Goal: Book appointment/travel/reservation

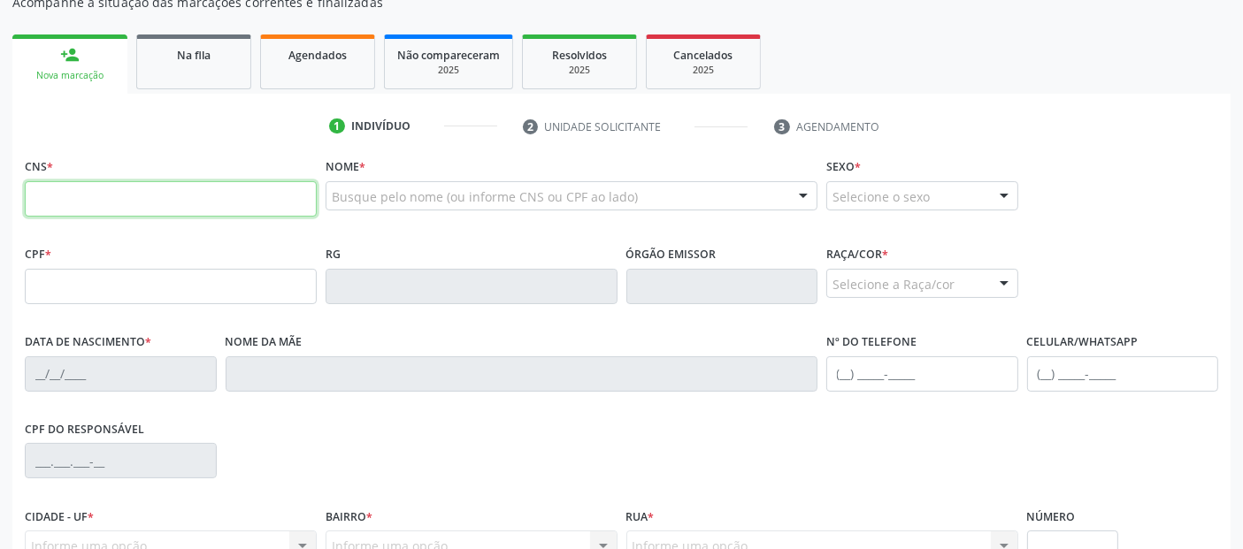
scroll to position [196, 0]
type input "708 2041 3358 5249"
type input "575.812.584-91"
type input "[DATE]"
type input "[PERSON_NAME]"
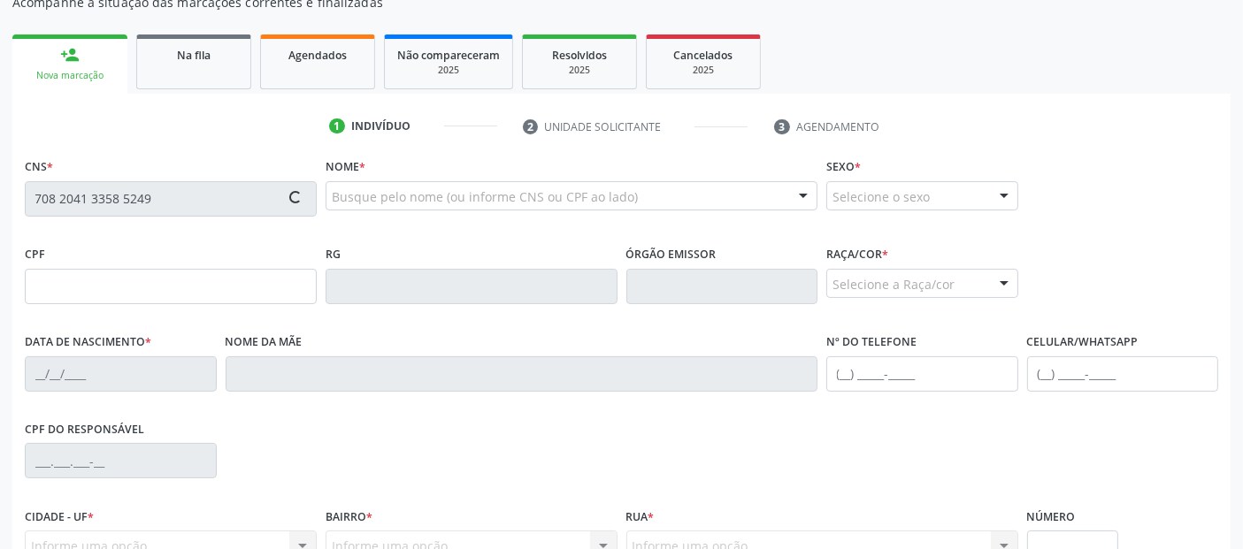
type input "[PHONE_NUMBER]"
type input "17"
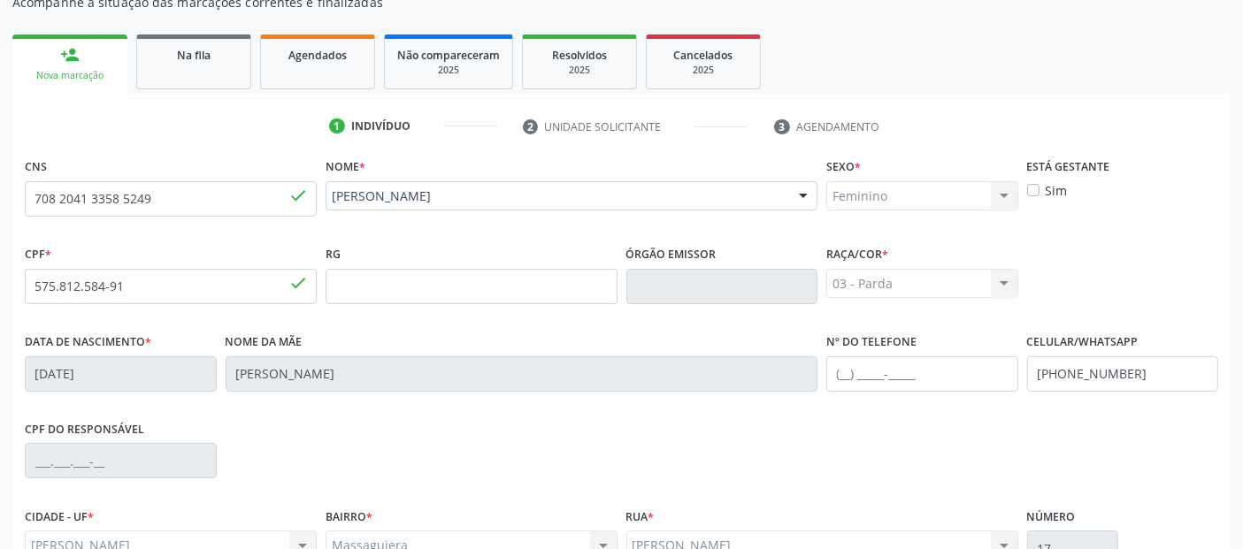
scroll to position [373, 0]
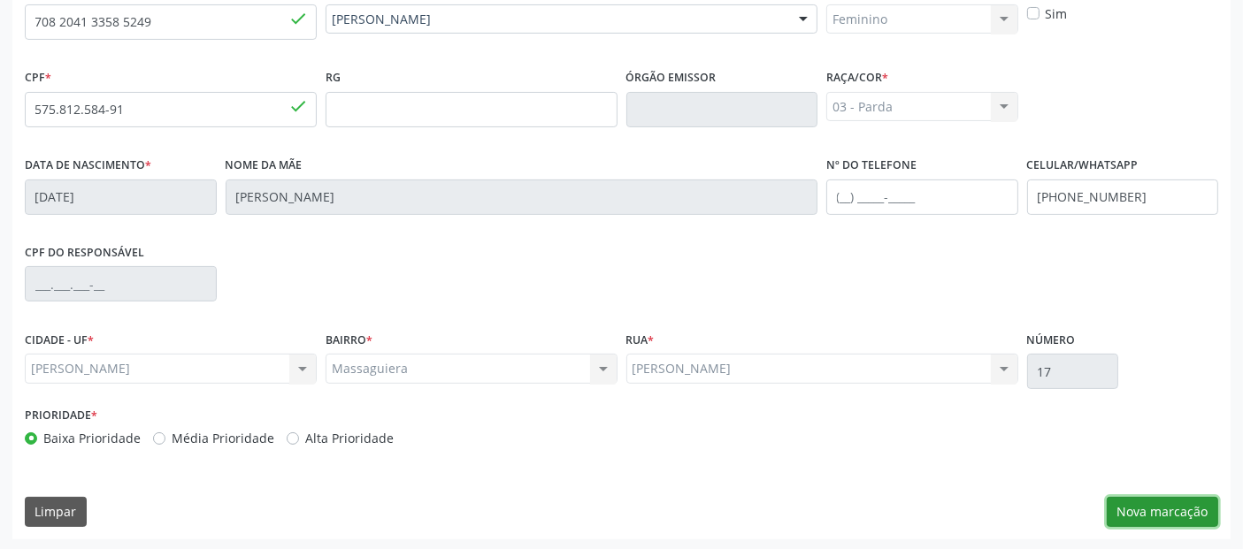
click at [1149, 506] on button "Nova marcação" at bounding box center [1162, 512] width 111 height 30
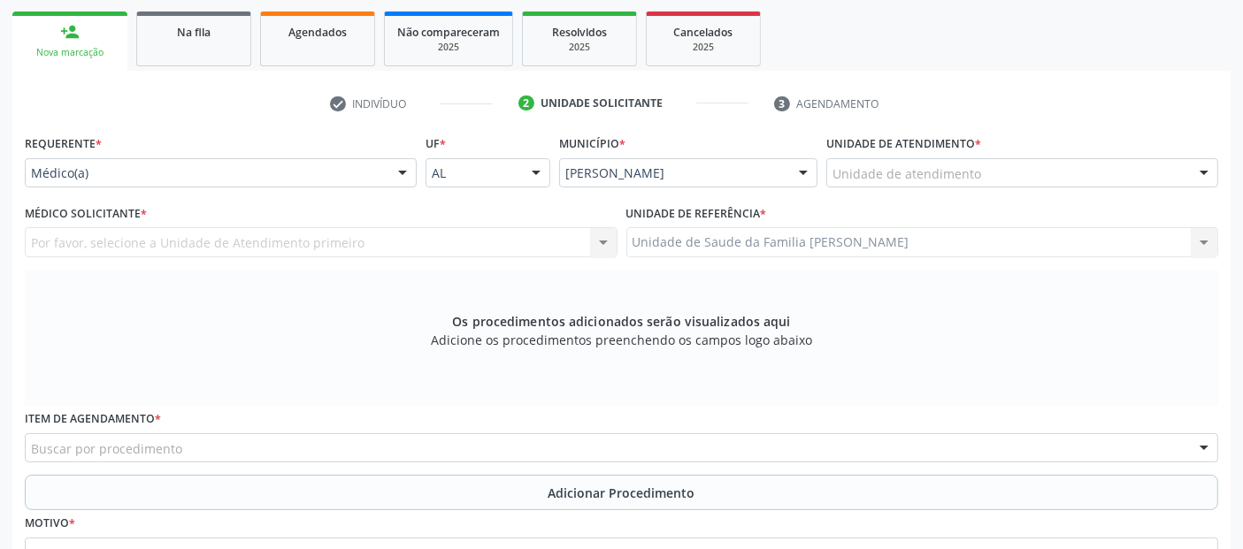
scroll to position [179, 0]
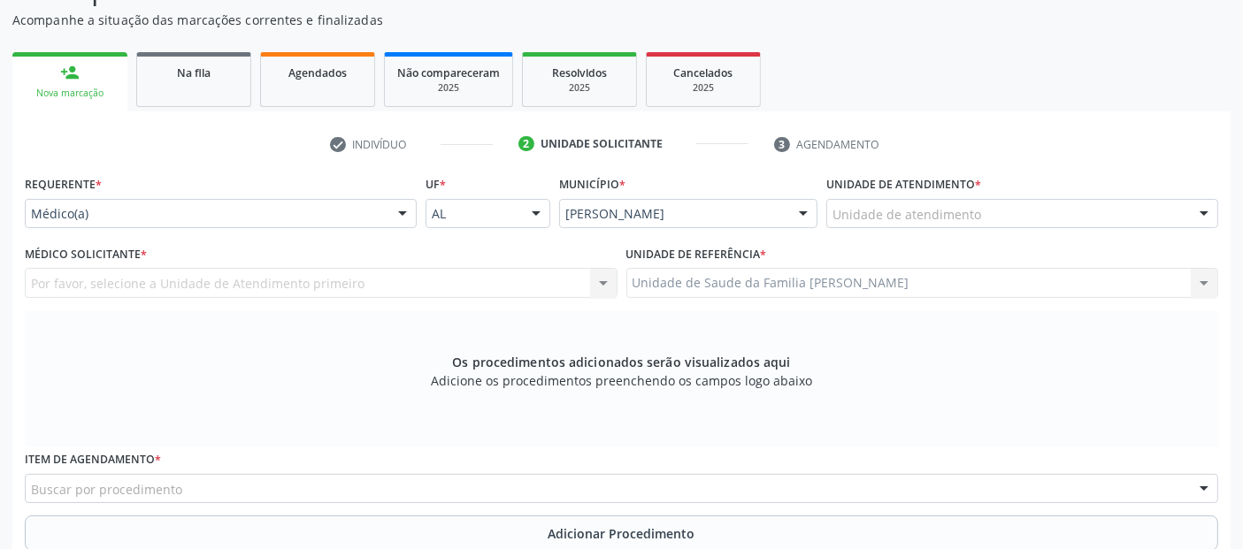
click at [980, 205] on div "Unidade de atendimento" at bounding box center [1022, 214] width 392 height 30
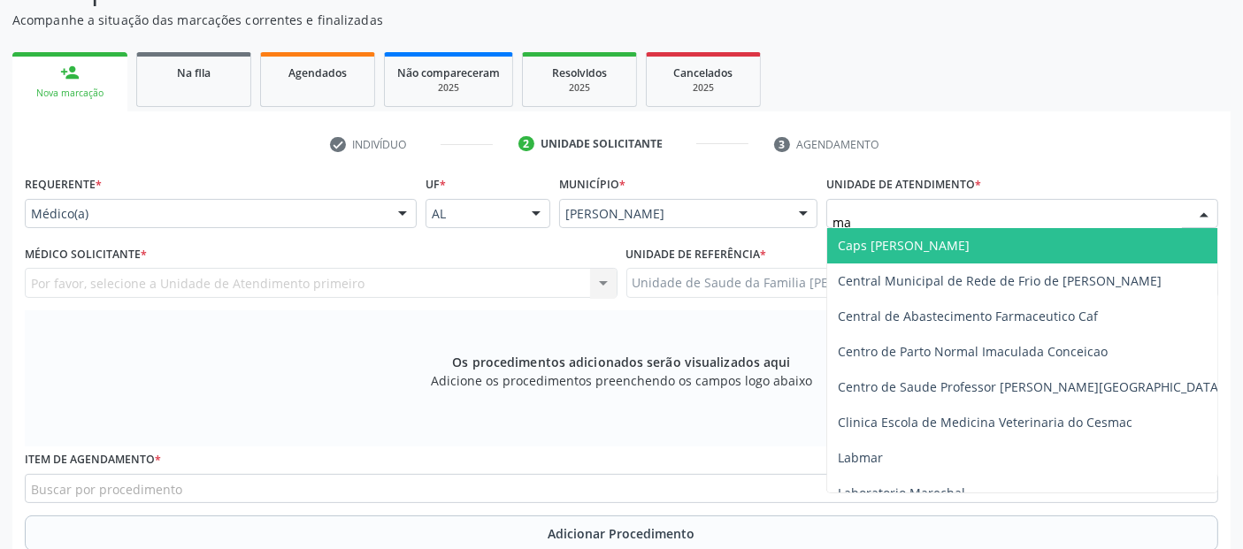
type input "mas"
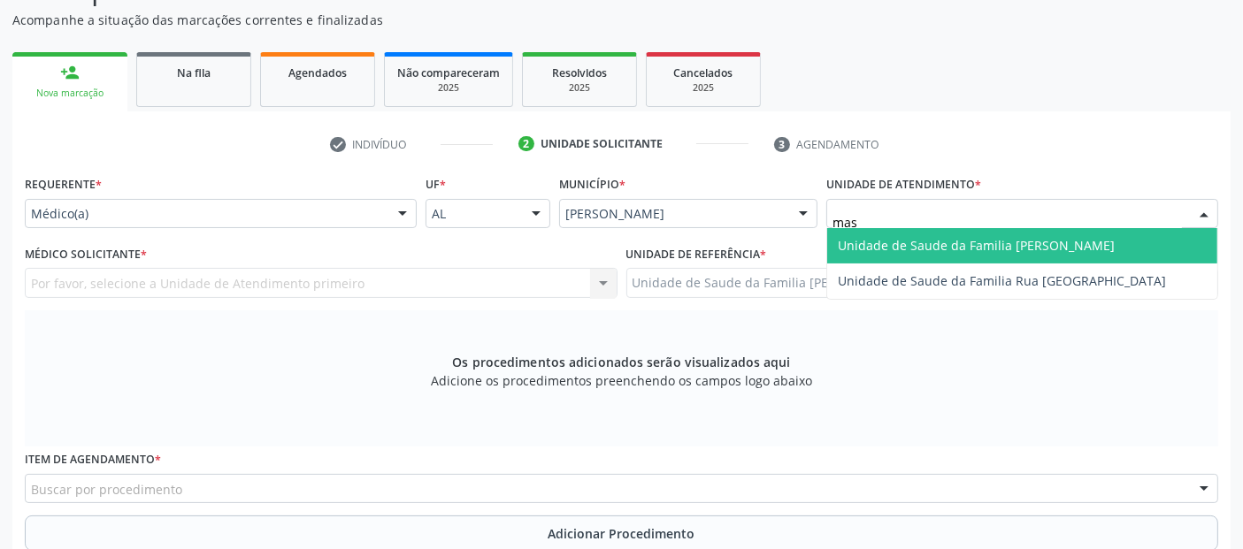
click at [971, 237] on span "Unidade de Saude da Familia [PERSON_NAME]" at bounding box center [976, 245] width 277 height 17
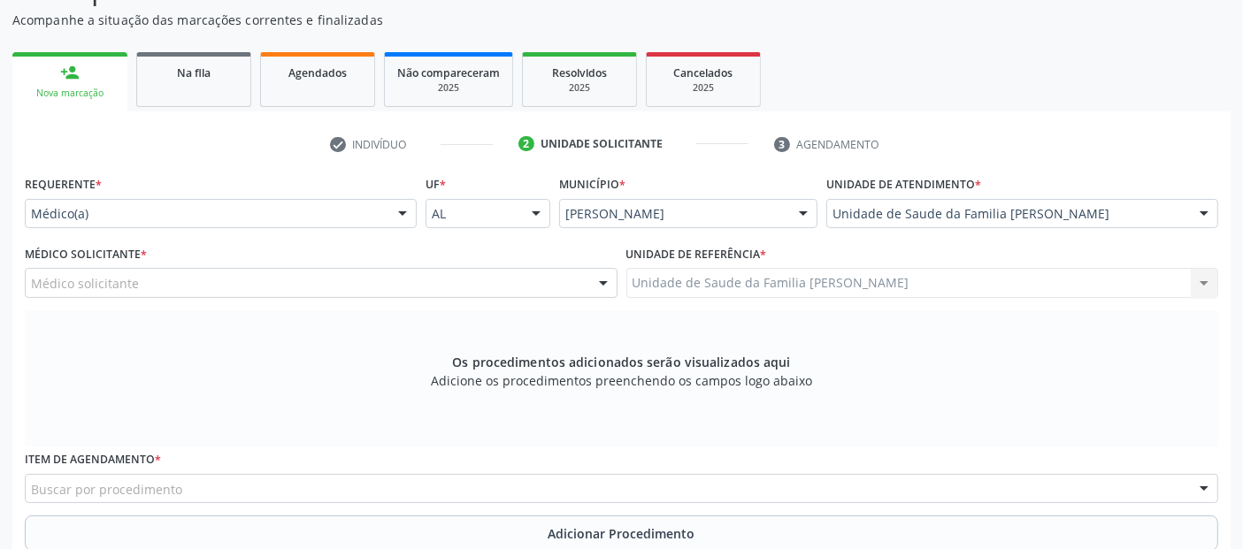
click at [196, 285] on div "Médico solicitante" at bounding box center [321, 283] width 593 height 30
type input "e"
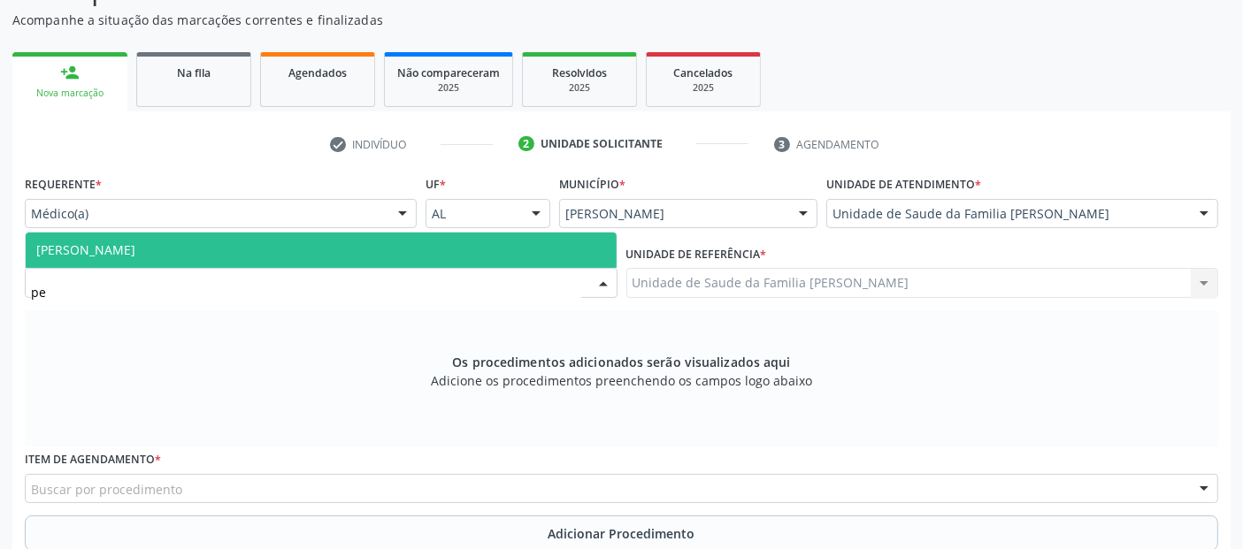
type input "ped"
click at [201, 257] on span "[PERSON_NAME]" at bounding box center [321, 250] width 591 height 35
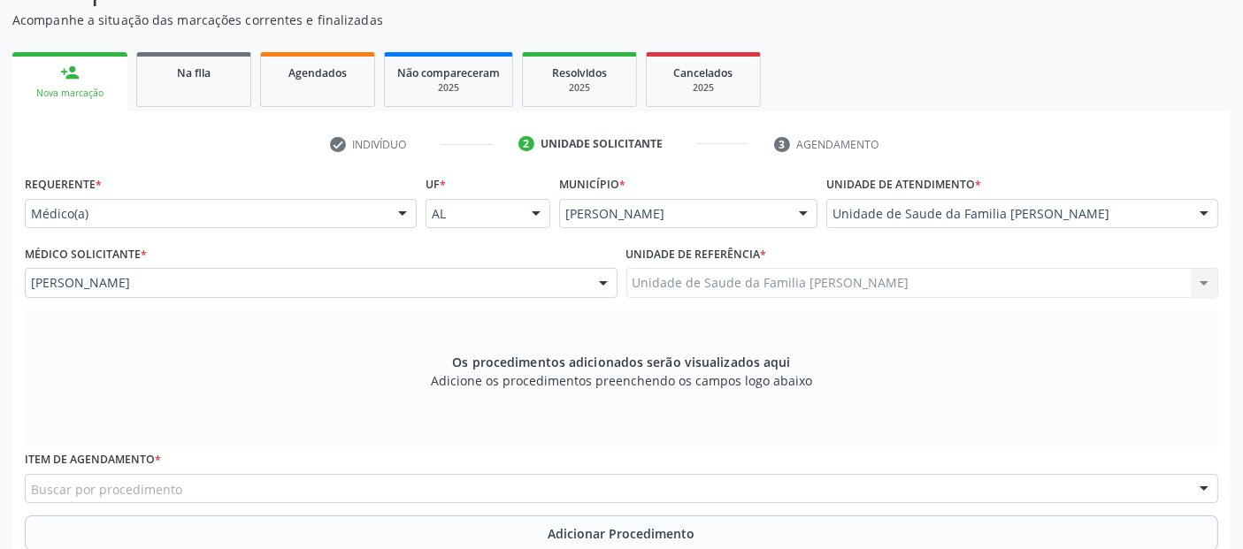
scroll to position [389, 0]
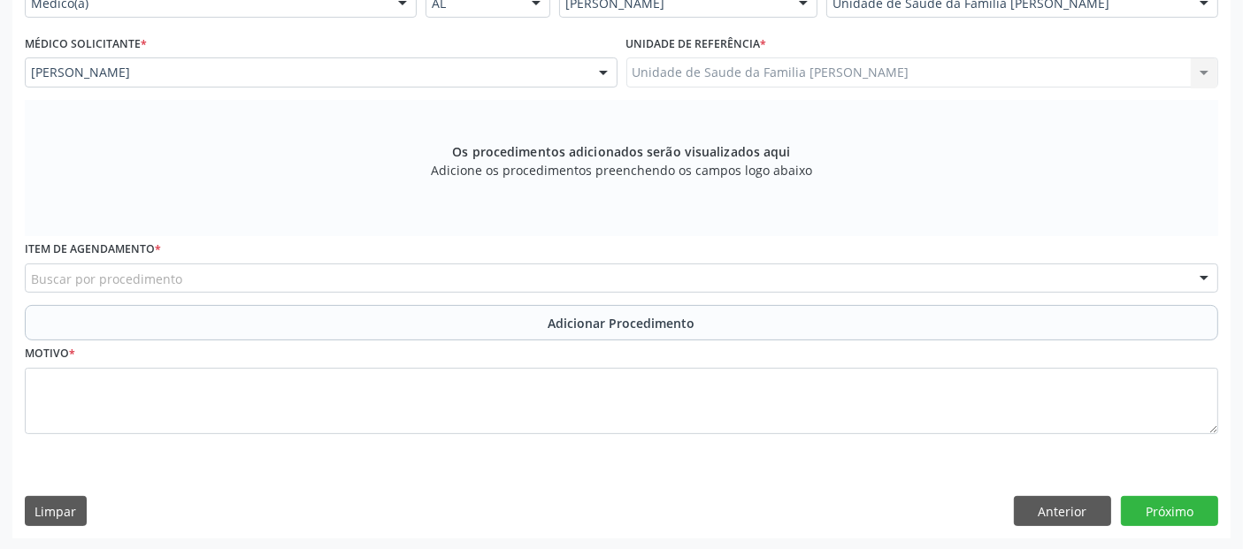
click at [322, 277] on div "Buscar por procedimento" at bounding box center [622, 279] width 1194 height 30
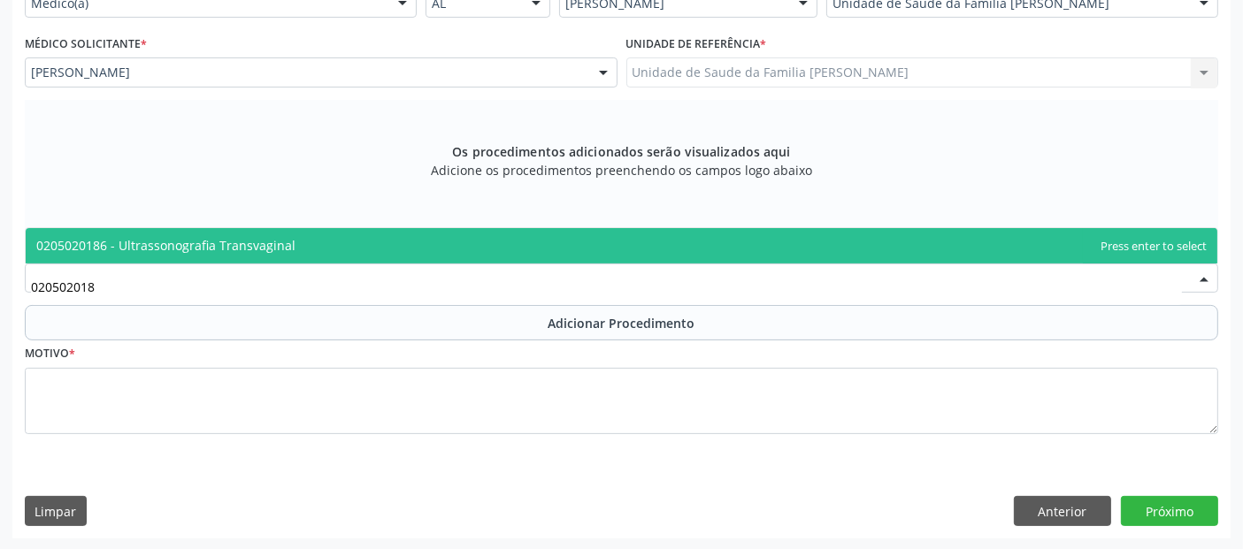
type input "0205020186"
click at [353, 240] on span "0205020186 - Ultrassonografia Transvaginal" at bounding box center [622, 245] width 1192 height 35
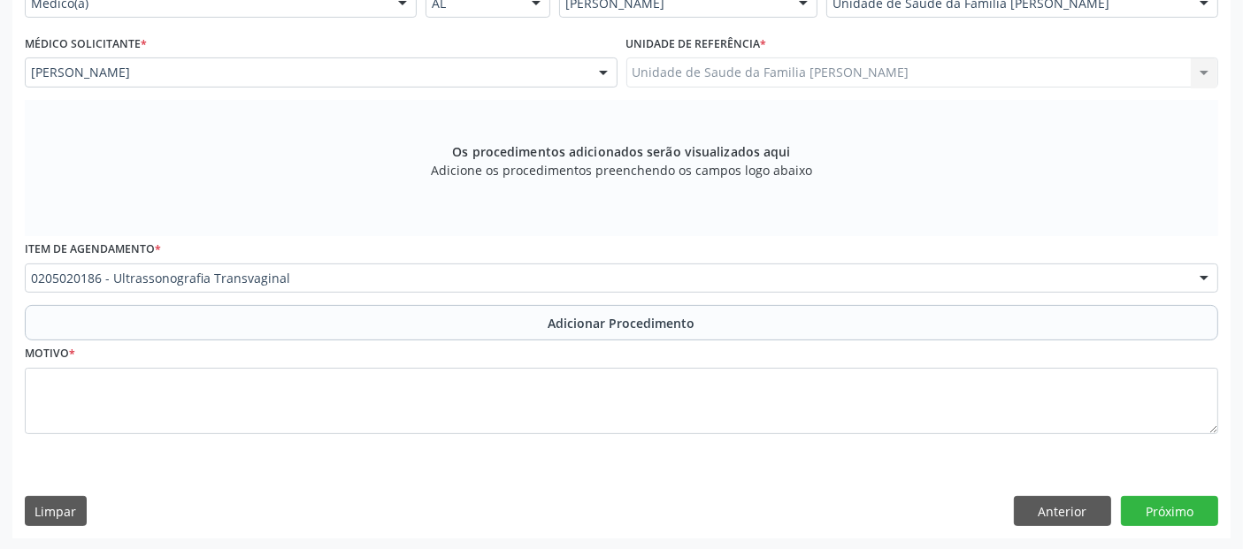
click at [349, 244] on div "Item de agendamento * 0205020186 - Ultrassonografia Transvaginal 0304070076 - .…" at bounding box center [622, 264] width 1194 height 57
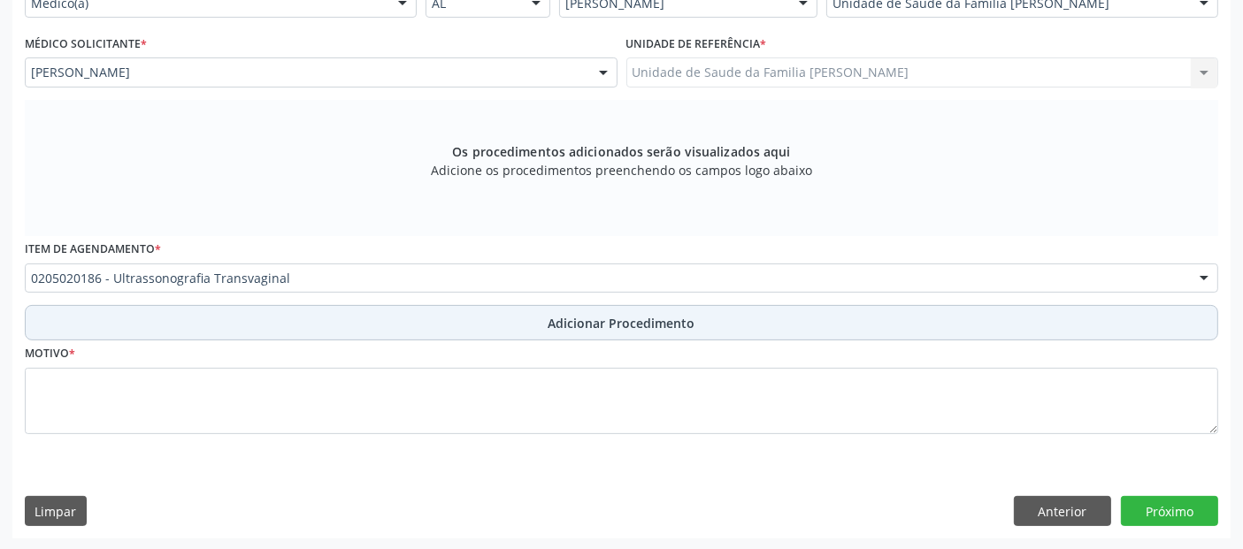
click at [319, 329] on button "Adicionar Procedimento" at bounding box center [622, 322] width 1194 height 35
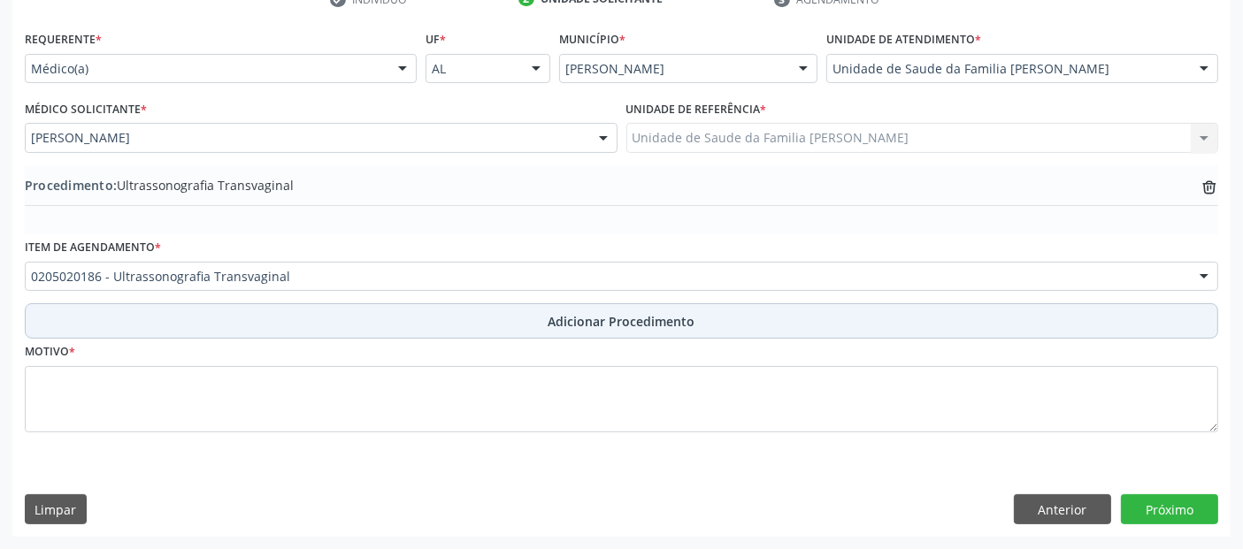
scroll to position [321, 0]
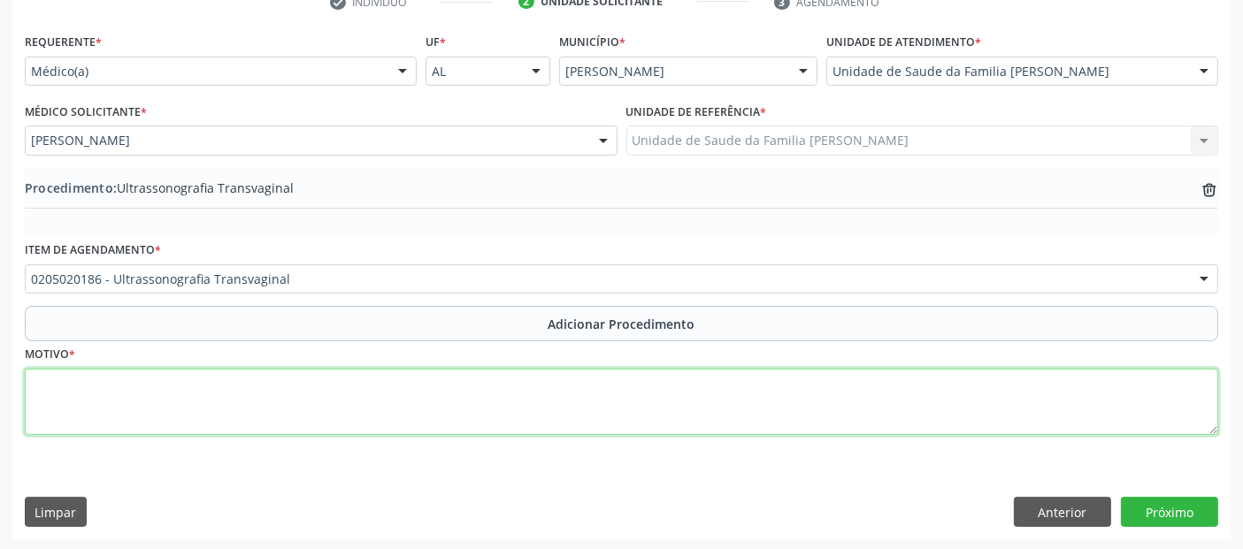
click at [281, 396] on textarea at bounding box center [622, 402] width 1194 height 67
type textarea "sangramento uterino preservado após os 55 anos."
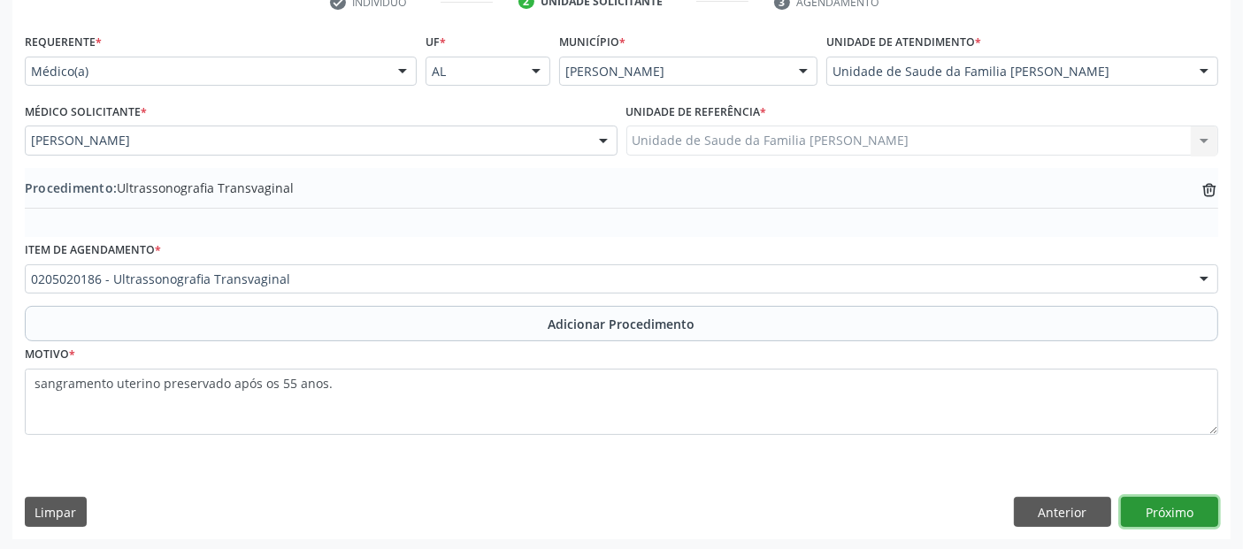
click at [1144, 520] on button "Próximo" at bounding box center [1169, 512] width 97 height 30
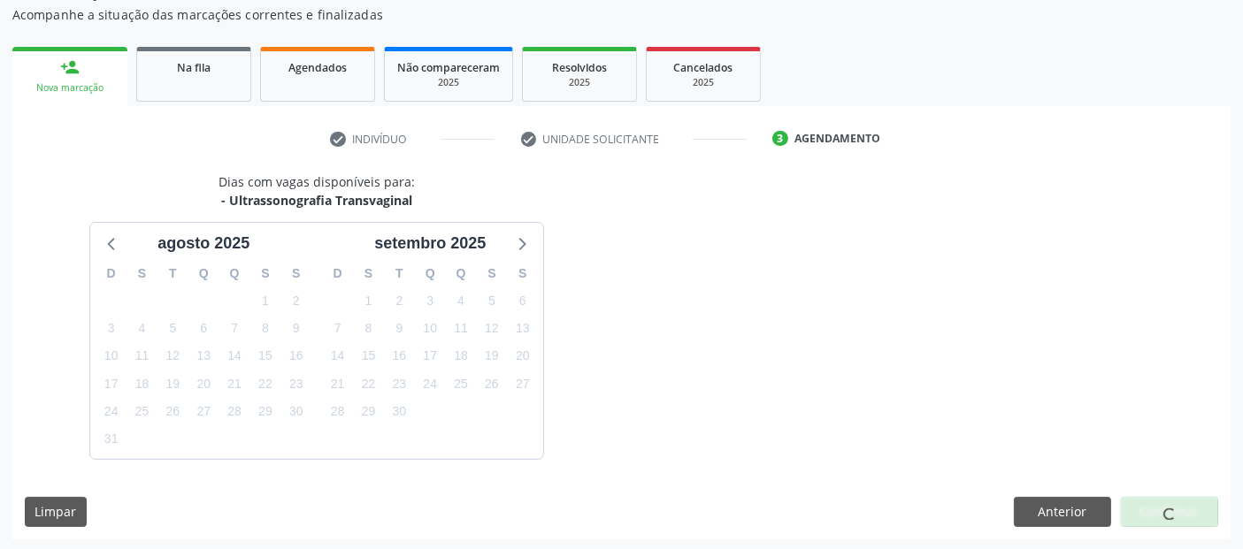
scroll to position [235, 0]
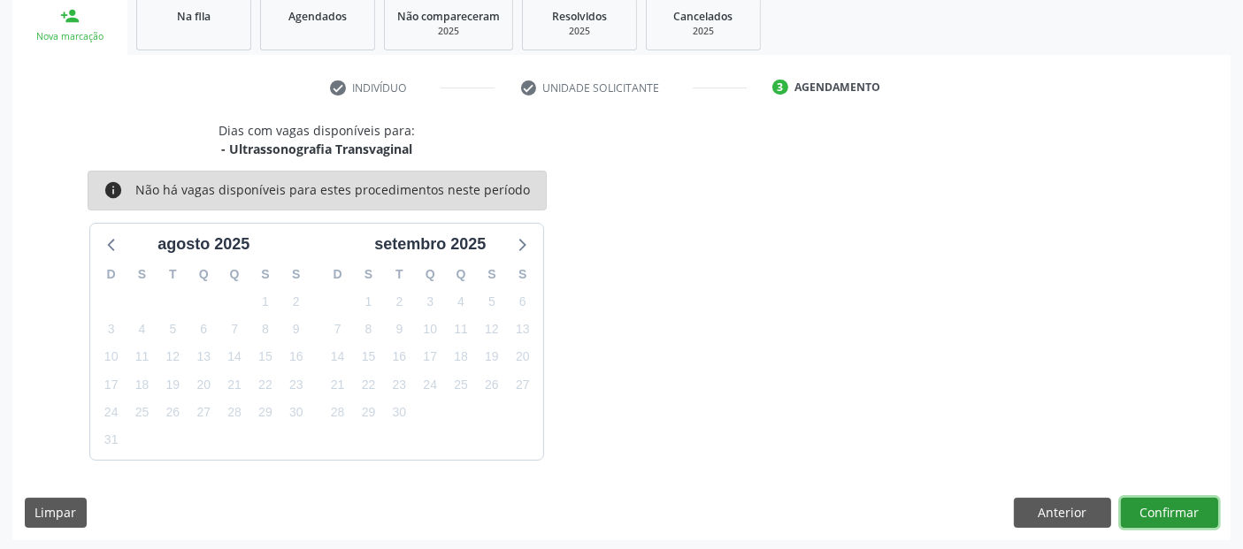
click at [1165, 506] on button "Confirmar" at bounding box center [1169, 513] width 97 height 30
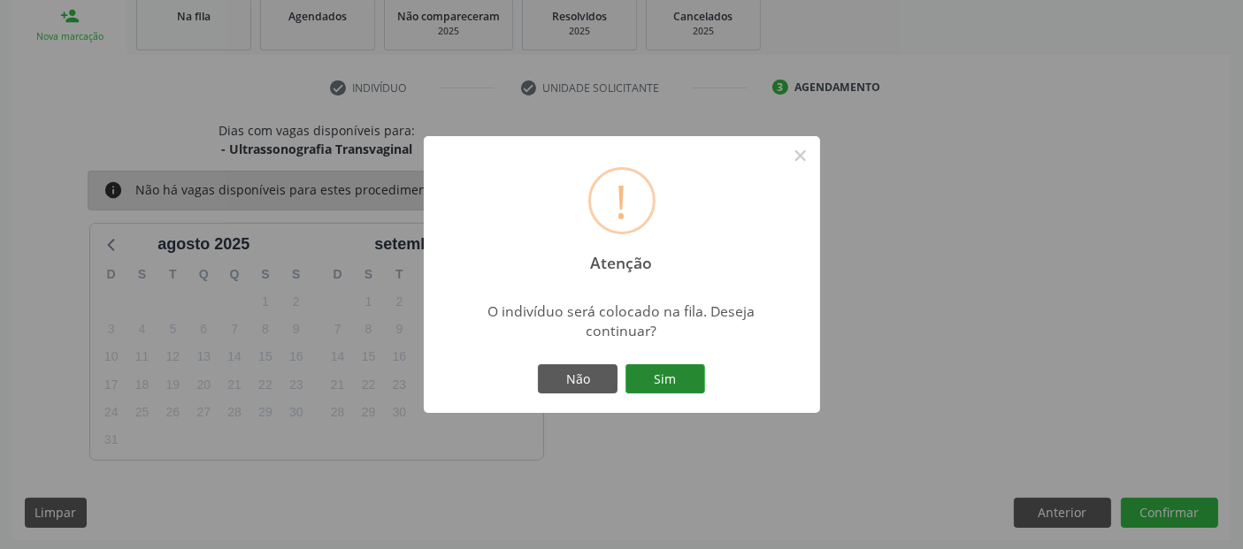
click at [681, 384] on button "Sim" at bounding box center [666, 380] width 80 height 30
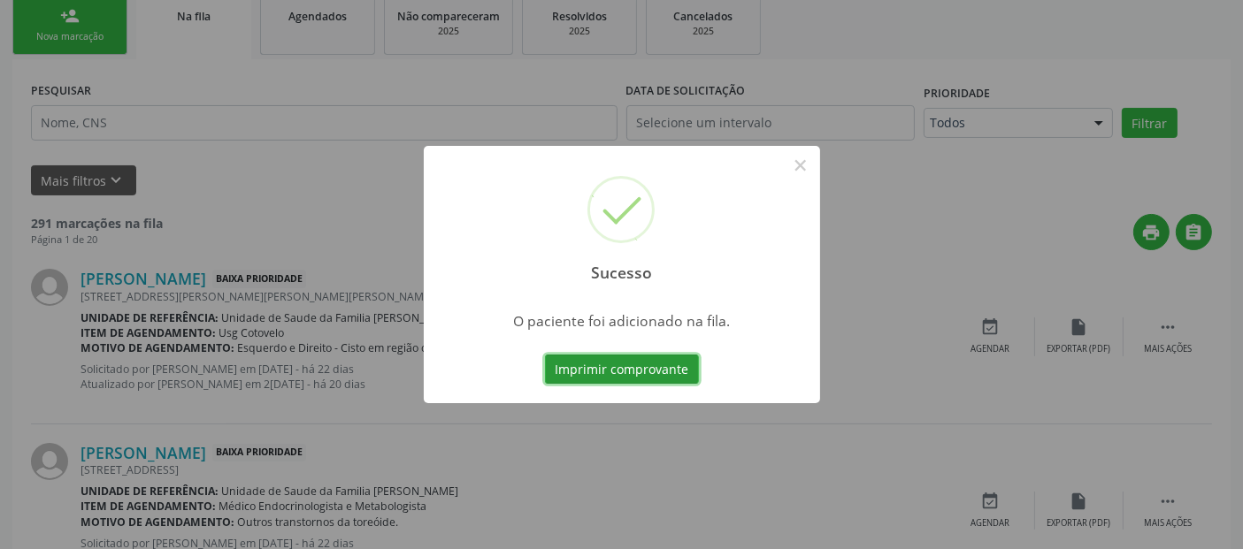
scroll to position [4, 0]
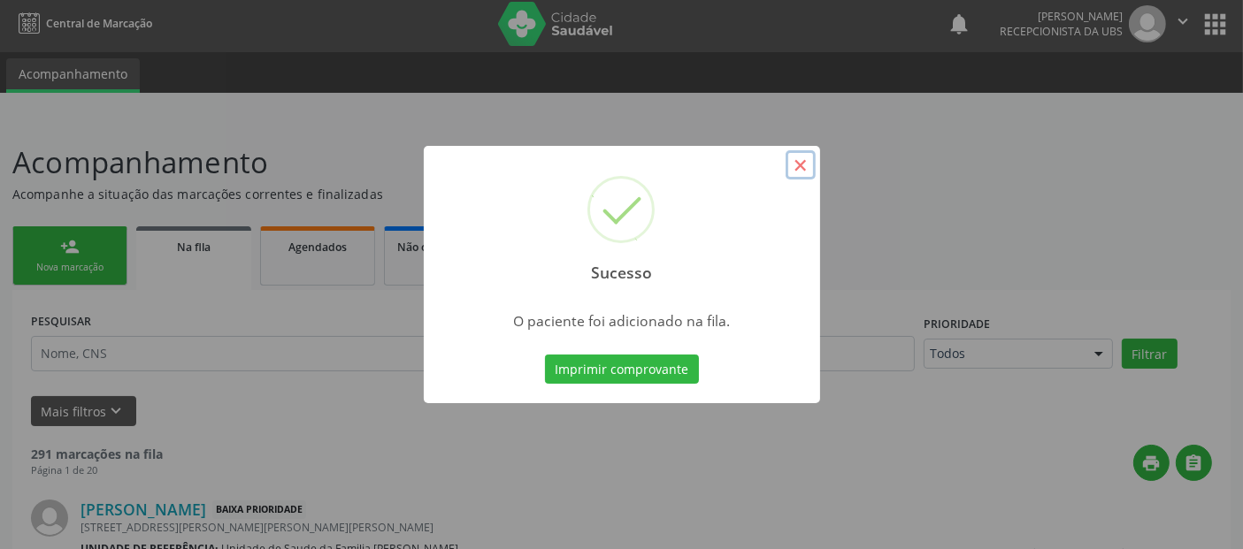
click at [792, 159] on button "×" at bounding box center [801, 165] width 30 height 30
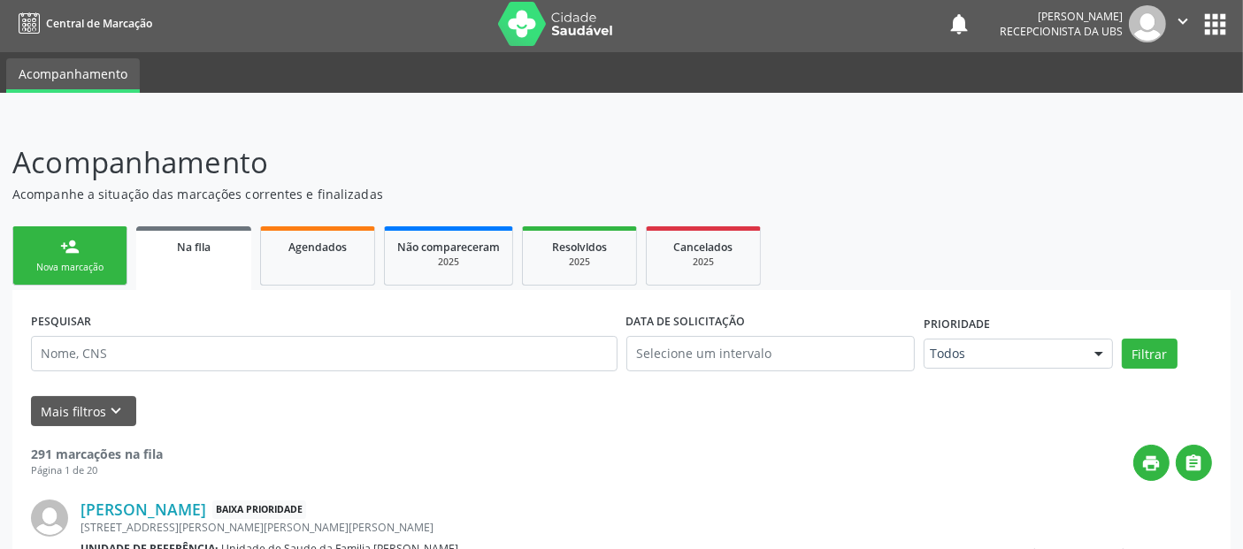
click at [86, 239] on link "person_add Nova marcação" at bounding box center [69, 256] width 115 height 59
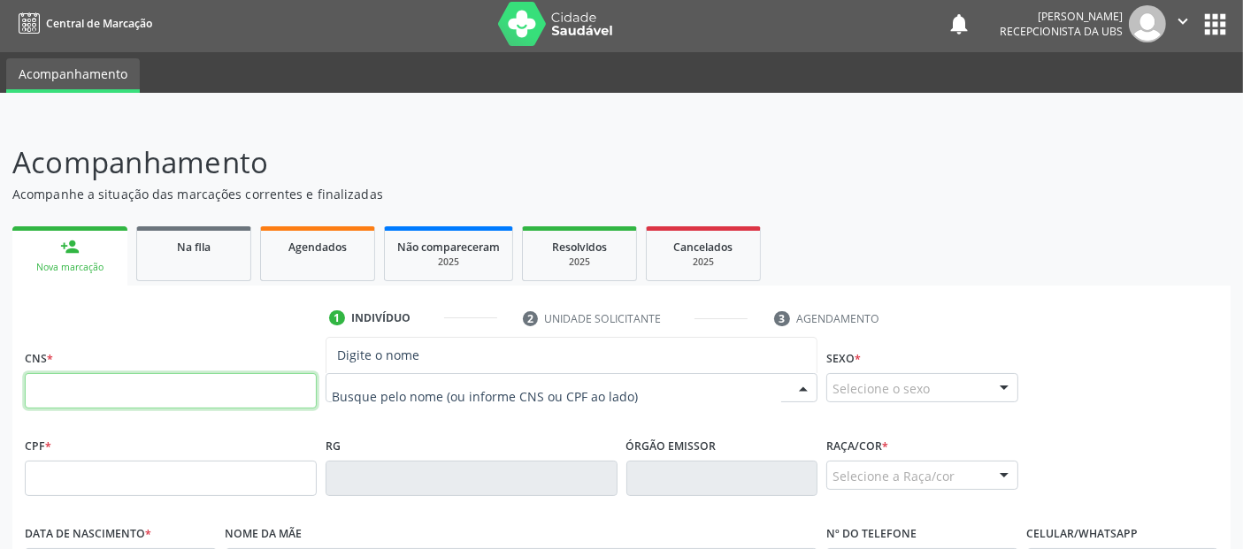
click at [264, 392] on input "text" at bounding box center [171, 390] width 292 height 35
type input "708 2041 3358 5249"
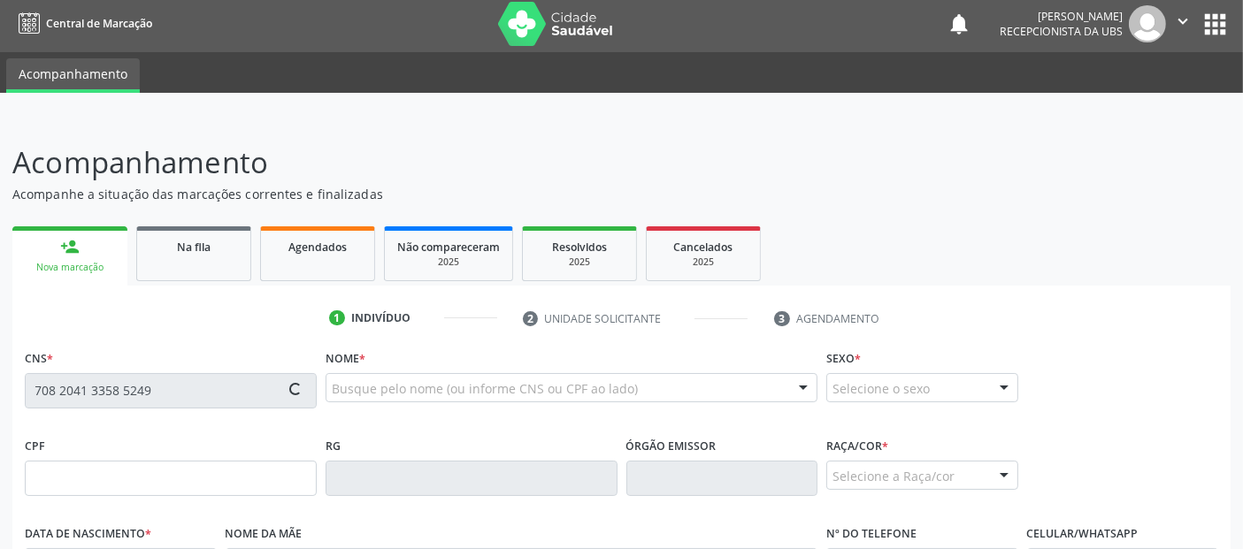
type input "575.812.584-91"
type input "[DATE]"
type input "[PERSON_NAME]"
type input "[PHONE_NUMBER]"
type input "17"
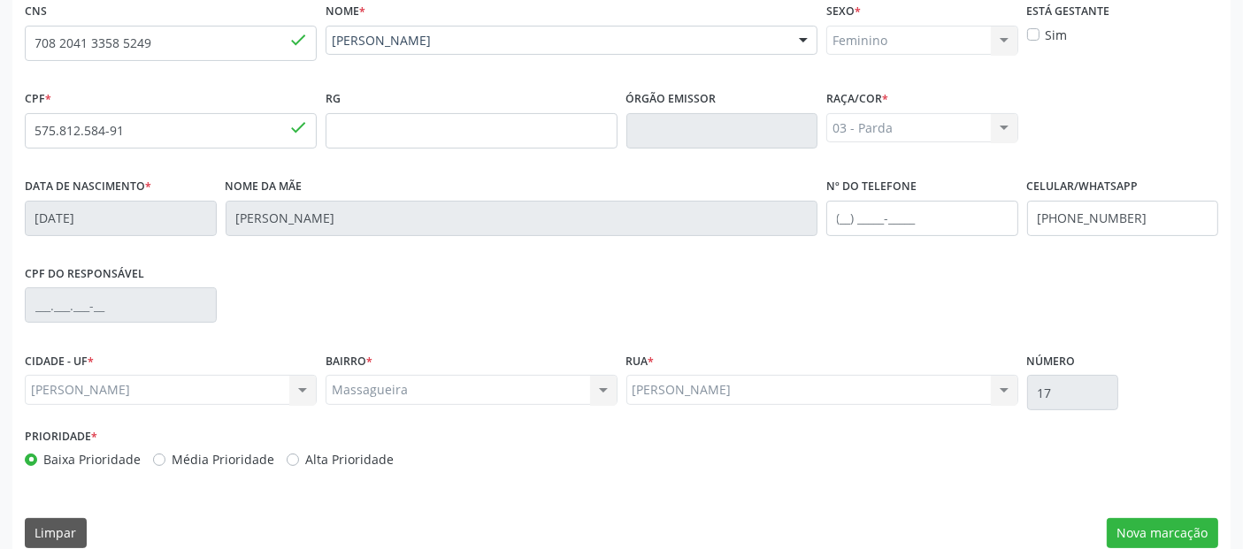
scroll to position [373, 0]
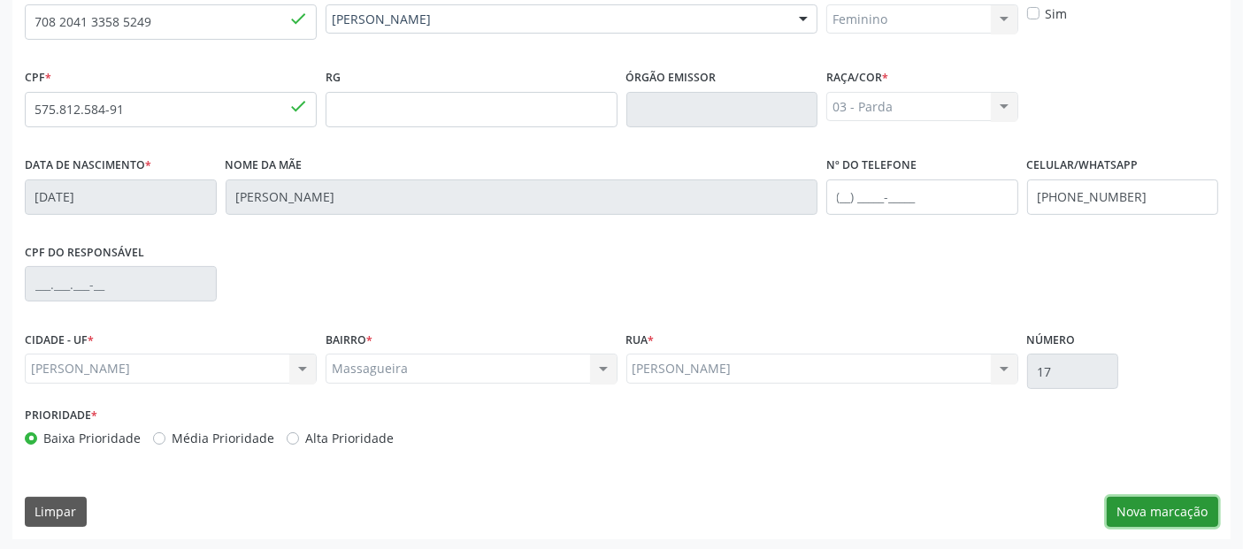
click at [1157, 516] on button "Nova marcação" at bounding box center [1162, 512] width 111 height 30
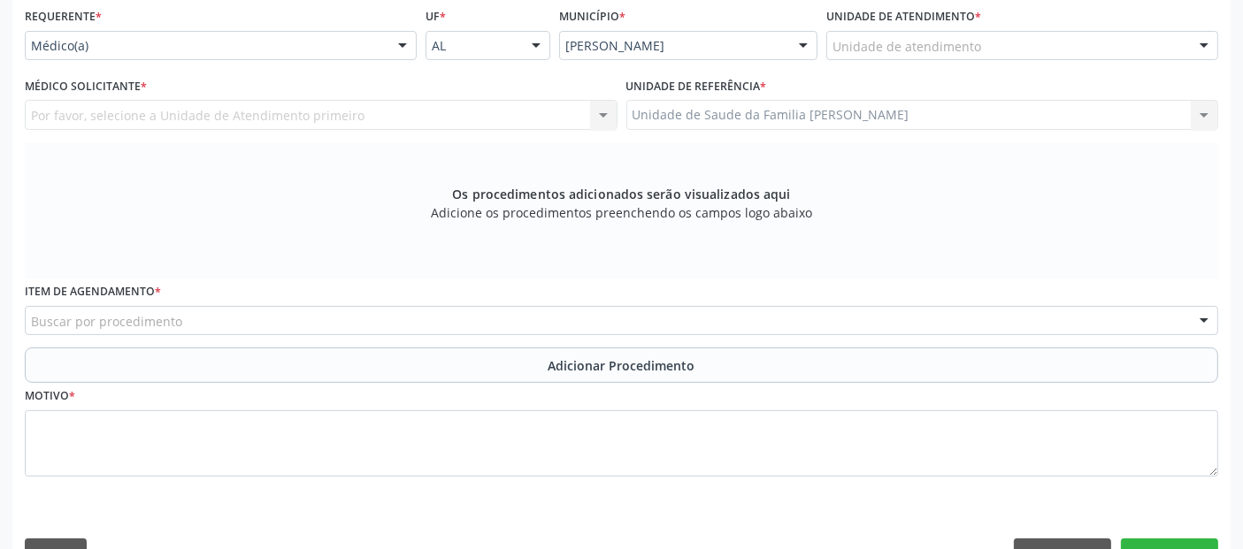
scroll to position [310, 0]
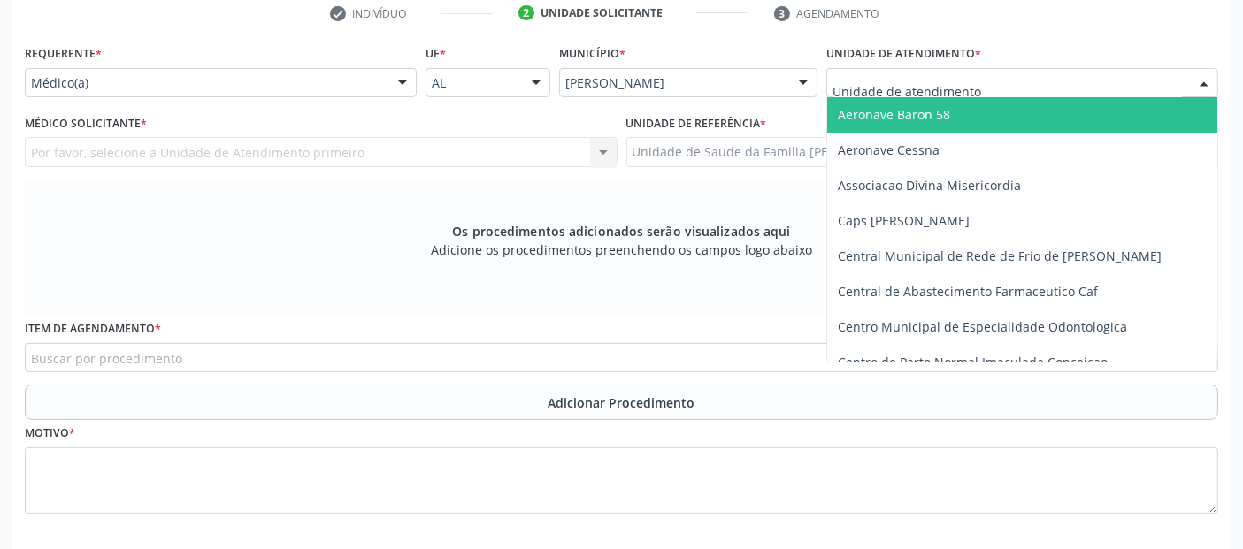
click at [983, 69] on div at bounding box center [1022, 83] width 392 height 30
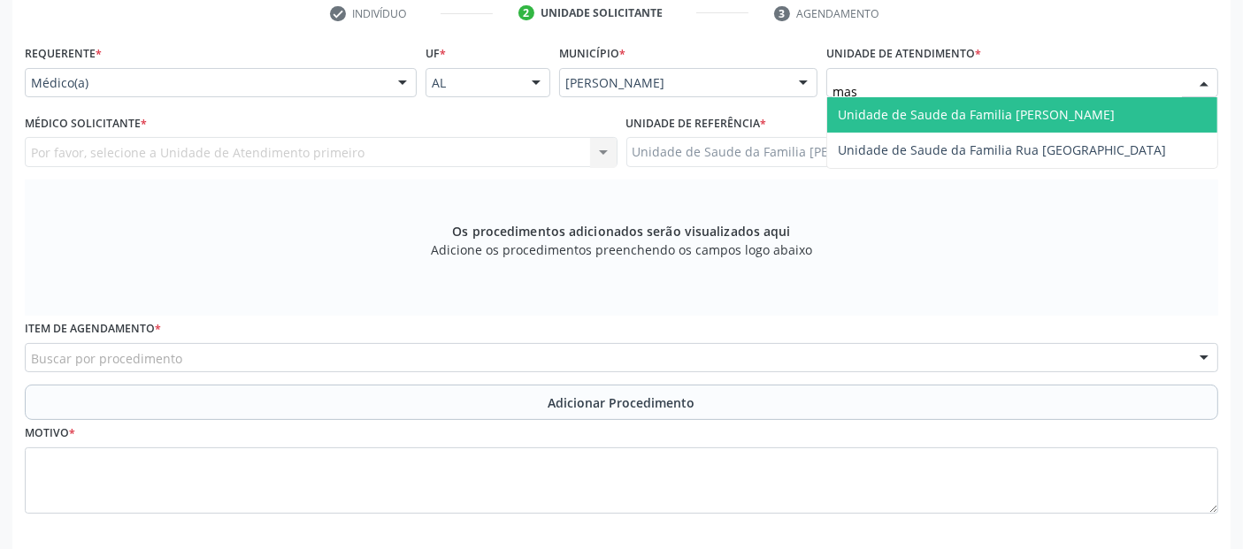
type input "mass"
click at [957, 107] on span "Unidade de Saude da Familia [PERSON_NAME]" at bounding box center [976, 114] width 277 height 17
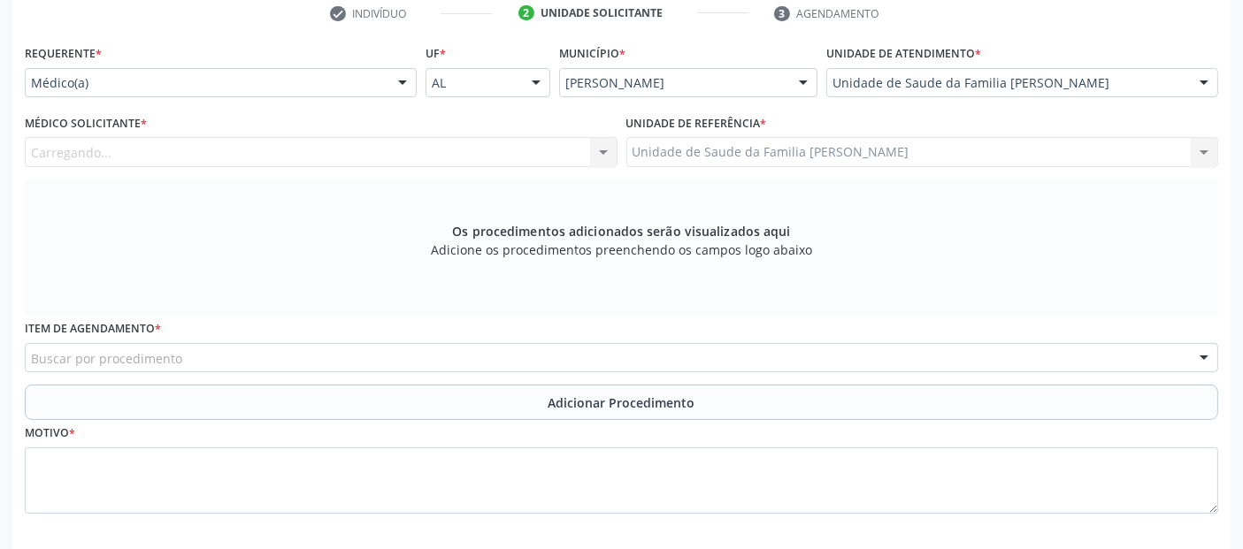
click at [311, 157] on div "Carregando... Nenhum resultado encontrado para: " " Não há nenhuma opção para s…" at bounding box center [321, 152] width 593 height 30
click at [267, 150] on div "Médico solicitante" at bounding box center [321, 152] width 593 height 30
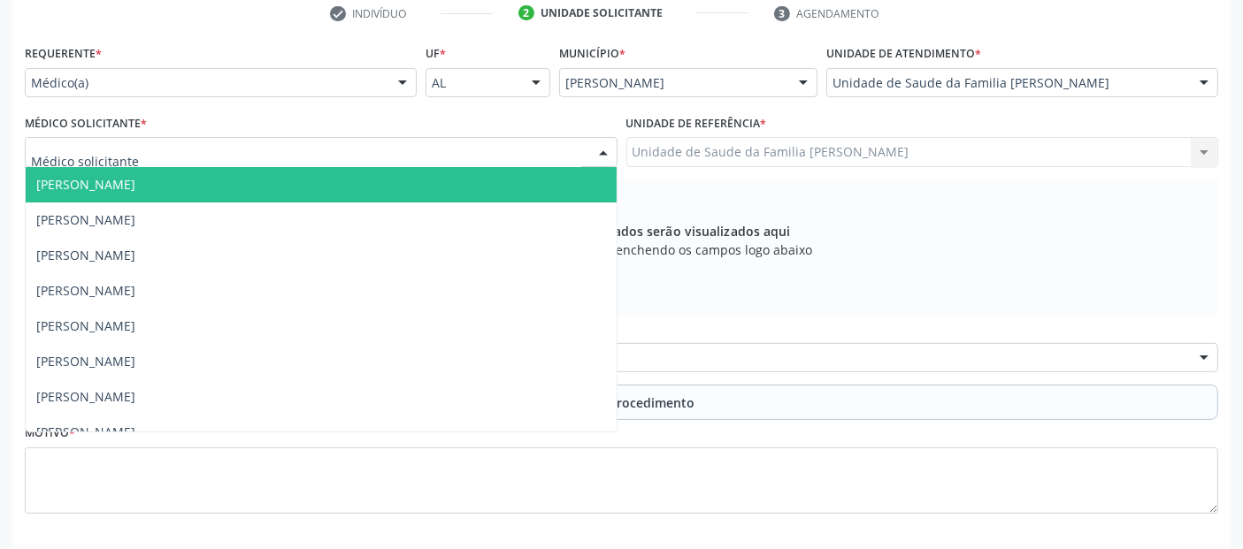
click at [267, 150] on input "text" at bounding box center [306, 160] width 550 height 35
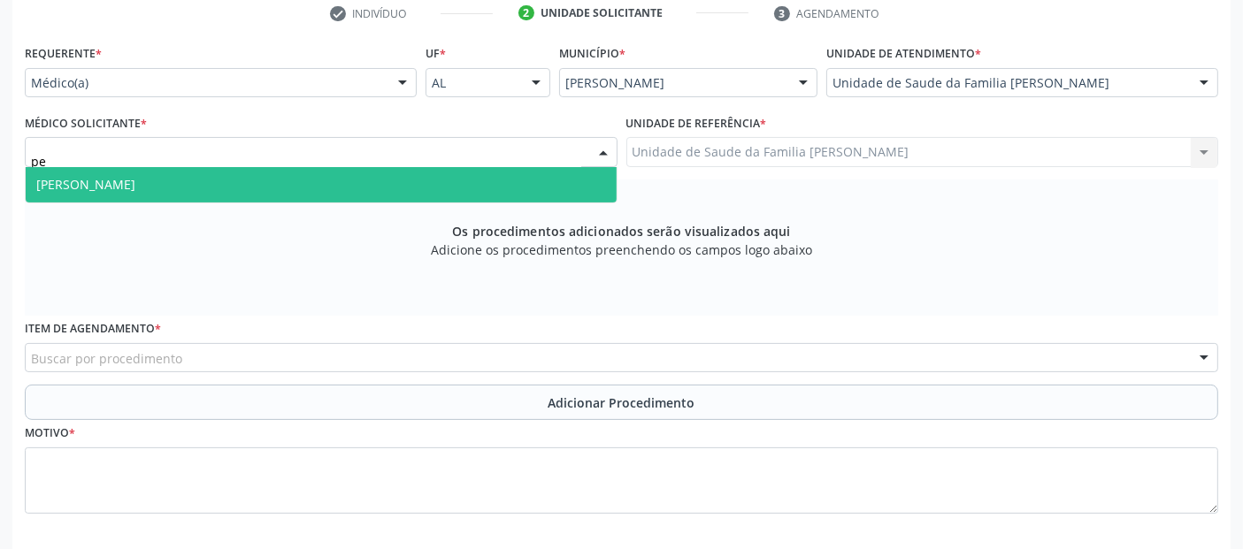
type input "ped"
click at [213, 190] on span "[PERSON_NAME]" at bounding box center [321, 184] width 591 height 35
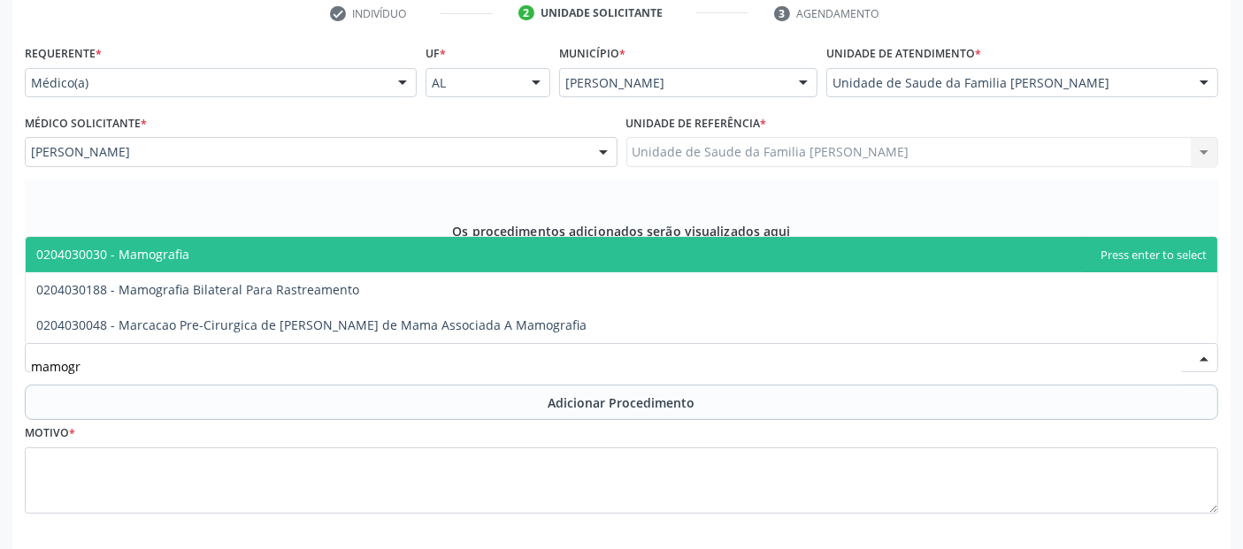
type input "mamogra"
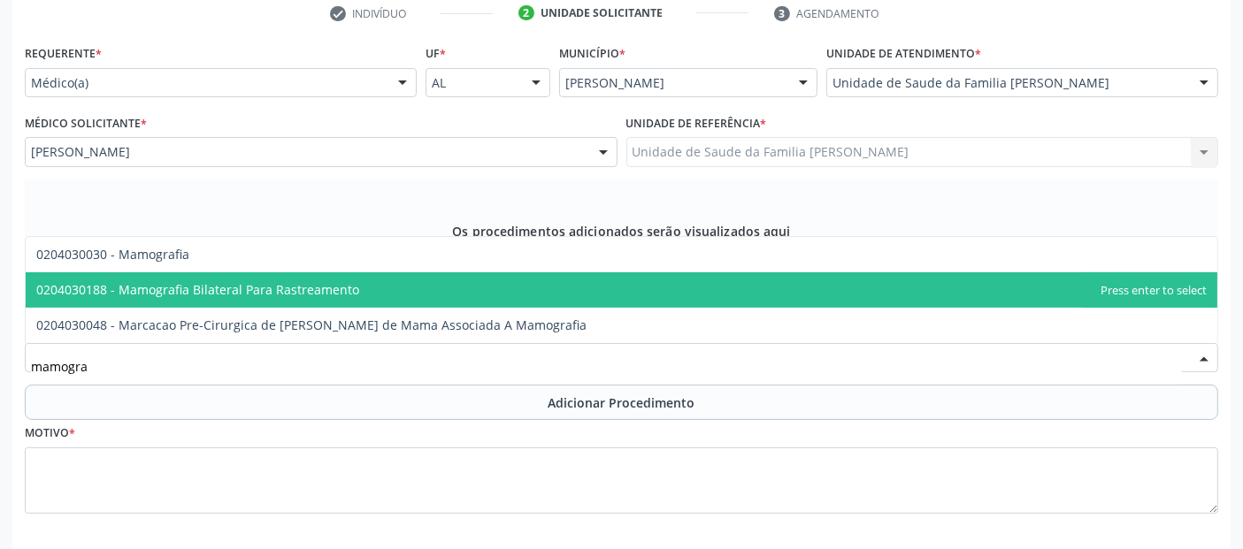
click at [142, 287] on span "0204030188 - Mamografia Bilateral Para Rastreamento" at bounding box center [197, 289] width 323 height 17
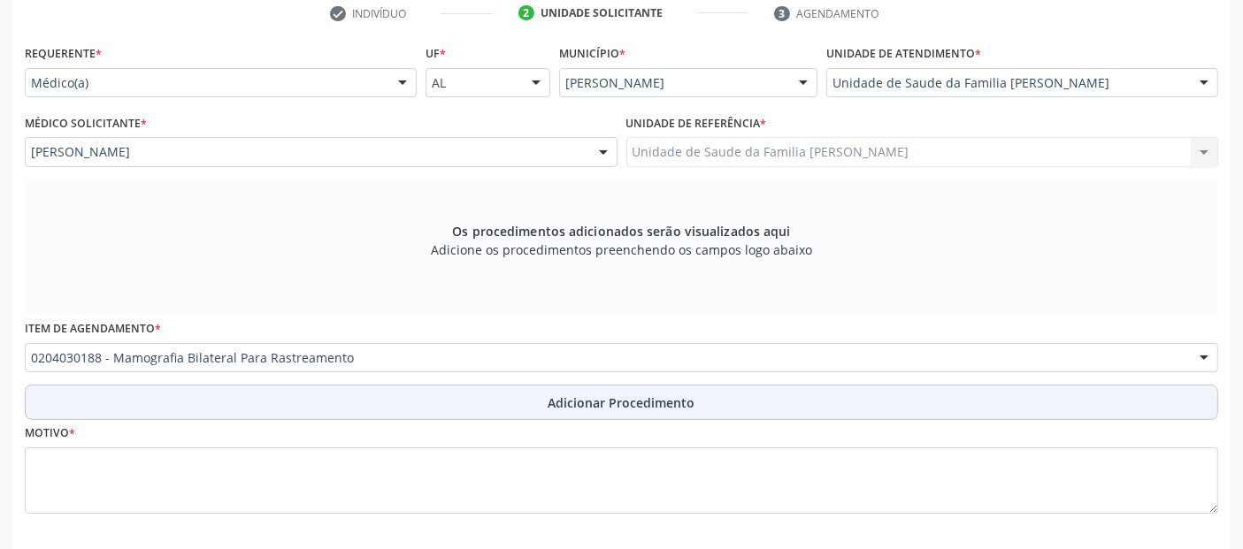
click at [97, 414] on button "Adicionar Procedimento" at bounding box center [622, 402] width 1194 height 35
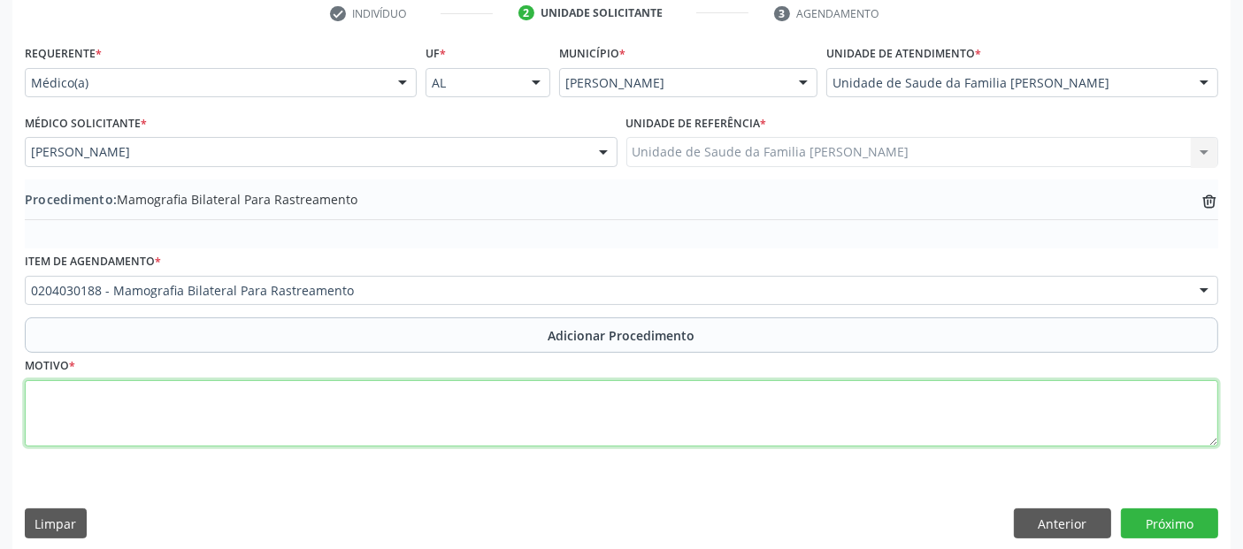
click at [97, 436] on textarea at bounding box center [622, 413] width 1194 height 67
type textarea "s"
type textarea "r"
type textarea "ROTINA."
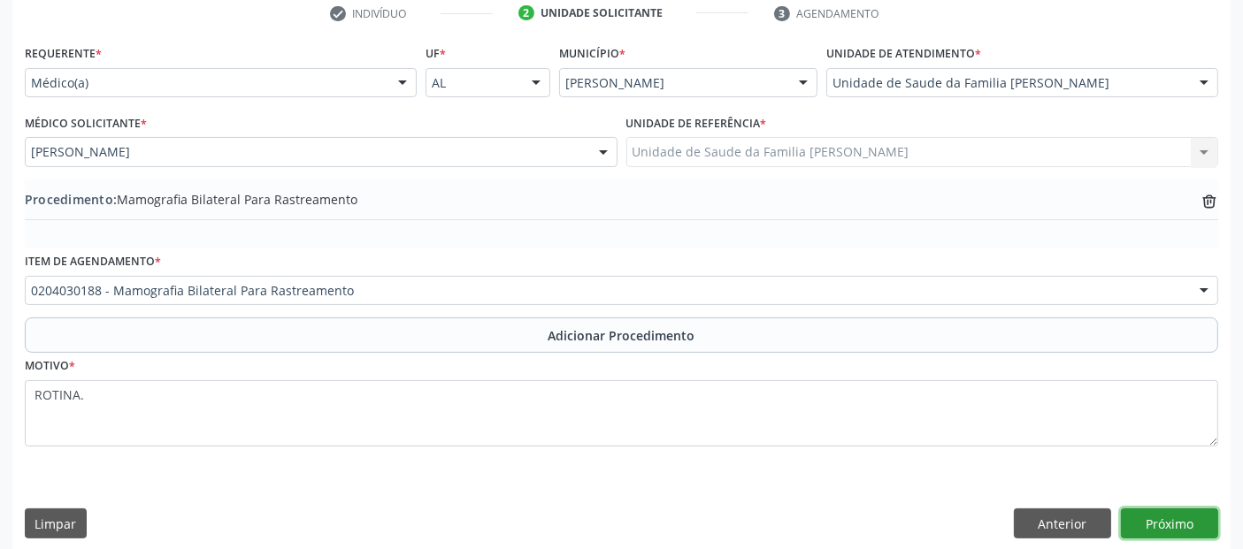
click at [1164, 524] on button "Próximo" at bounding box center [1169, 524] width 97 height 30
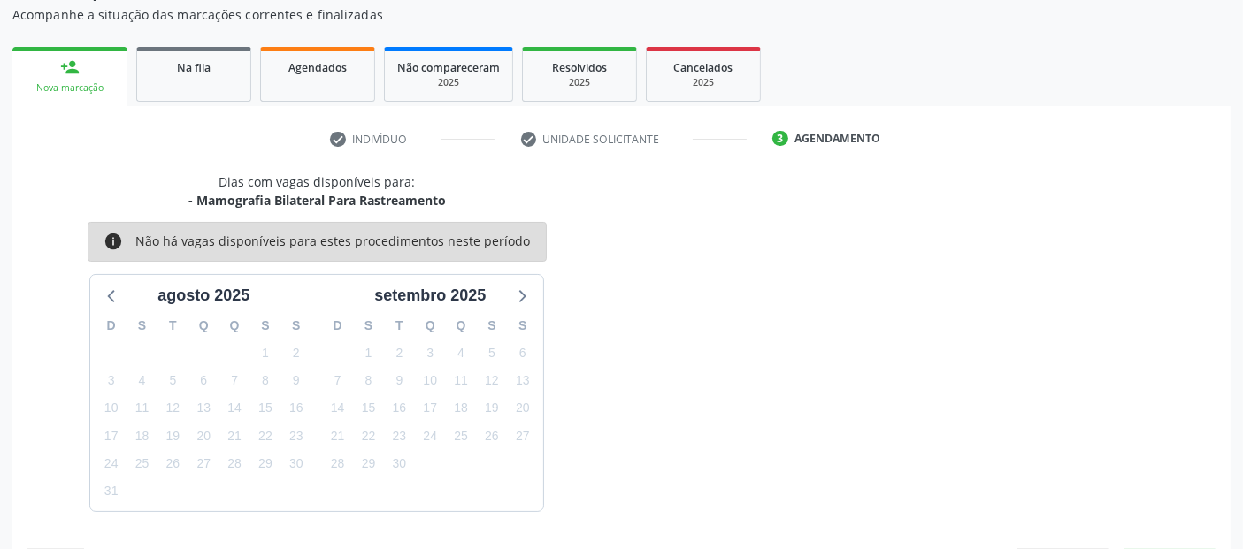
scroll to position [235, 0]
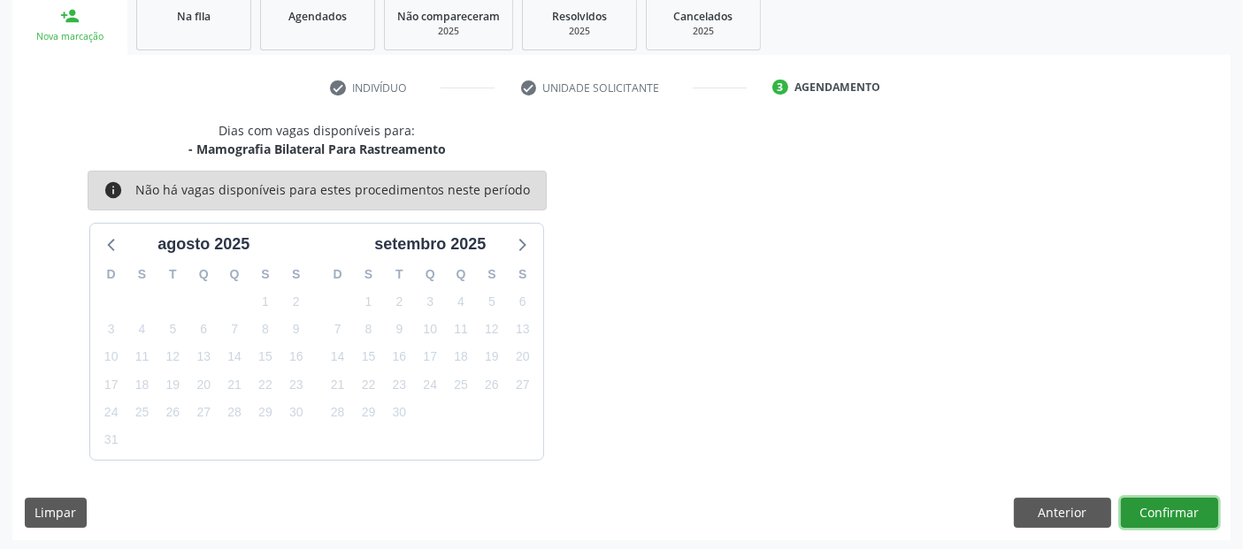
click at [1164, 524] on button "Confirmar" at bounding box center [1169, 513] width 97 height 30
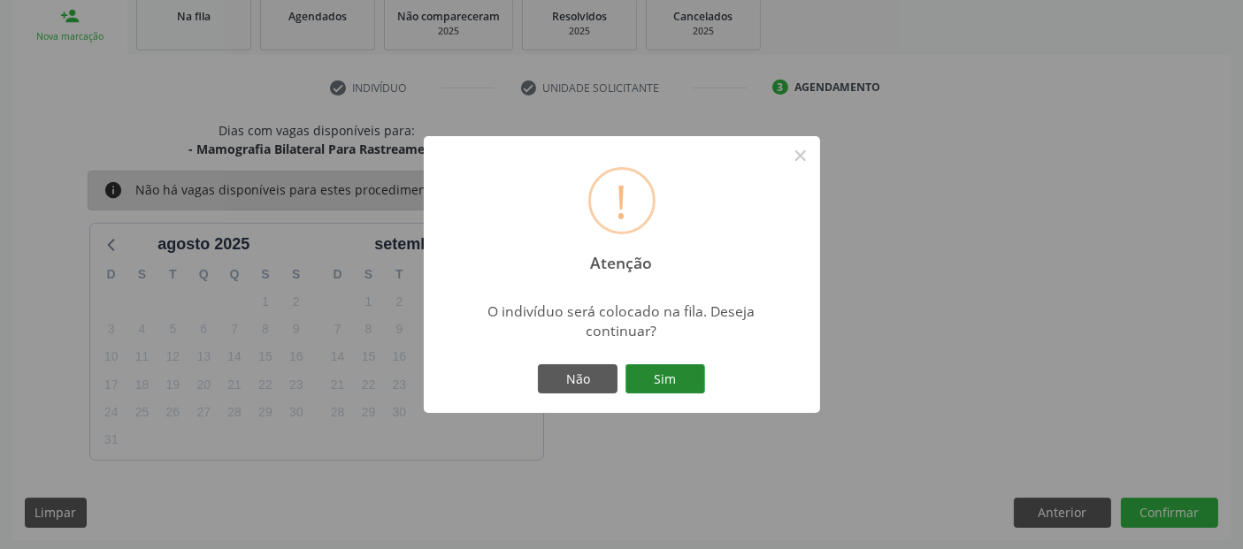
click at [691, 378] on button "Sim" at bounding box center [666, 380] width 80 height 30
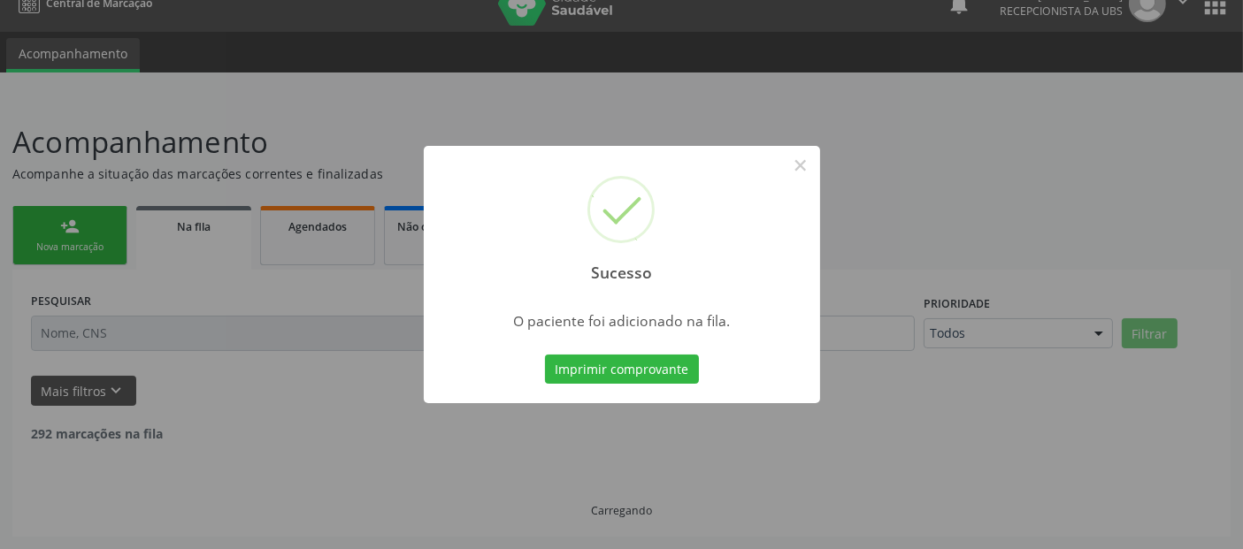
scroll to position [4, 0]
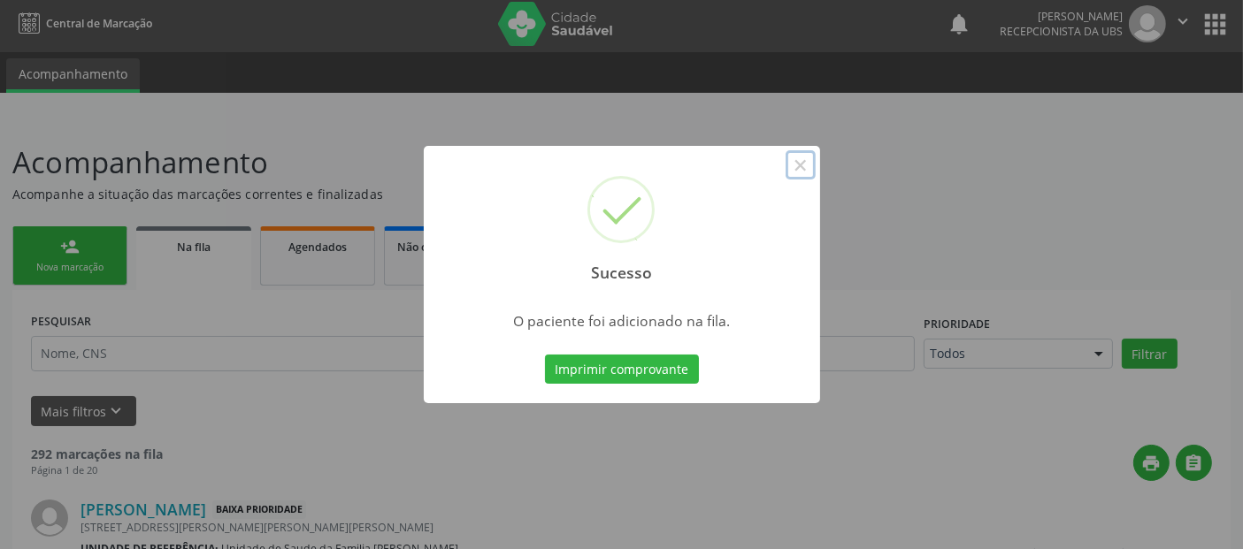
click at [809, 164] on button "×" at bounding box center [801, 165] width 30 height 30
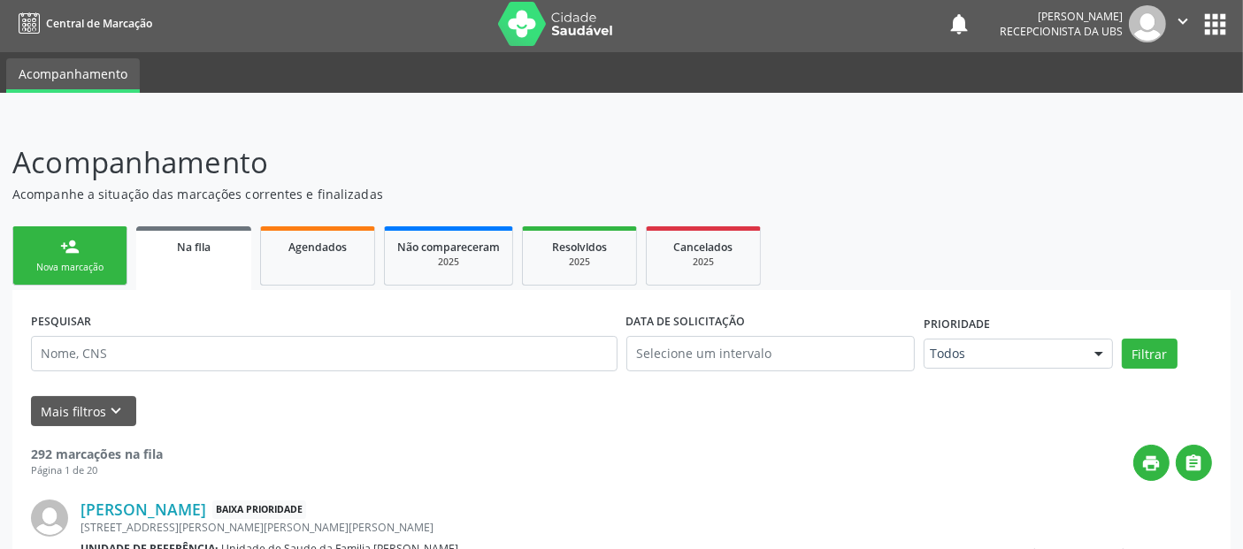
click at [89, 251] on link "person_add Nova marcação" at bounding box center [69, 256] width 115 height 59
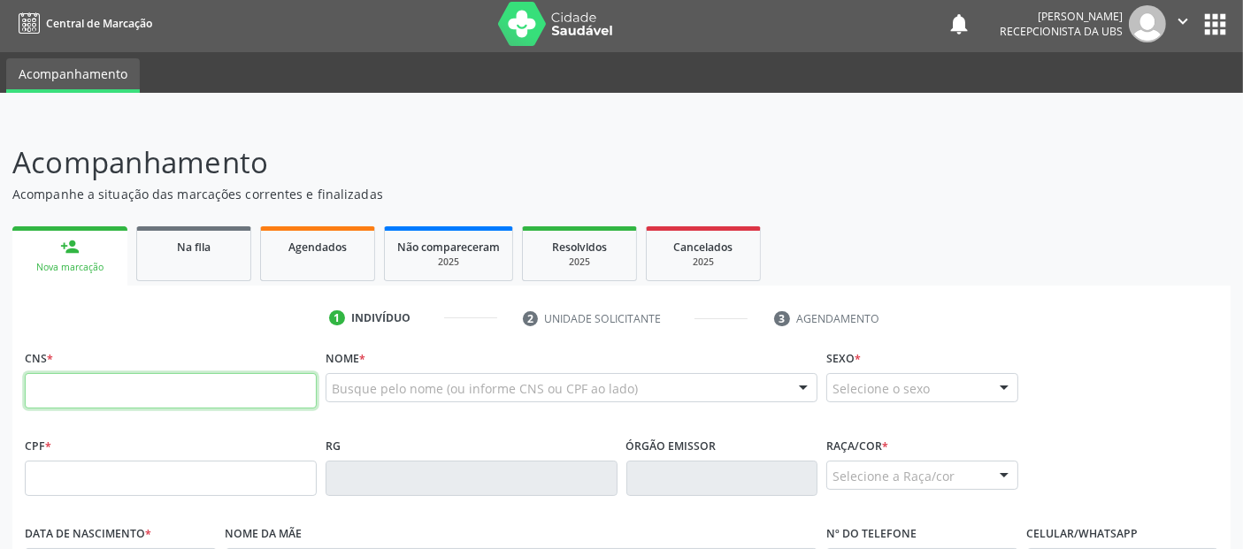
click at [298, 384] on input "text" at bounding box center [171, 390] width 292 height 35
type input "704 2012 7238 9982"
type input "186.189.724-36"
type input "[DATE]"
type input "[DEMOGRAPHIC_DATA][PERSON_NAME]"
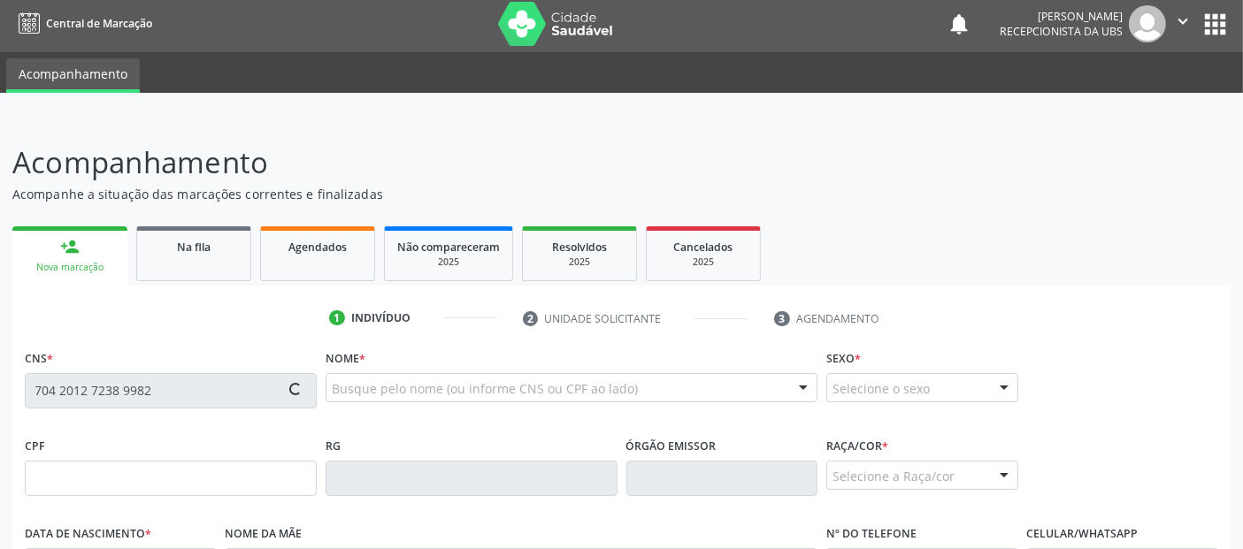
type input "[PHONE_NUMBER]"
type input "56"
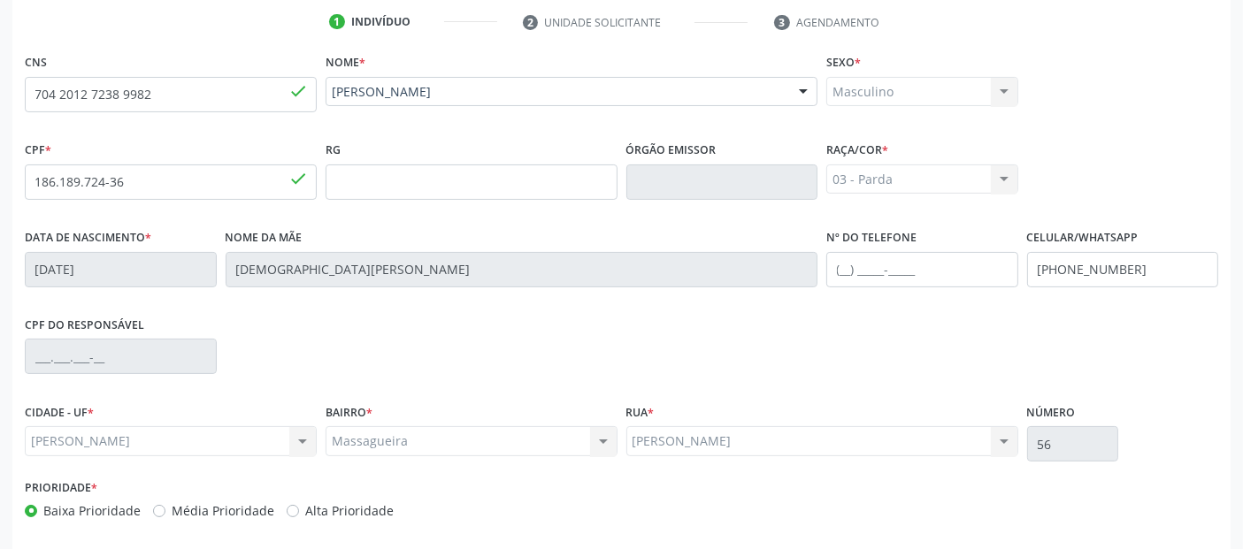
scroll to position [373, 0]
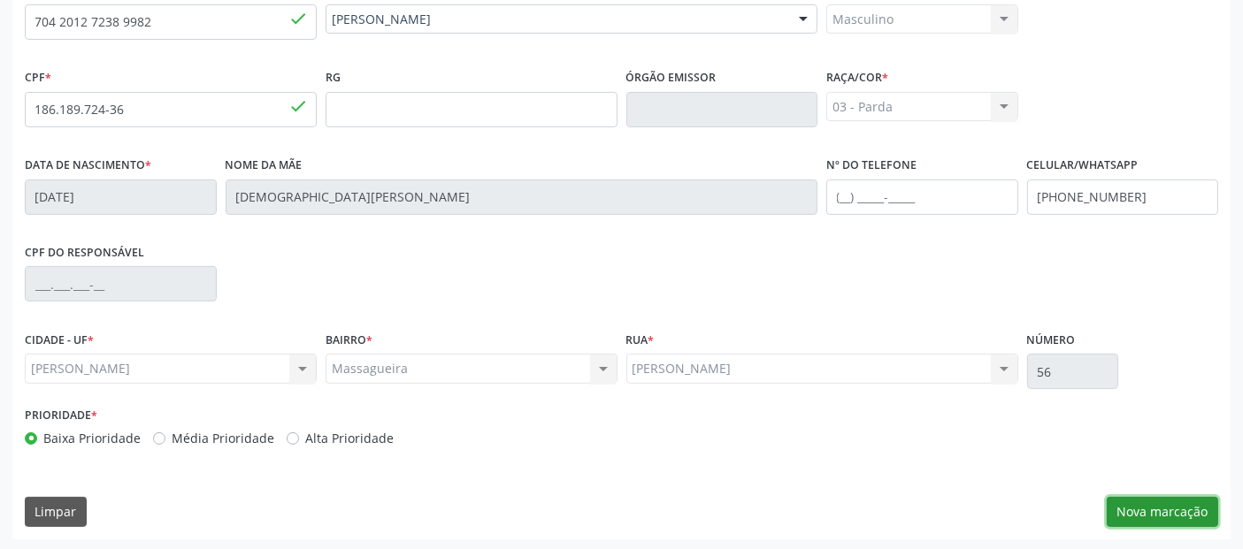
click at [1144, 503] on button "Nova marcação" at bounding box center [1162, 512] width 111 height 30
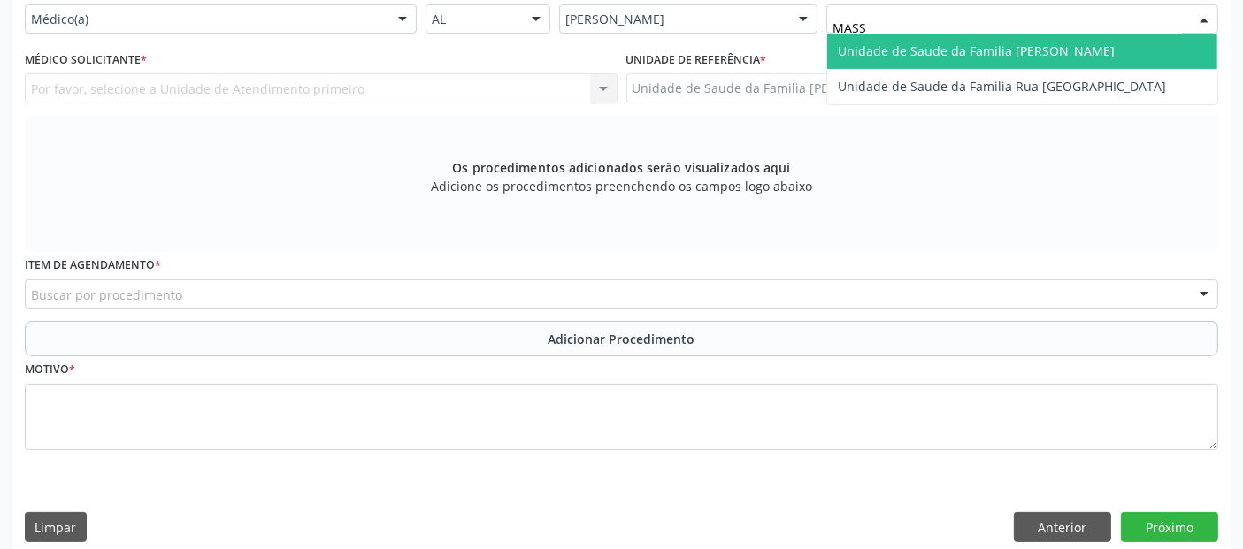
type input "MASSA"
click at [964, 49] on span "Unidade de Saude da Familia [PERSON_NAME]" at bounding box center [976, 50] width 277 height 17
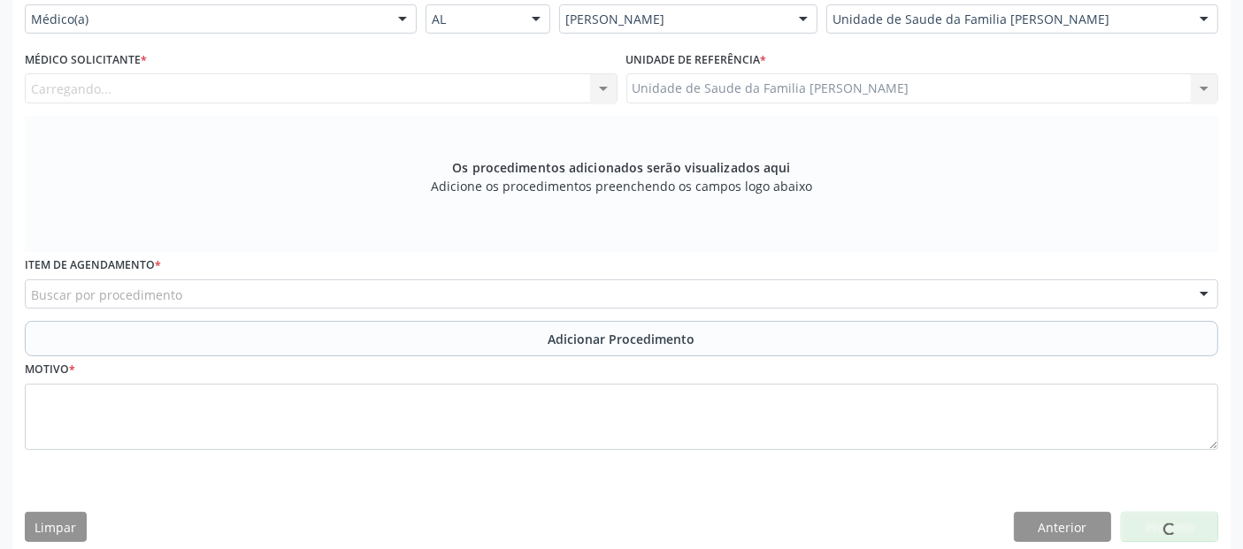
click at [530, 84] on div "Carregando... Nenhum resultado encontrado para: " " Não há nenhuma opção para s…" at bounding box center [321, 88] width 593 height 30
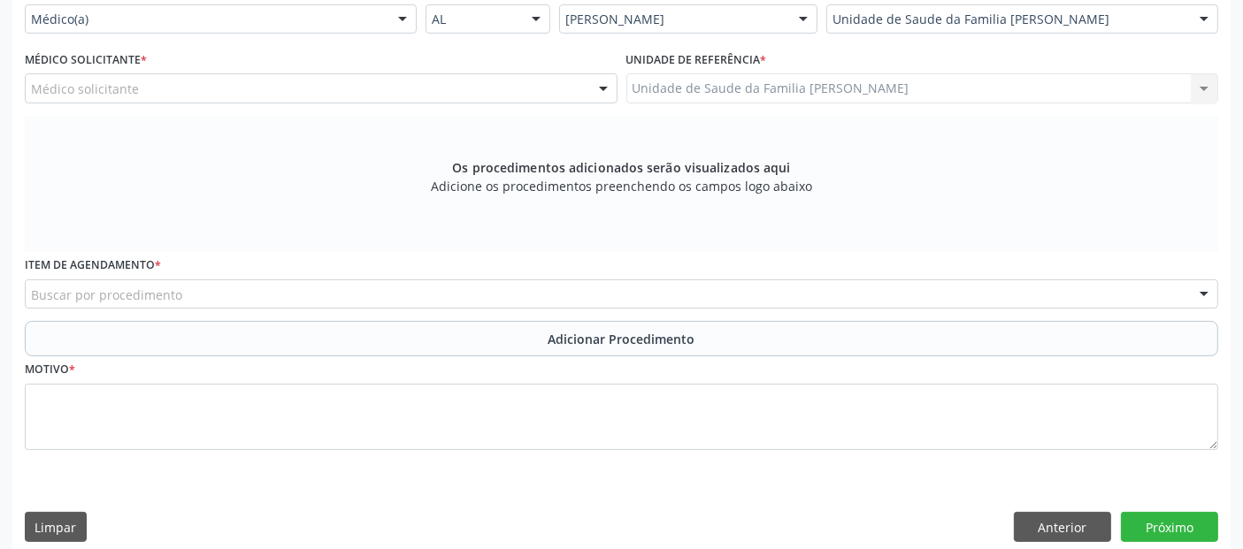
click at [498, 86] on div "Médico solicitante" at bounding box center [321, 88] width 593 height 30
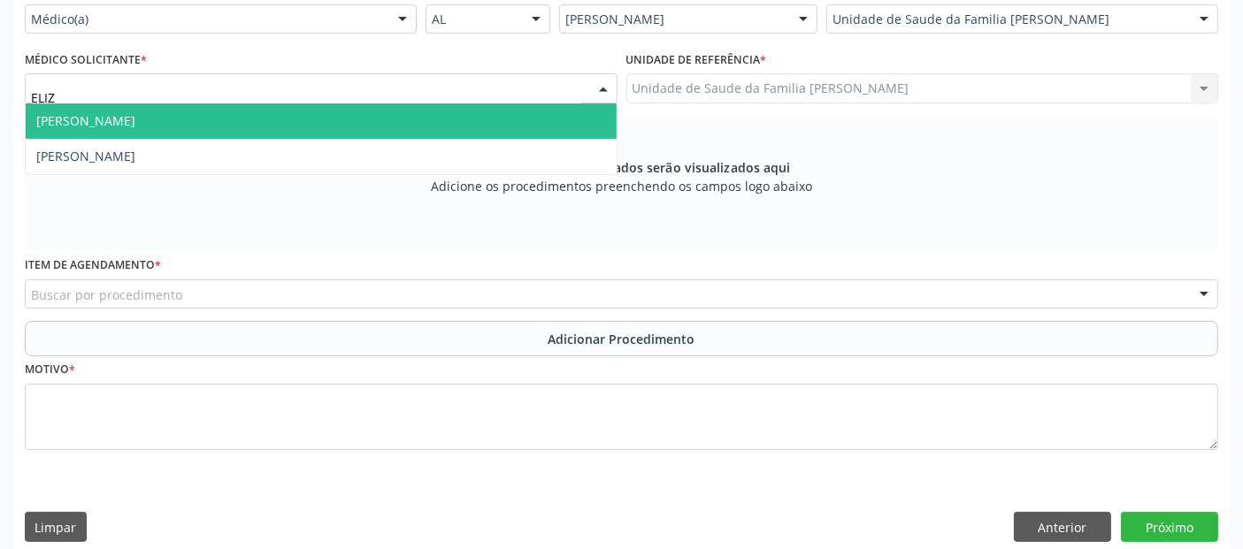
type input "[PERSON_NAME]"
click at [379, 104] on span "[PERSON_NAME]" at bounding box center [321, 121] width 591 height 35
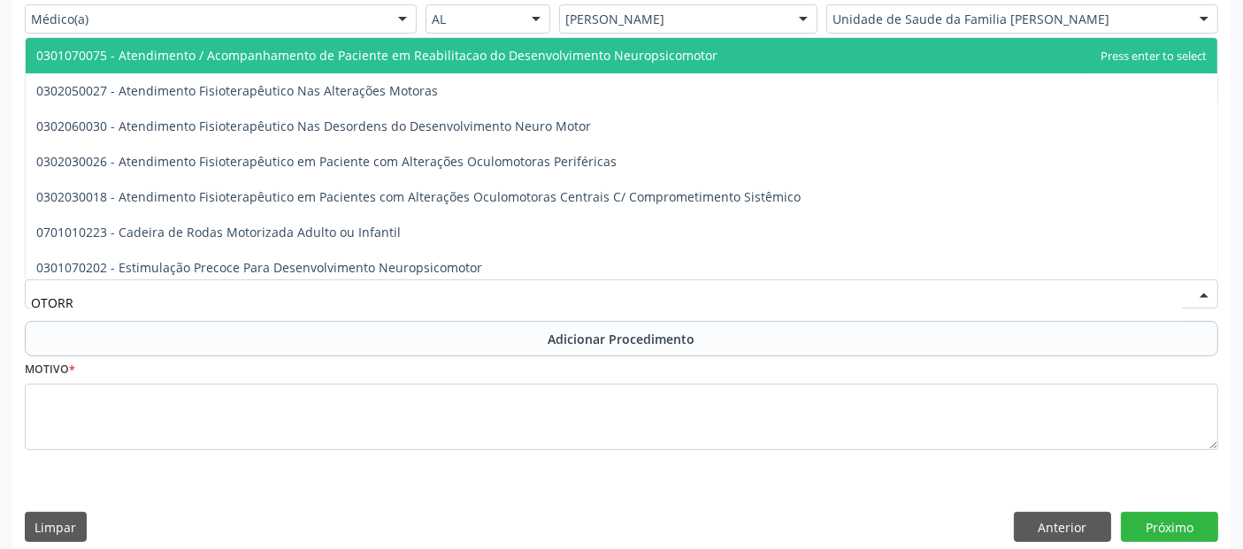
type input "OTORRI"
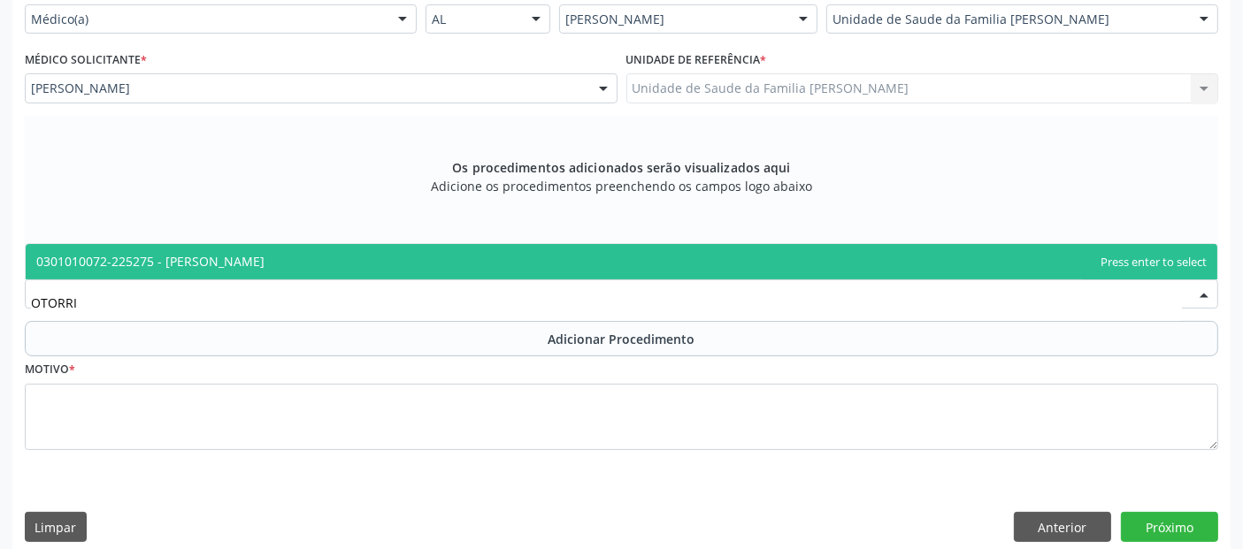
click at [235, 258] on span "0301010072-225275 - [PERSON_NAME]" at bounding box center [150, 261] width 228 height 17
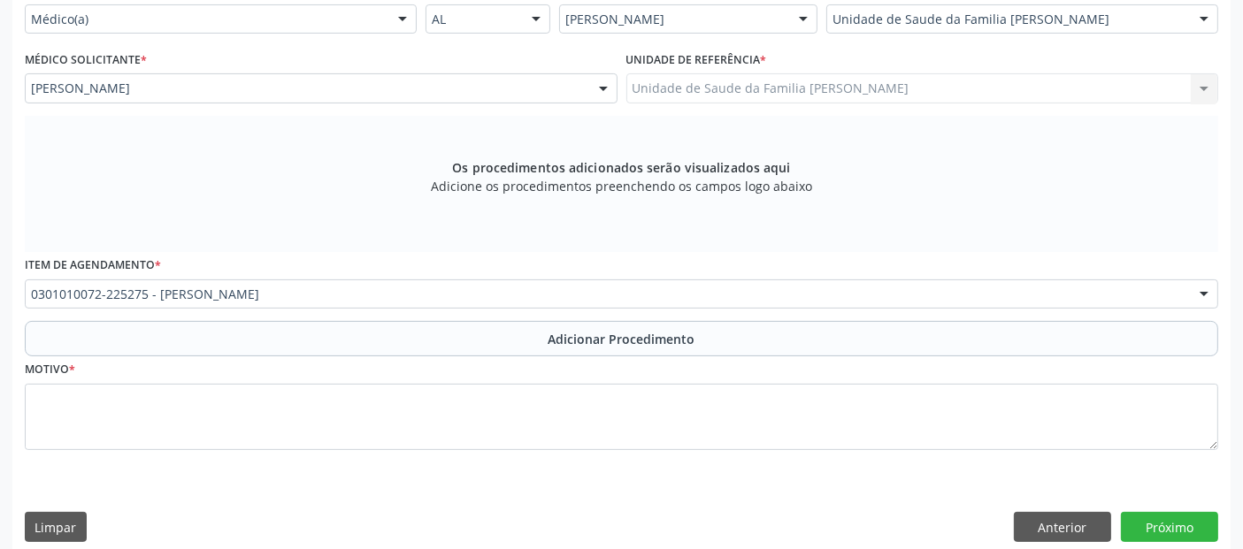
click at [205, 347] on button "Adicionar Procedimento" at bounding box center [622, 338] width 1194 height 35
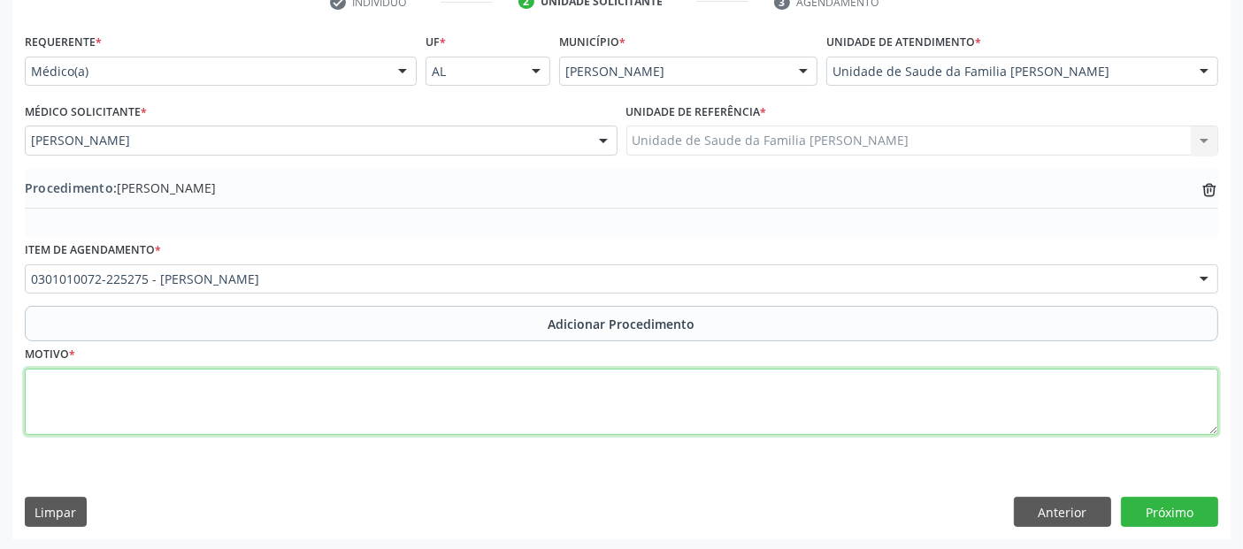
click at [204, 384] on textarea at bounding box center [622, 402] width 1194 height 67
type textarea "MENOR COM QUEIXA RECORRENTE DE CORIZA E OBTRUÇÃO NASAL."
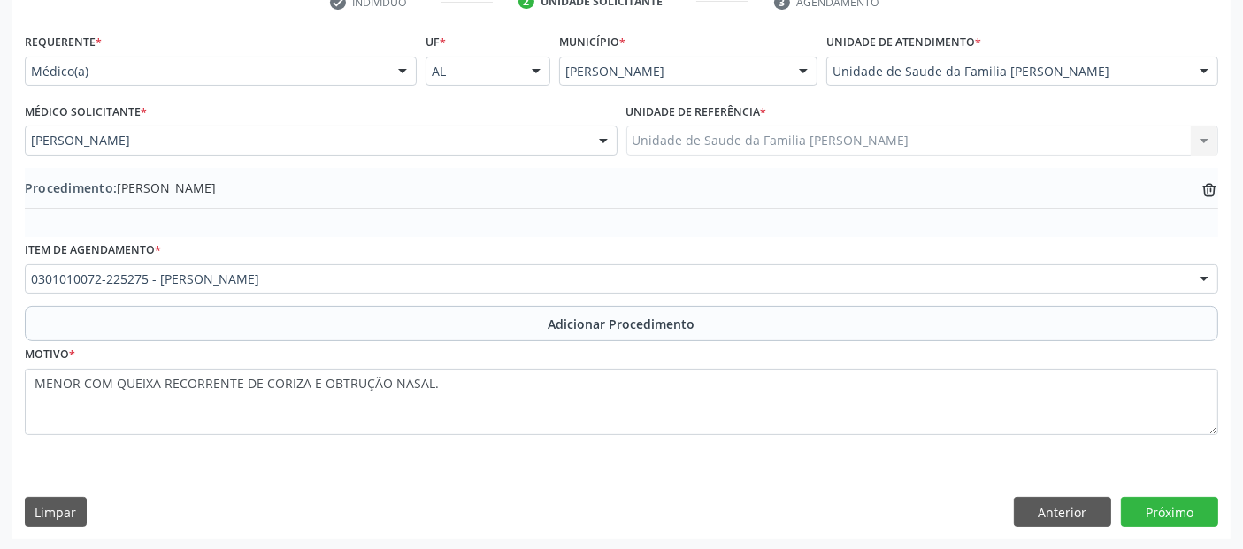
click at [1170, 494] on div "Requerente * Médico(a) Médico(a) Enfermeiro(a) Paciente Nenhum resultado encont…" at bounding box center [621, 284] width 1218 height 511
click at [1175, 506] on button "Próximo" at bounding box center [1169, 512] width 97 height 30
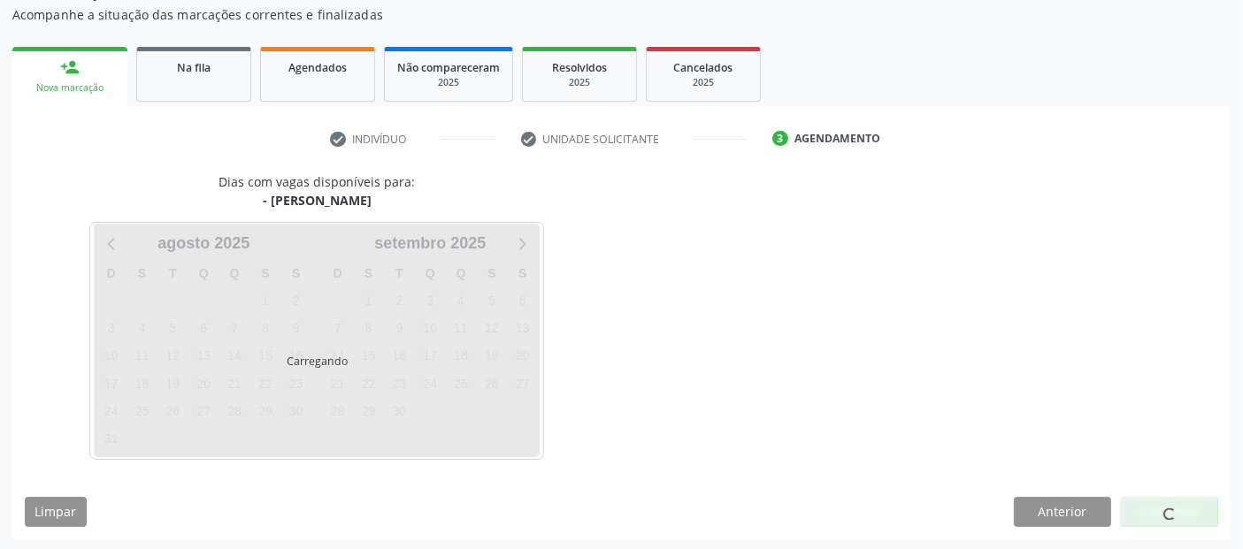
scroll to position [235, 0]
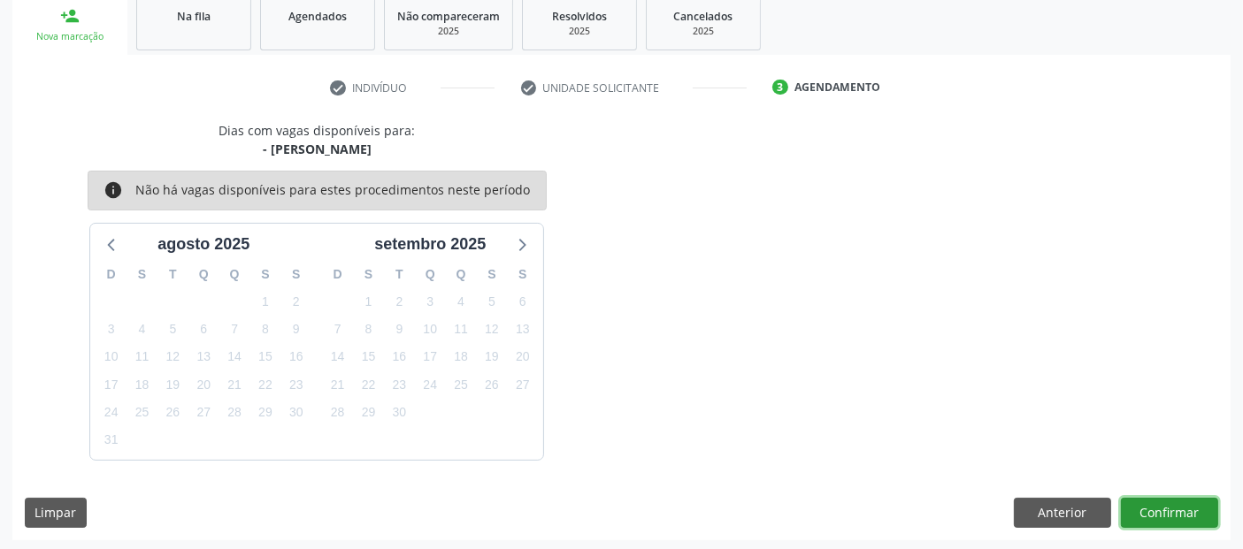
click at [1163, 505] on button "Confirmar" at bounding box center [1169, 513] width 97 height 30
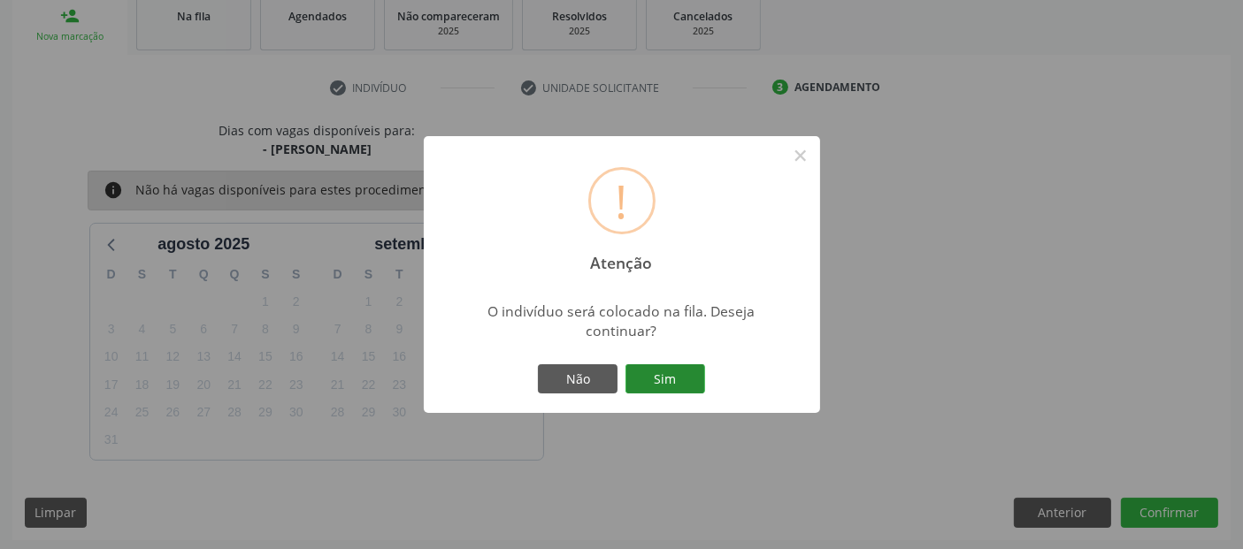
click at [670, 391] on div "Não Sim" at bounding box center [621, 379] width 175 height 37
click at [670, 391] on button "Sim" at bounding box center [666, 380] width 80 height 30
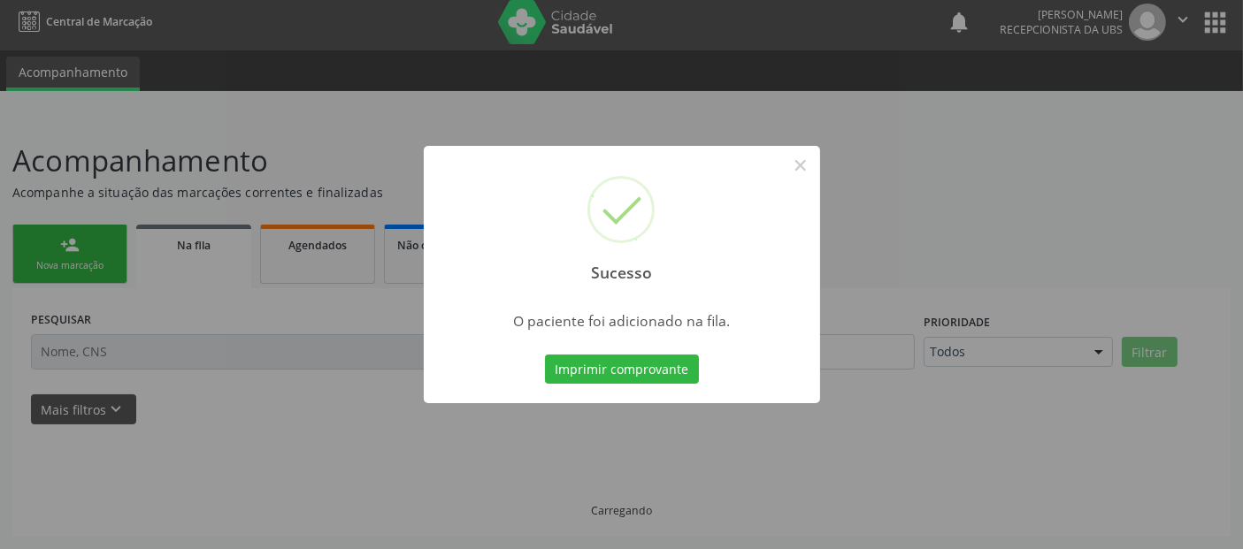
scroll to position [4, 0]
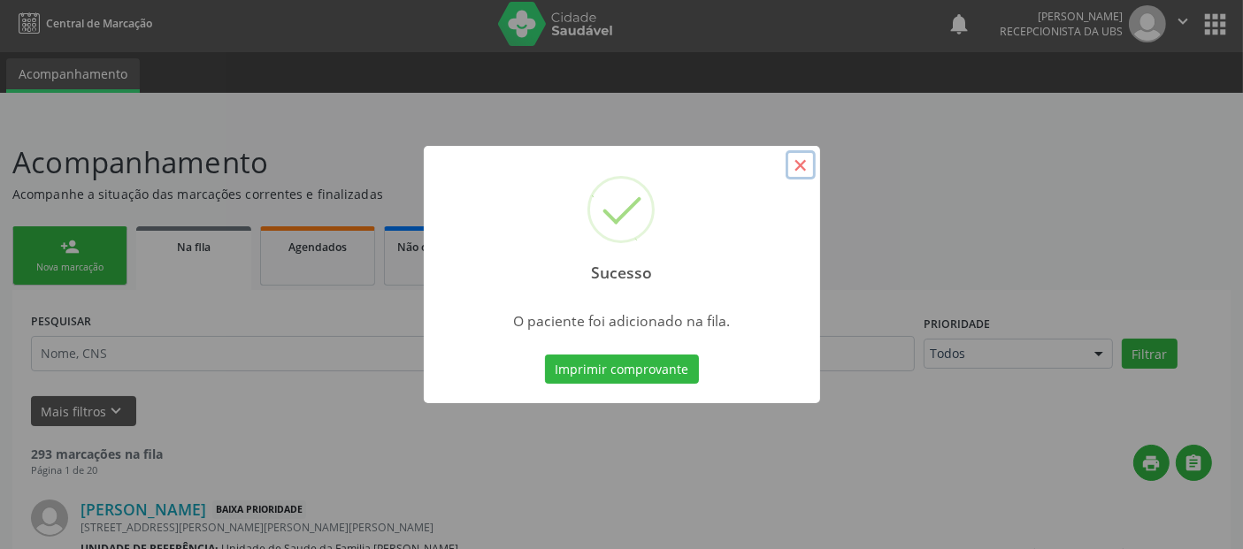
click at [789, 170] on button "×" at bounding box center [801, 165] width 30 height 30
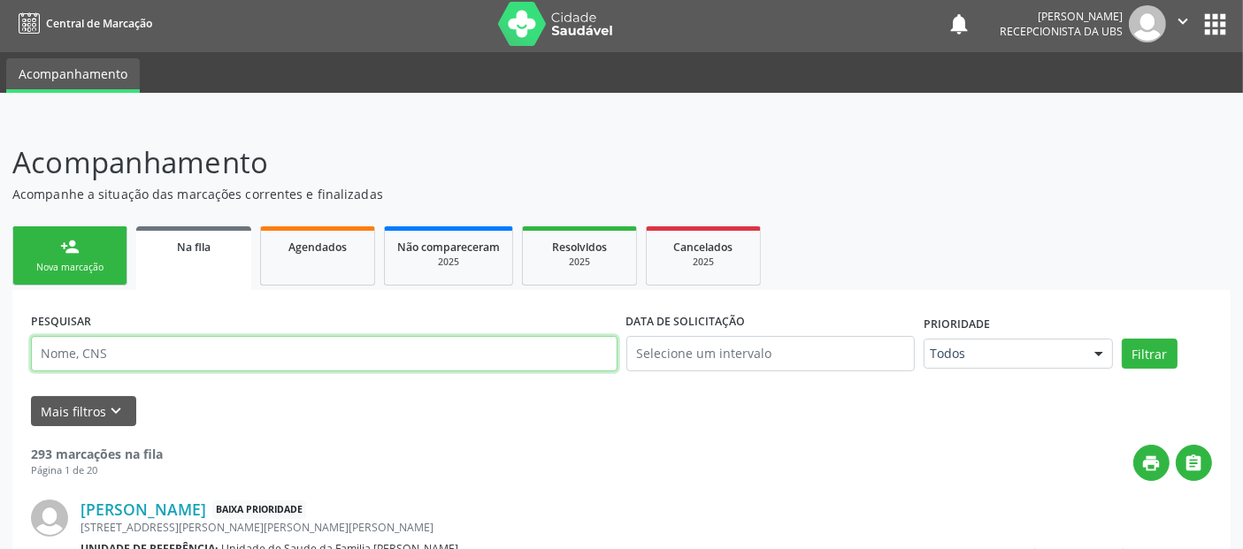
click at [290, 342] on input "text" at bounding box center [324, 353] width 587 height 35
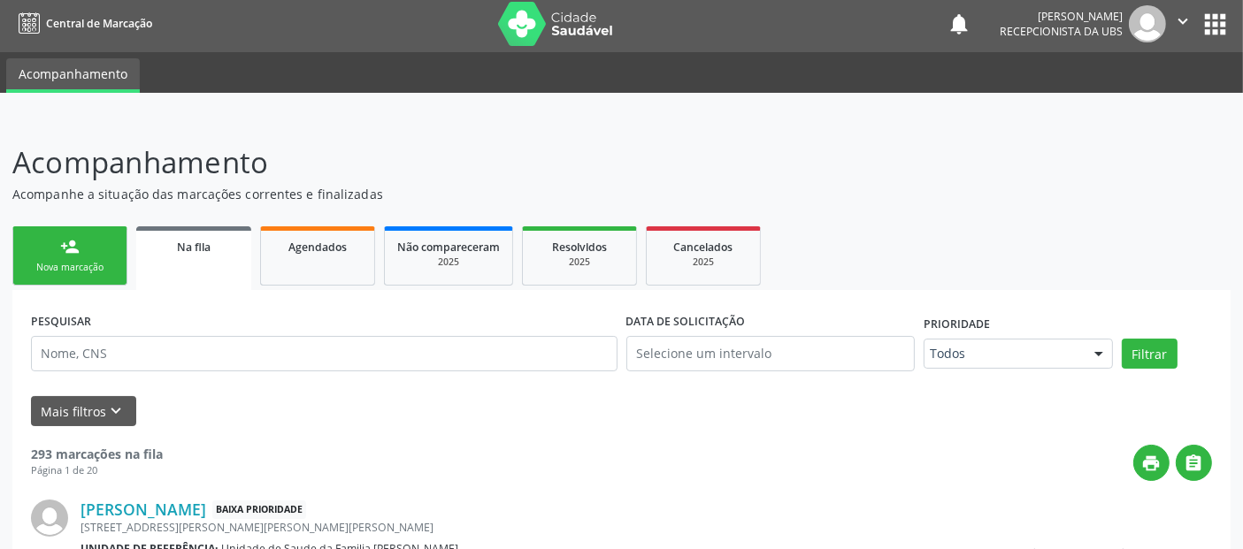
click at [91, 241] on link "person_add Nova marcação" at bounding box center [69, 256] width 115 height 59
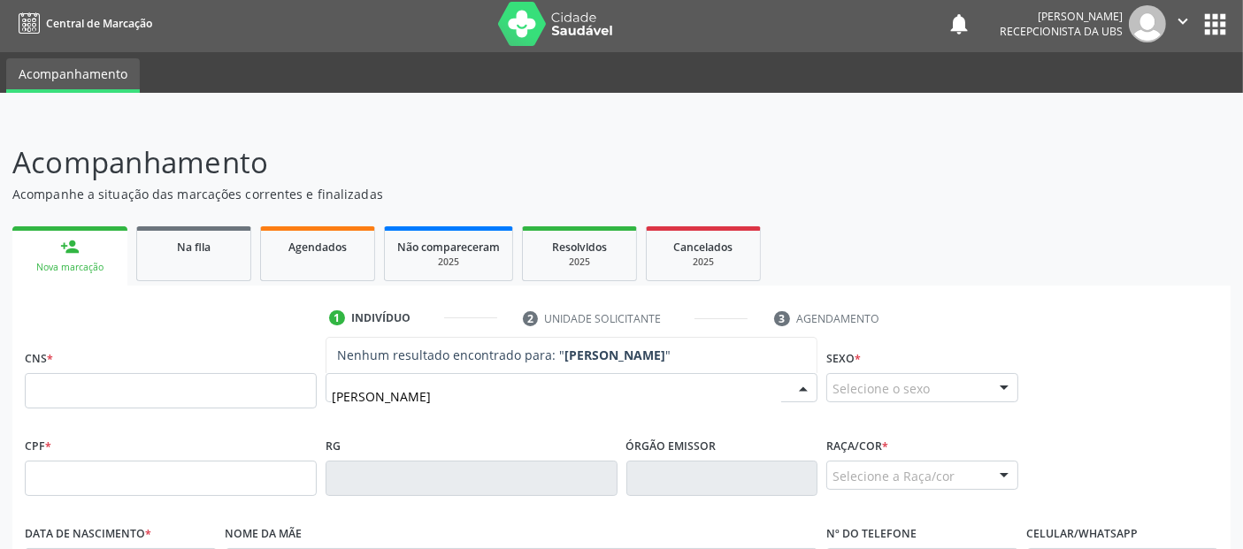
type input "[PERSON_NAME]"
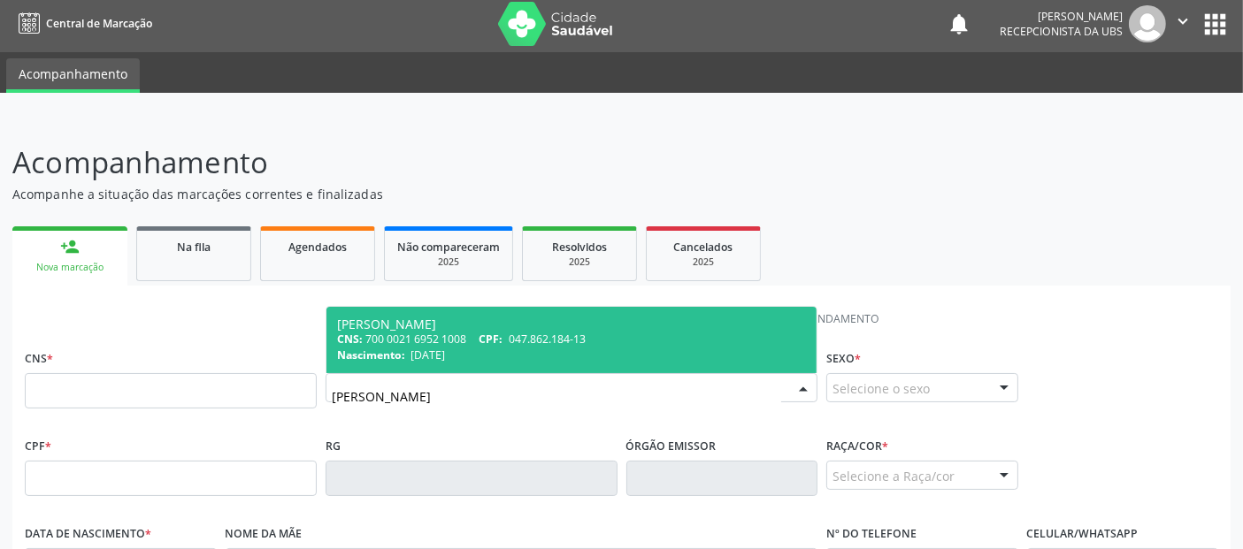
click at [558, 335] on span "047.862.184-13" at bounding box center [547, 339] width 77 height 15
type input "700 0021 6952 1008"
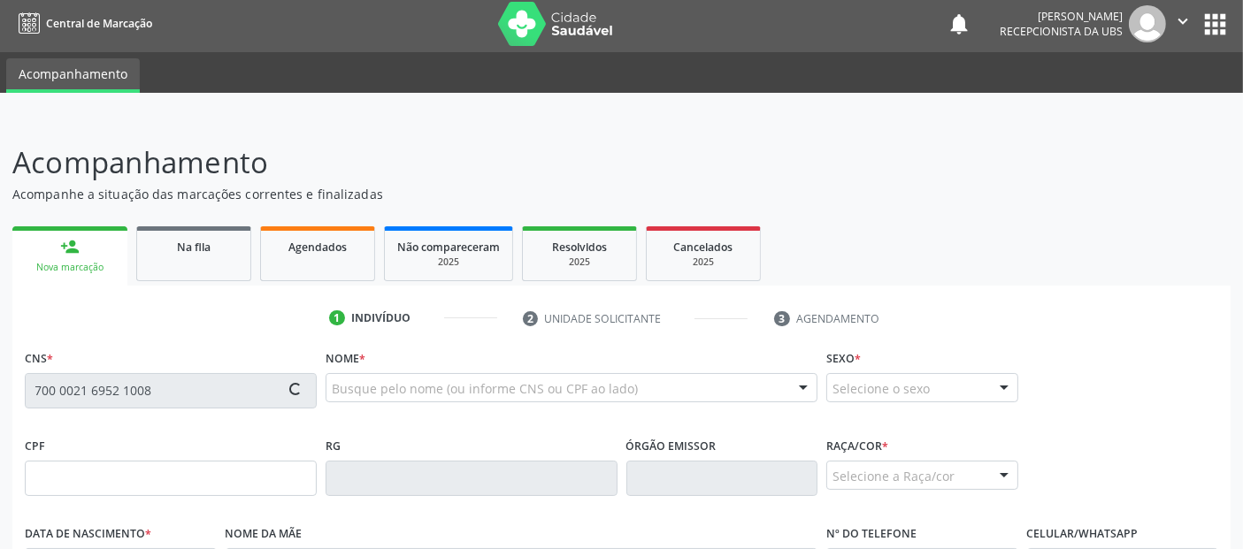
type input "047.862.184-13"
type input "[DATE]"
type input "[PERSON_NAME]"
type input "[PHONE_NUMBER]"
type input "113"
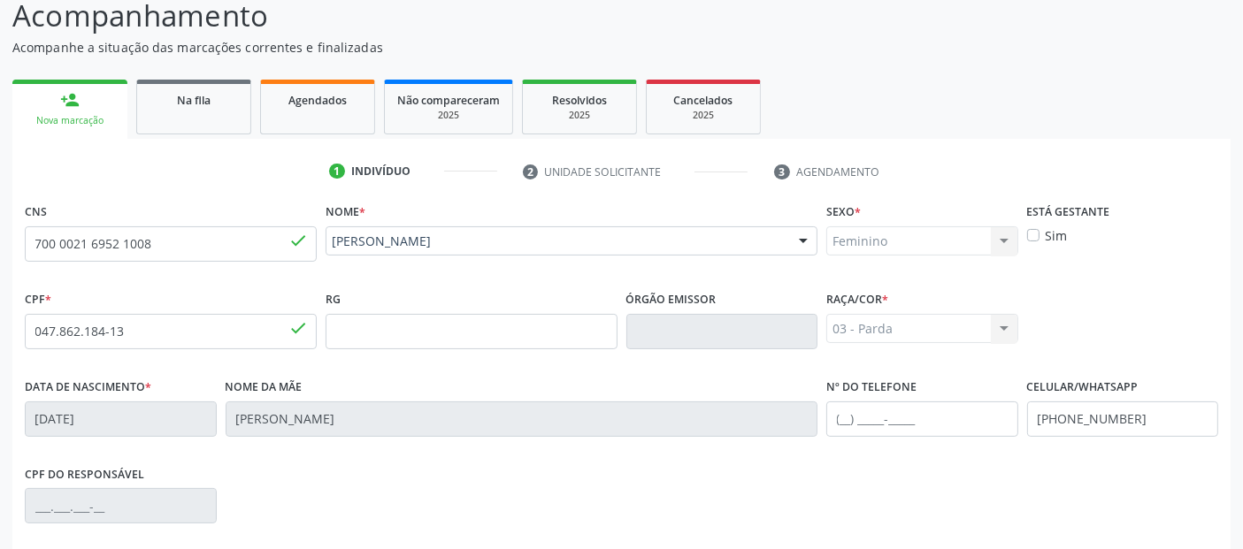
scroll to position [373, 0]
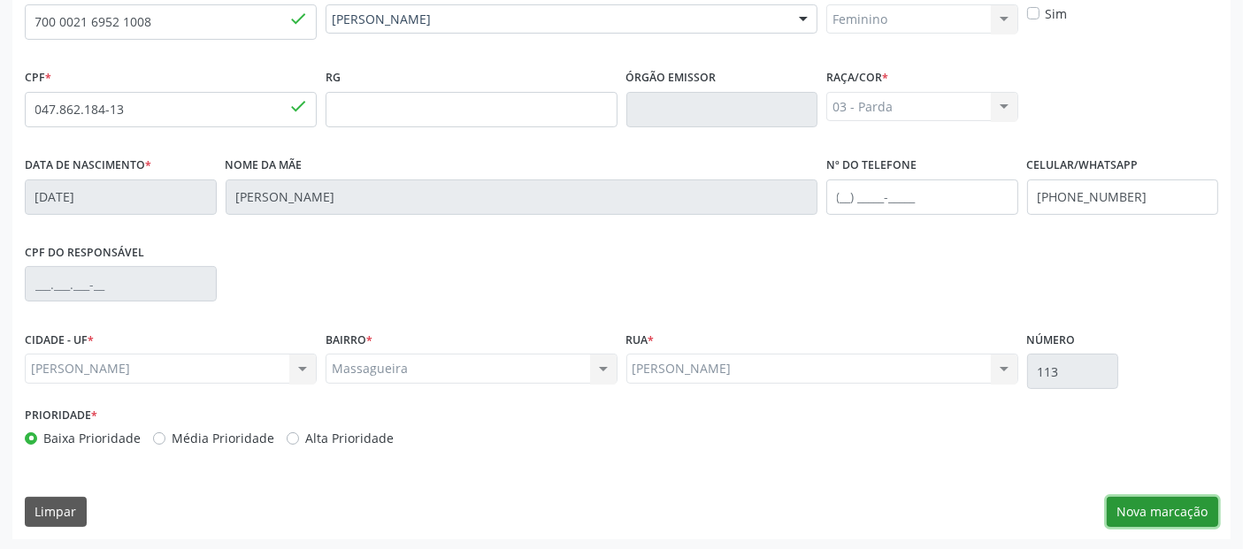
click at [1146, 497] on button "Nova marcação" at bounding box center [1162, 512] width 111 height 30
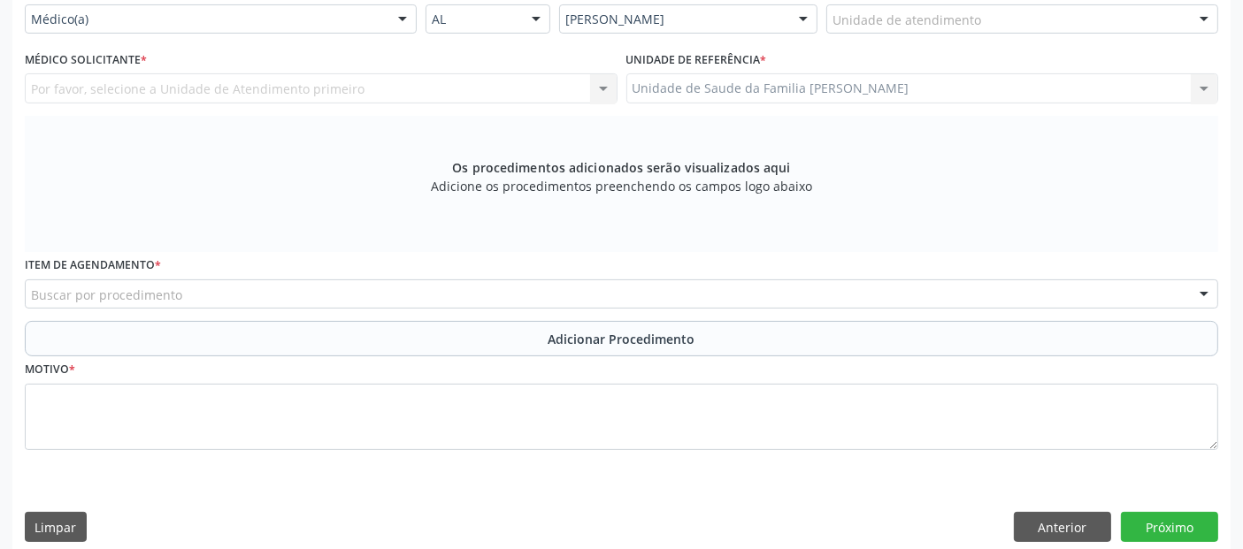
scroll to position [356, 0]
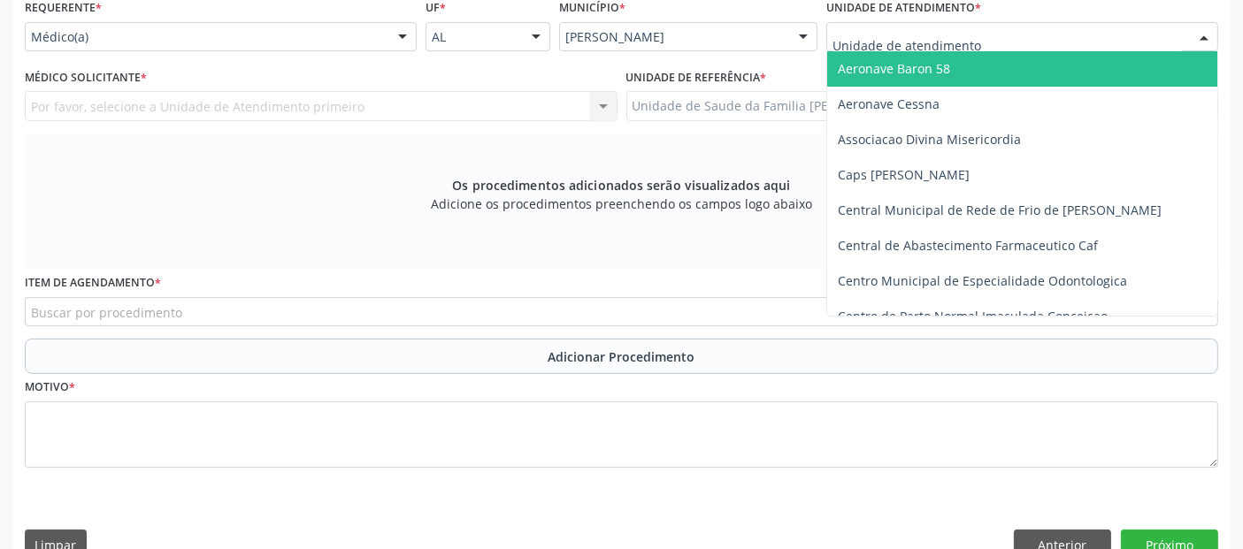
click at [1014, 36] on div at bounding box center [1022, 37] width 392 height 30
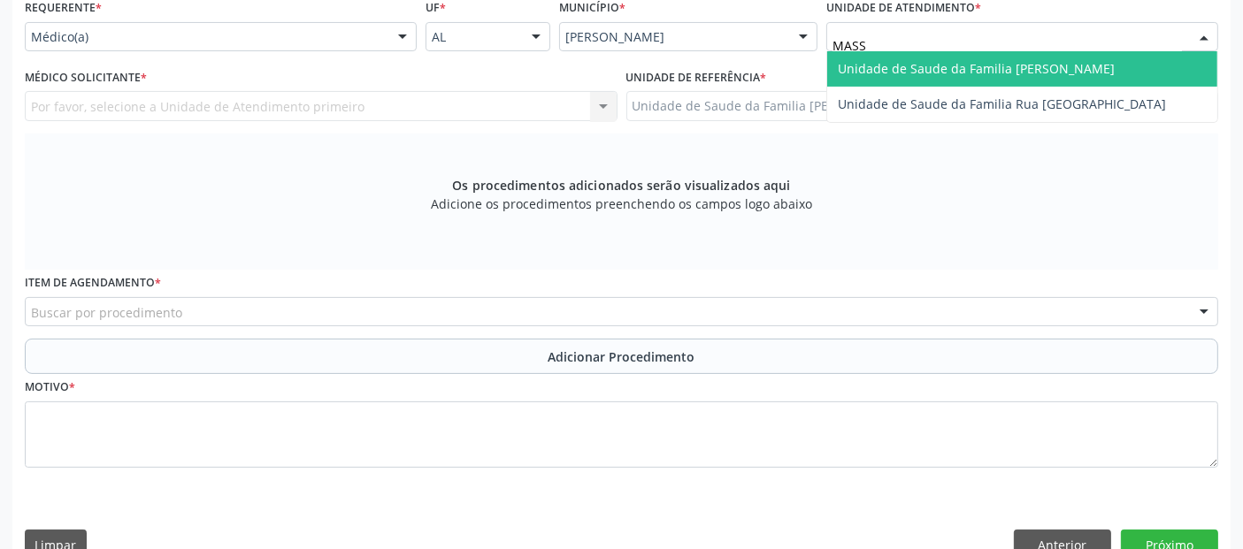
type input "MASSA"
click at [1001, 60] on span "Unidade de Saude da Familia [PERSON_NAME]" at bounding box center [976, 68] width 277 height 17
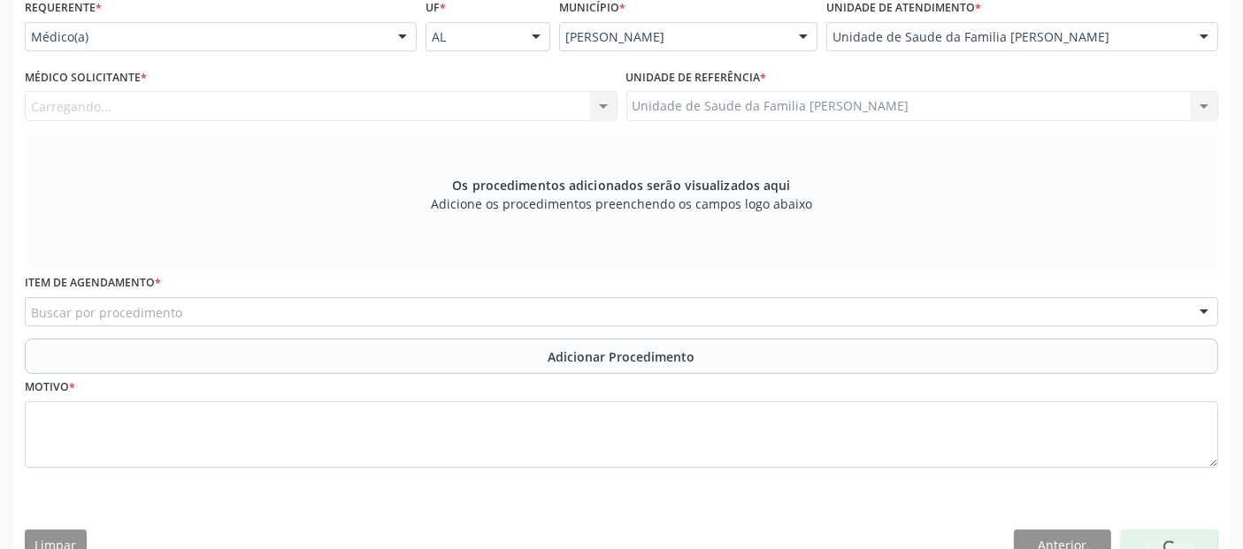
click at [248, 102] on div "Carregando..." at bounding box center [321, 106] width 593 height 30
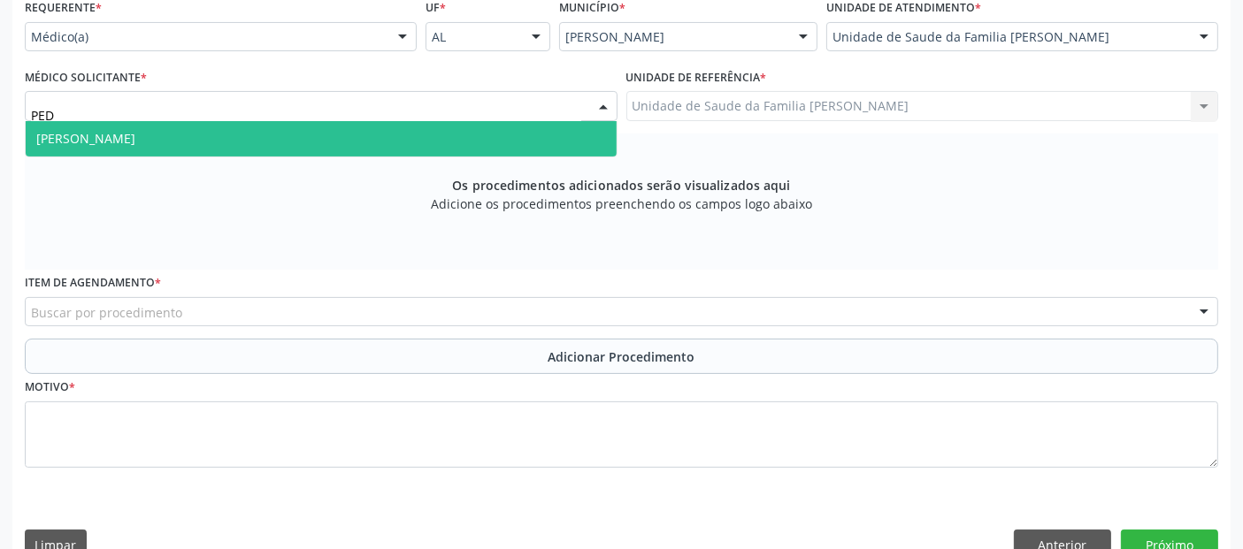
type input "PEDR"
click at [227, 129] on span "[PERSON_NAME]" at bounding box center [321, 138] width 591 height 35
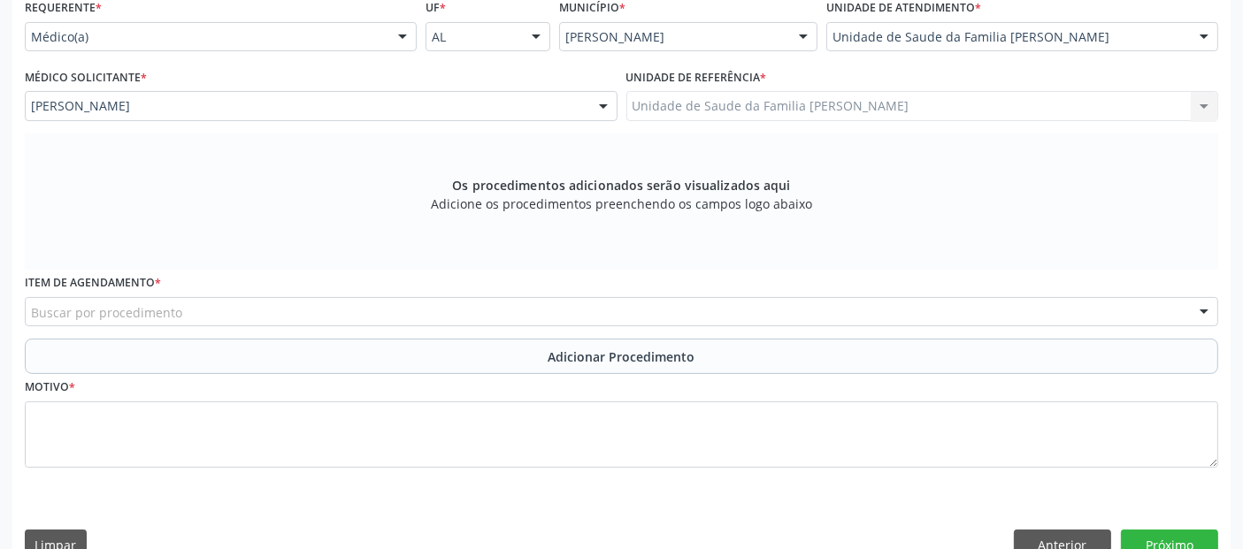
click at [212, 297] on div "Buscar por procedimento" at bounding box center [622, 312] width 1194 height 30
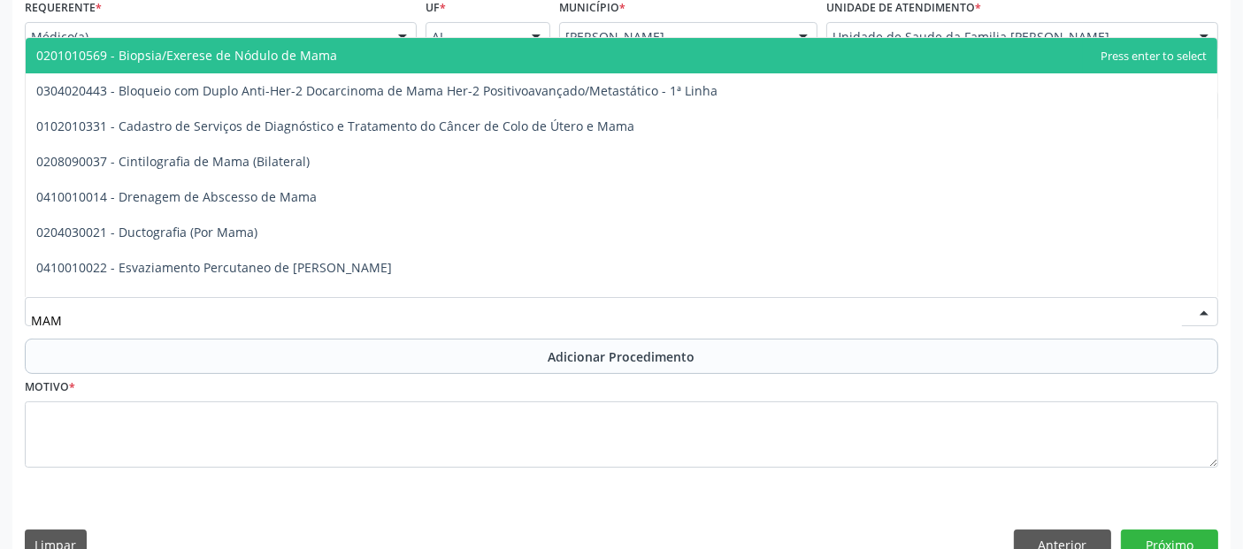
type input "MAMO"
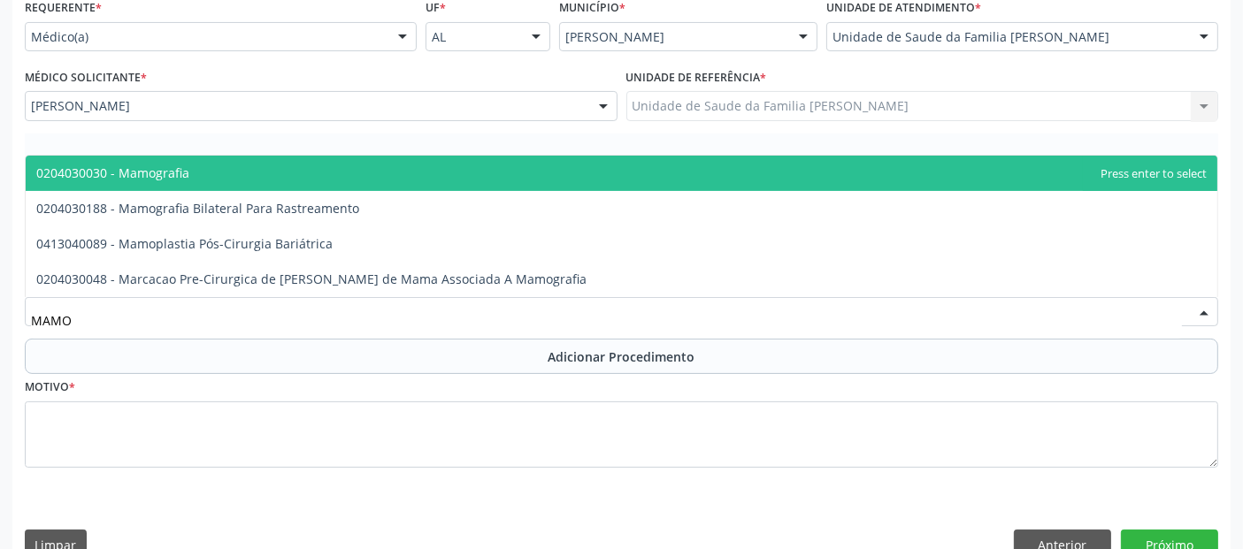
click at [225, 179] on span "0204030030 - Mamografia" at bounding box center [622, 173] width 1192 height 35
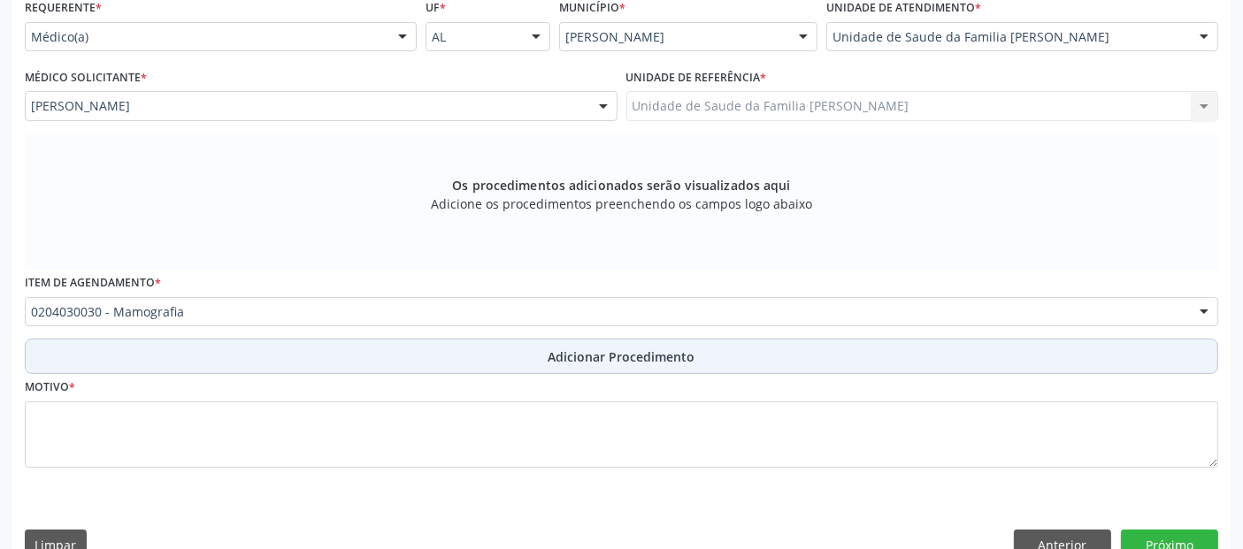
click at [164, 364] on button "Adicionar Procedimento" at bounding box center [622, 356] width 1194 height 35
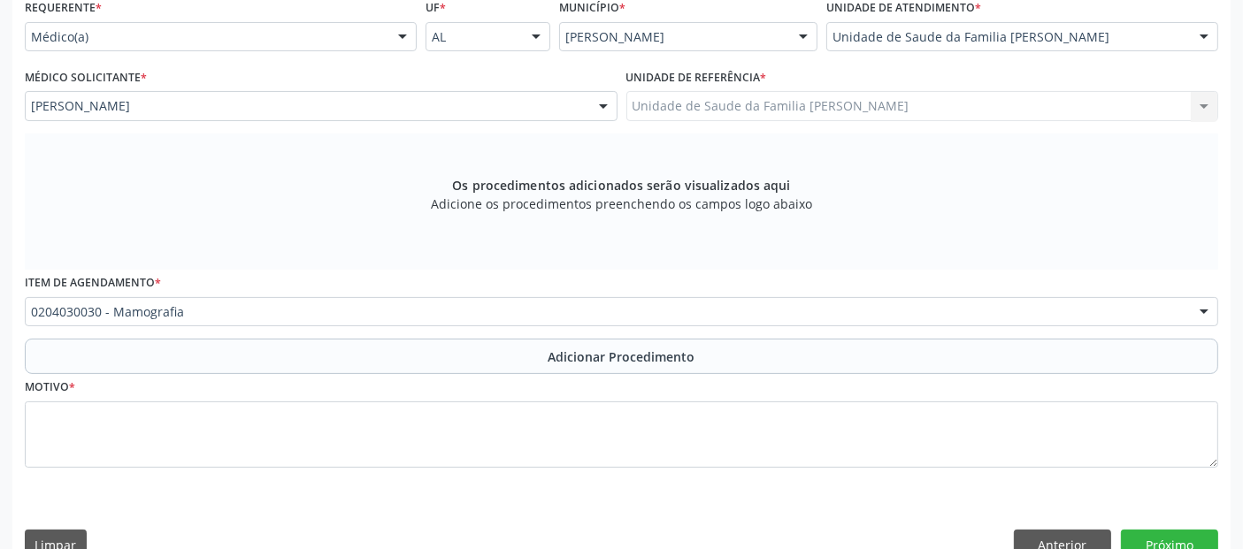
scroll to position [321, 0]
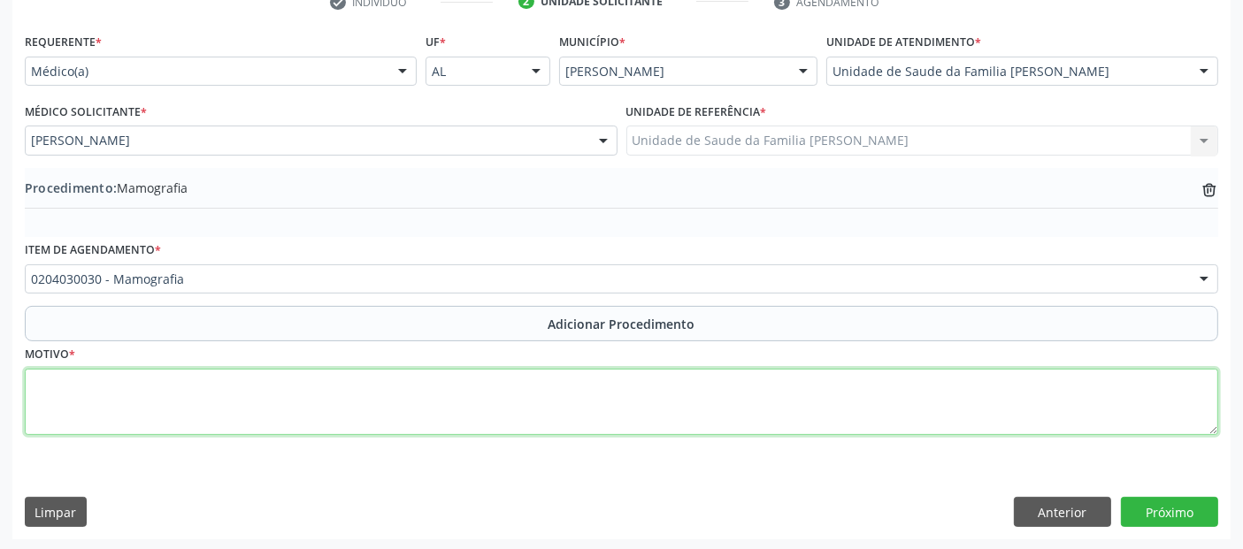
click at [161, 420] on textarea at bounding box center [622, 402] width 1194 height 67
type textarea "ROTINA."
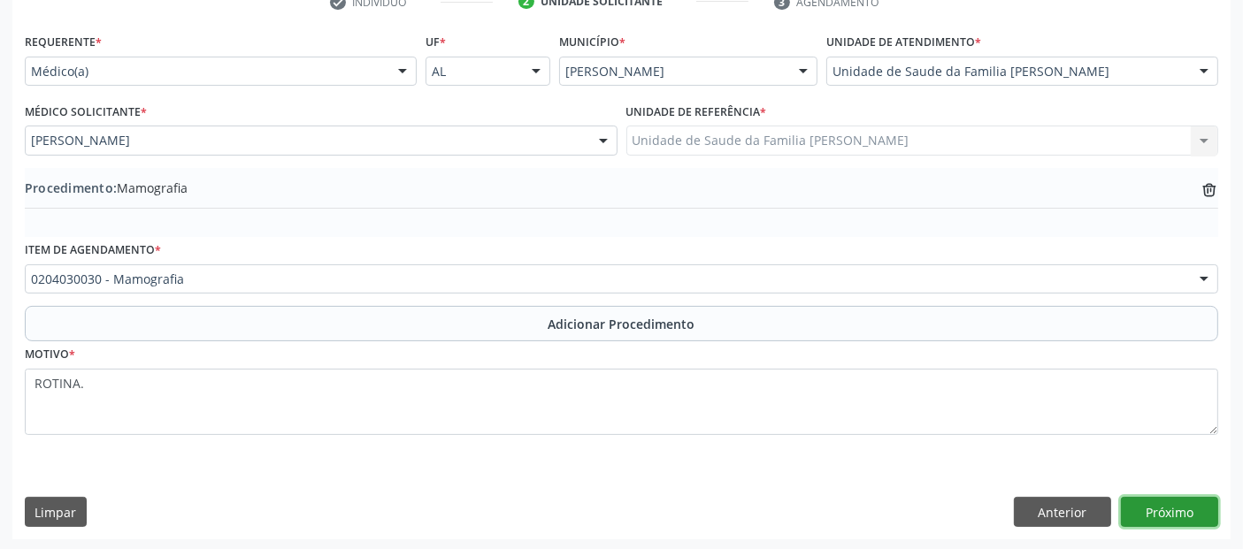
click at [1167, 506] on button "Próximo" at bounding box center [1169, 512] width 97 height 30
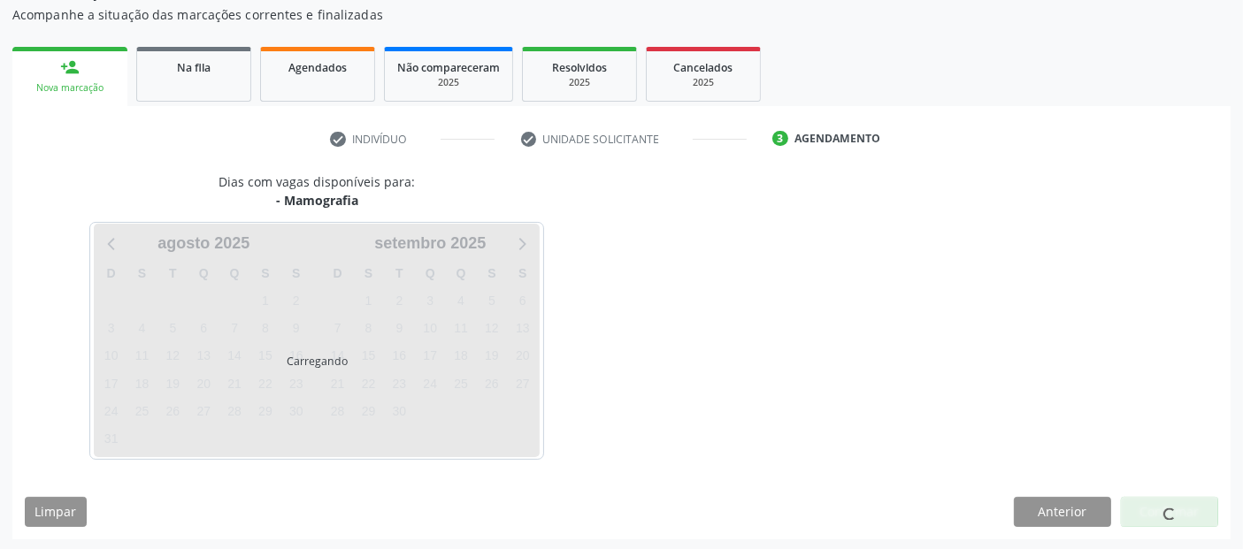
scroll to position [235, 0]
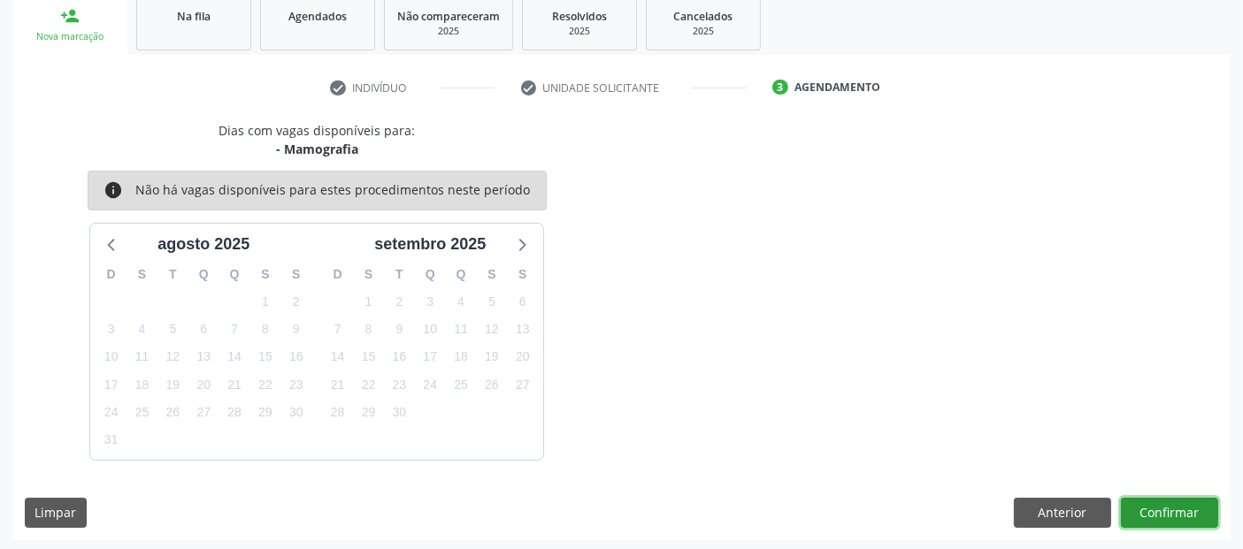
click at [1167, 506] on button "Confirmar" at bounding box center [1169, 513] width 97 height 30
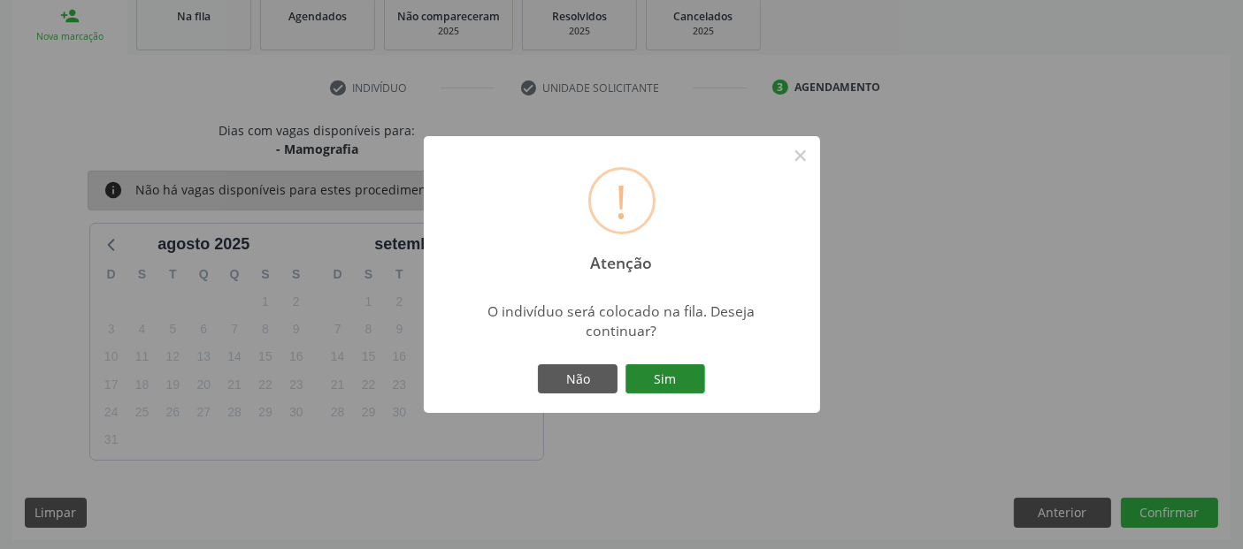
click at [671, 382] on button "Sim" at bounding box center [666, 380] width 80 height 30
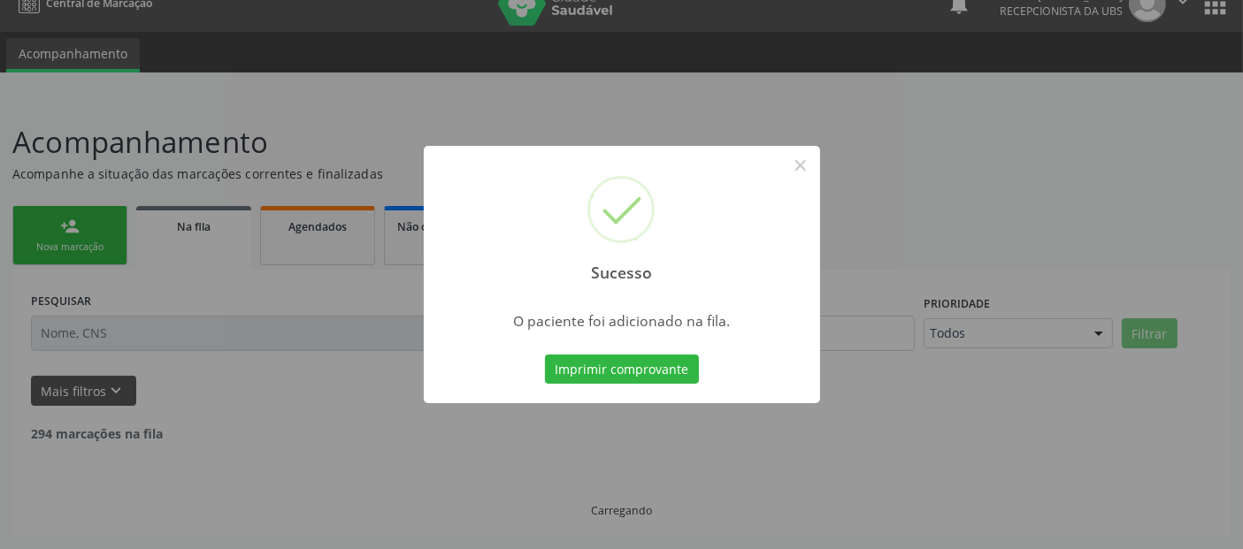
scroll to position [4, 0]
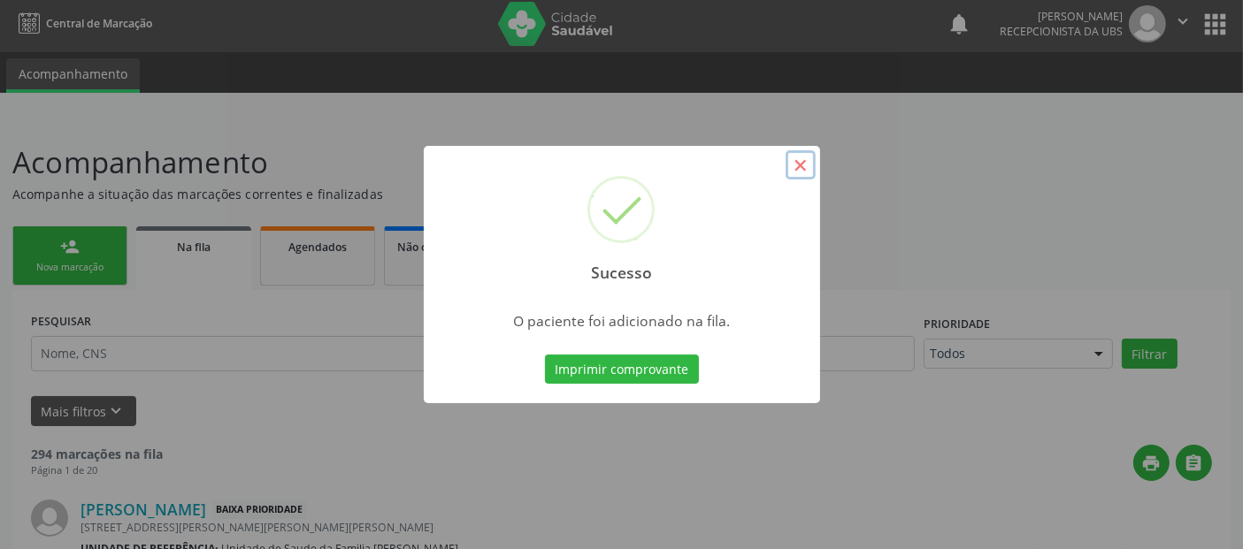
click at [802, 161] on button "×" at bounding box center [801, 165] width 30 height 30
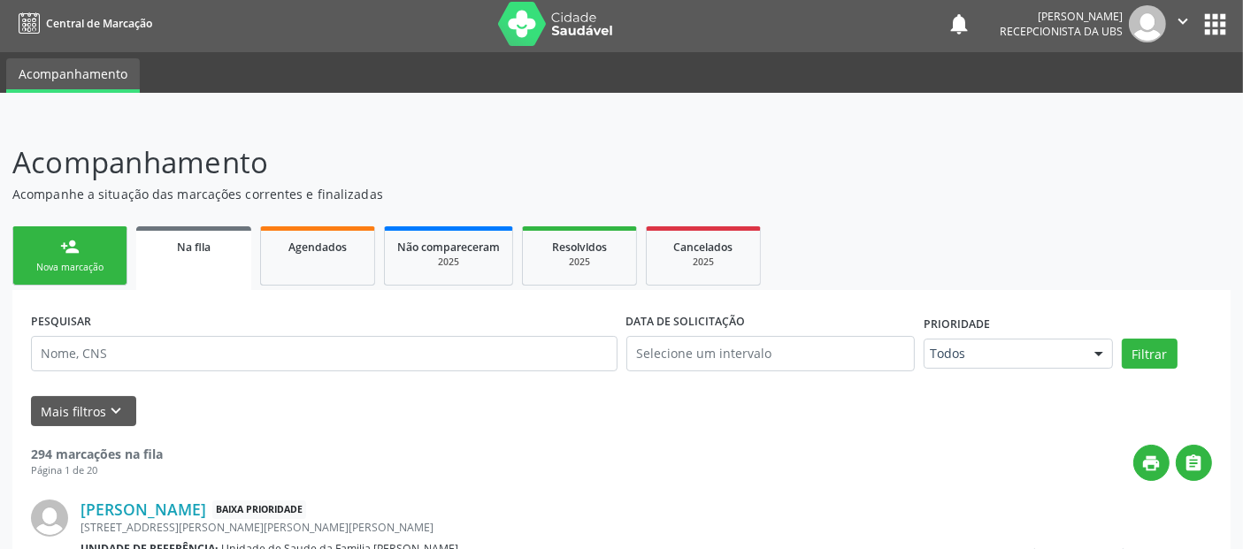
click at [74, 256] on link "person_add Nova marcação" at bounding box center [69, 256] width 115 height 59
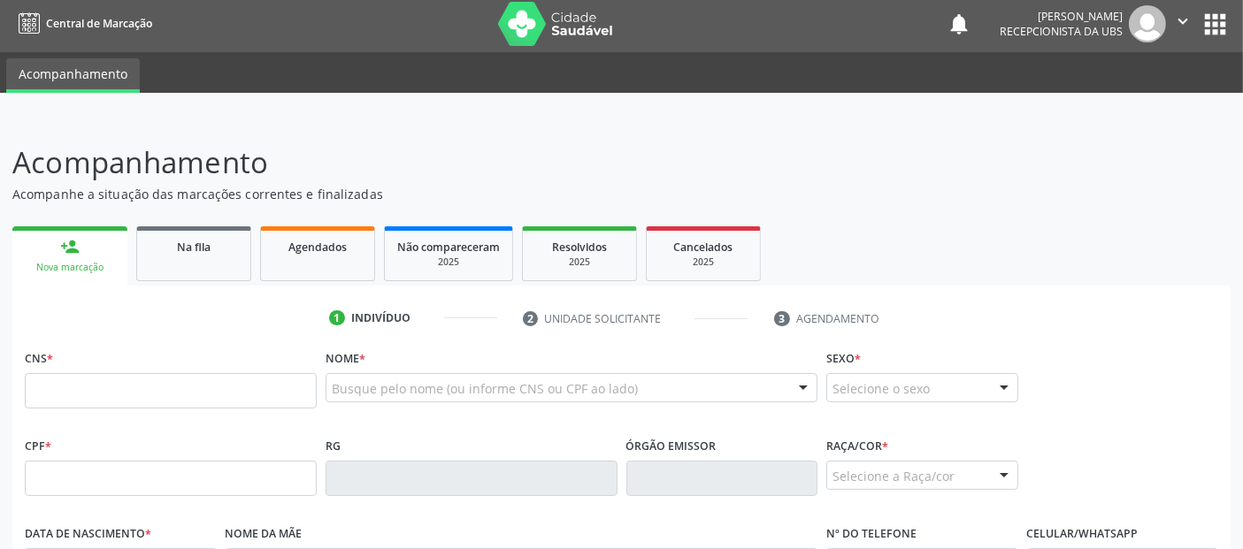
click at [373, 396] on div "Busque pelo nome (ou informe CNS ou CPF ao lado)" at bounding box center [572, 388] width 492 height 30
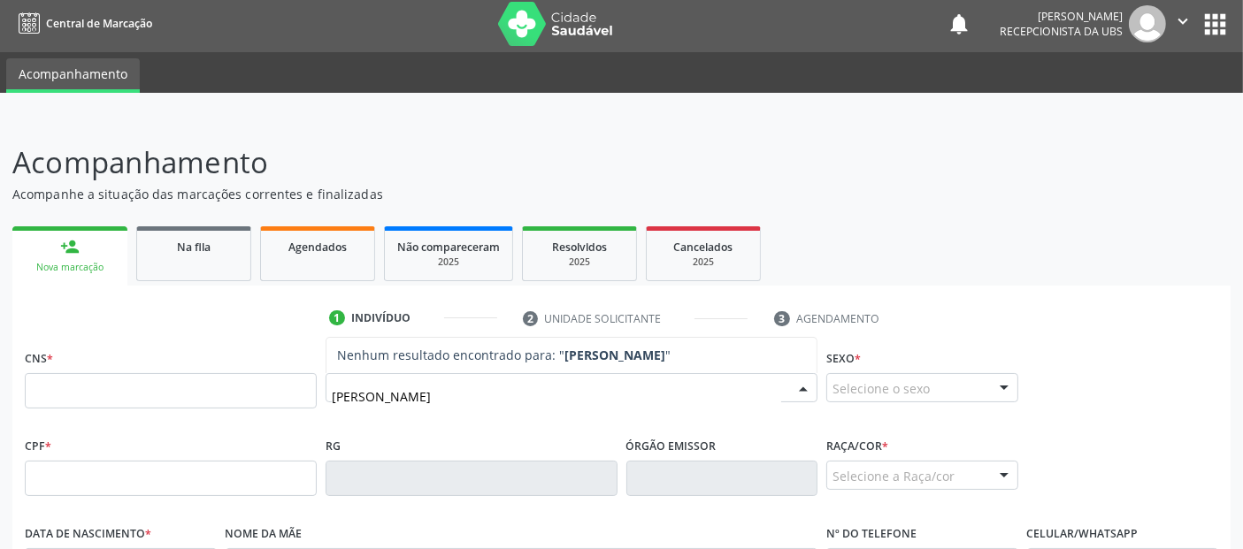
type input "[PERSON_NAME][GEOGRAPHIC_DATA]"
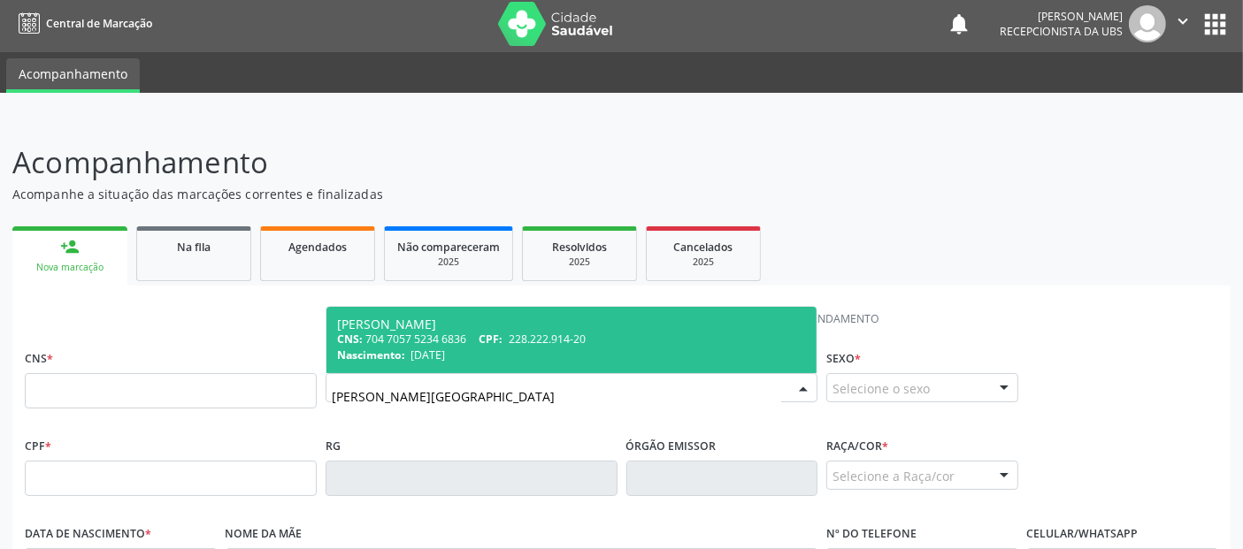
click at [509, 313] on span "[PERSON_NAME] CNS: 704 7057 5234 6836 CPF: 228.222.914-20 Nascimento: 1[DATE]" at bounding box center [571, 339] width 490 height 65
type input "704 7057 5234 6836"
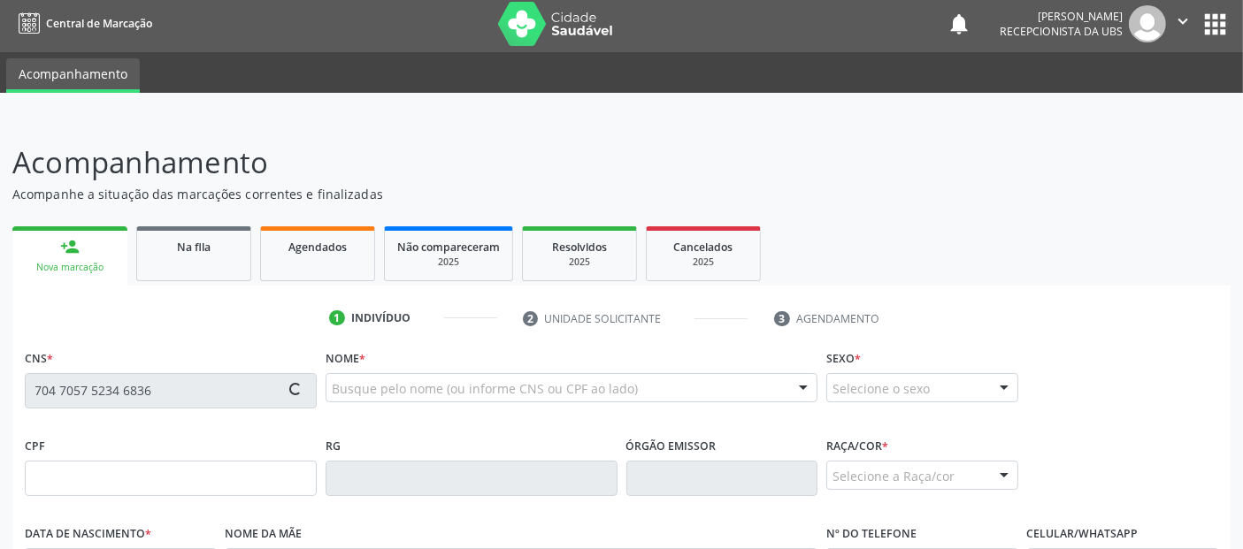
type input "228.222.914-20"
type input "[DATE]"
type input "Aurea Gouveia de Lima"
type input "[PHONE_NUMBER]"
type input "150"
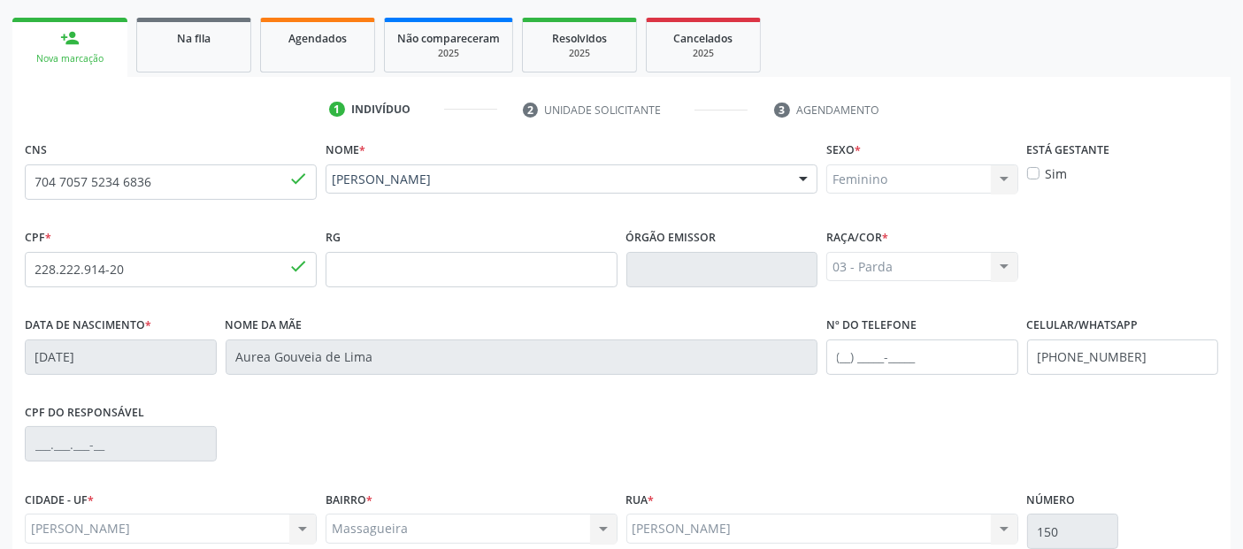
scroll to position [373, 0]
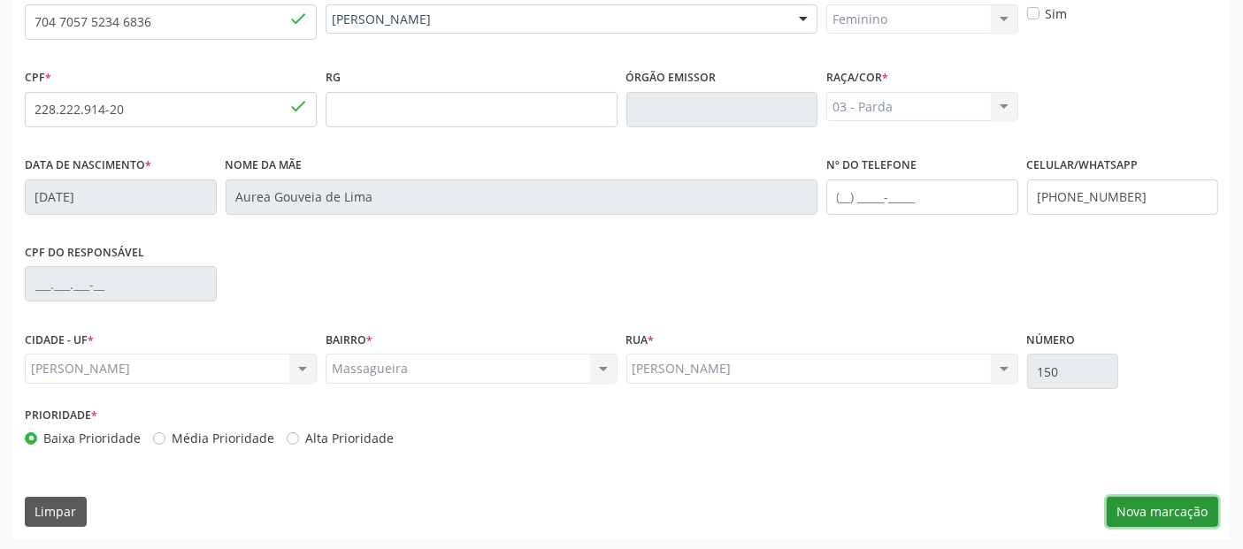
click at [1195, 519] on button "Nova marcação" at bounding box center [1162, 512] width 111 height 30
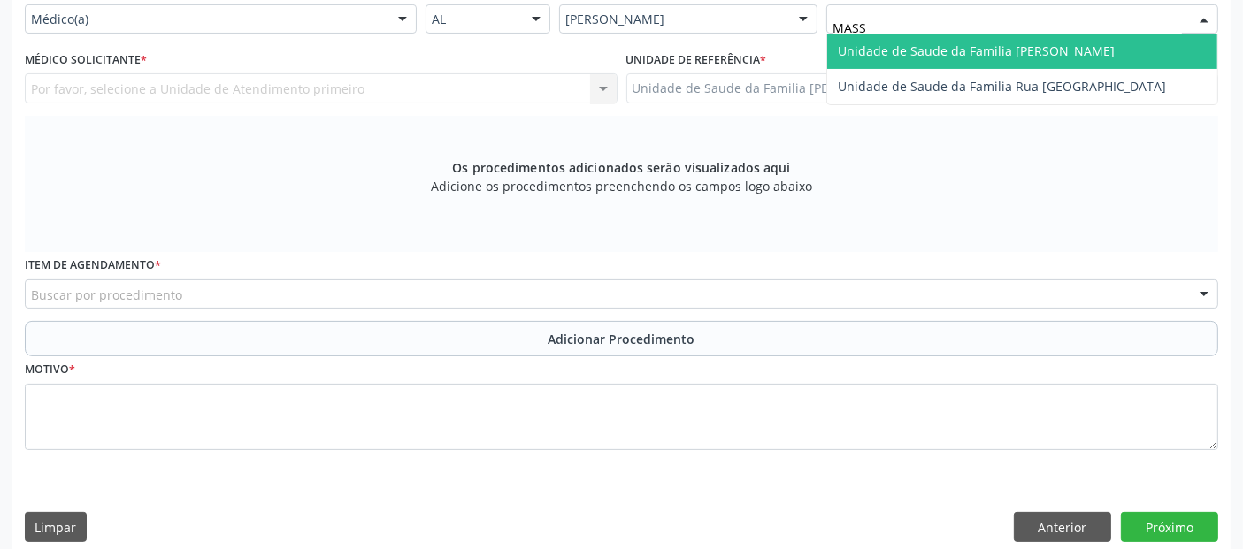
type input "MASSA"
click at [874, 59] on span "Unidade de Saude da Familia [PERSON_NAME]" at bounding box center [1022, 51] width 390 height 35
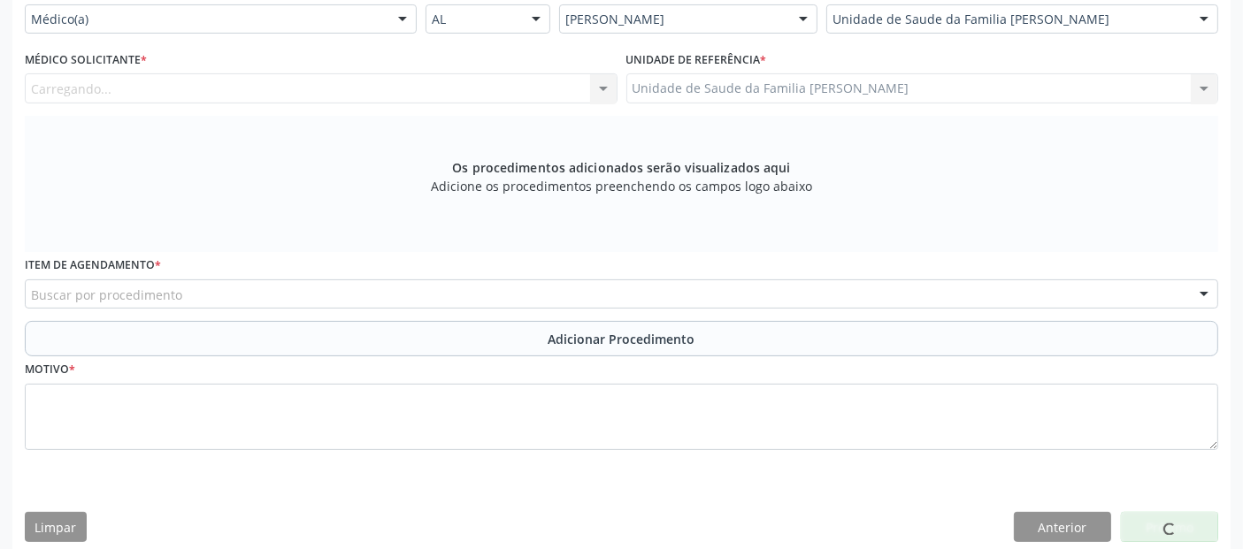
click at [411, 84] on div "Carregando... Nenhum resultado encontrado para: " " Não há nenhuma opção para s…" at bounding box center [321, 88] width 593 height 30
click at [403, 84] on div "Carregando... Nenhum resultado encontrado para: " " Não há nenhuma opção para s…" at bounding box center [321, 88] width 593 height 30
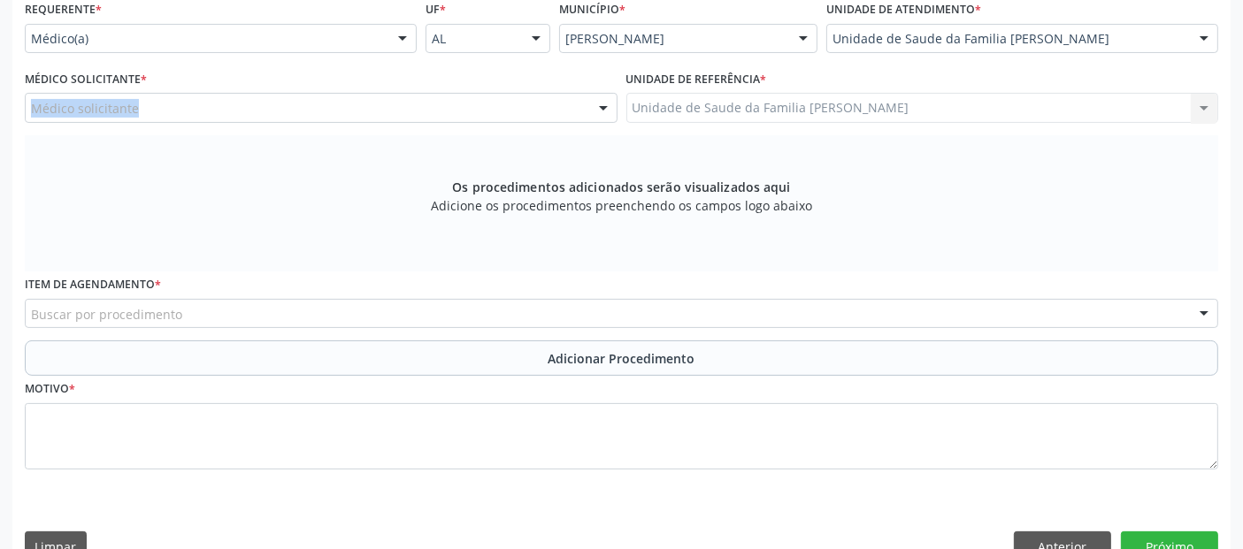
scroll to position [324, 0]
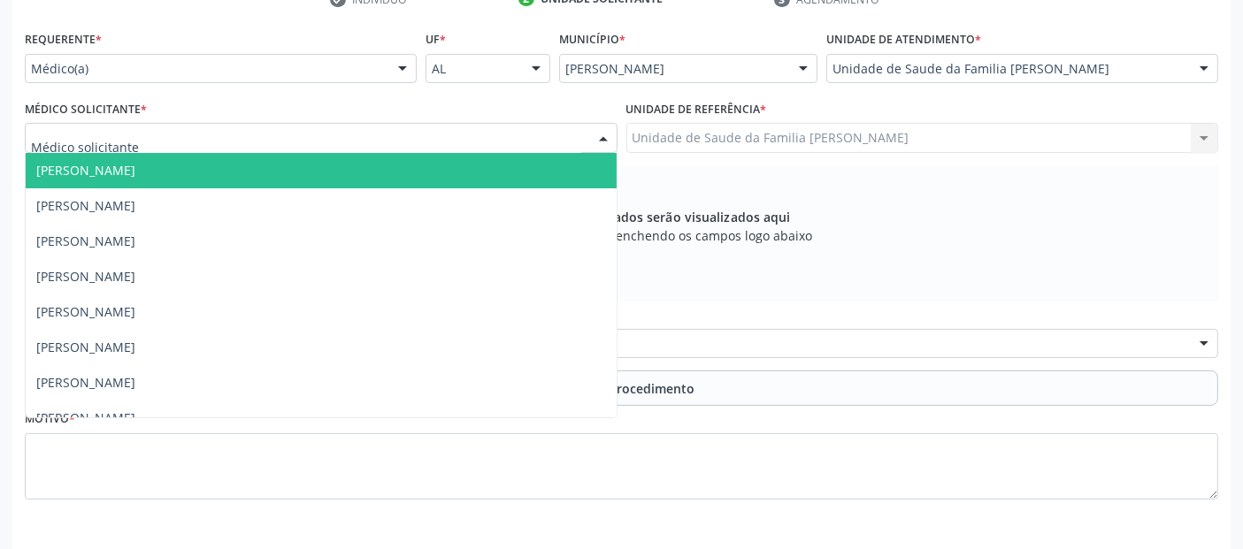
click at [286, 123] on div at bounding box center [321, 138] width 593 height 30
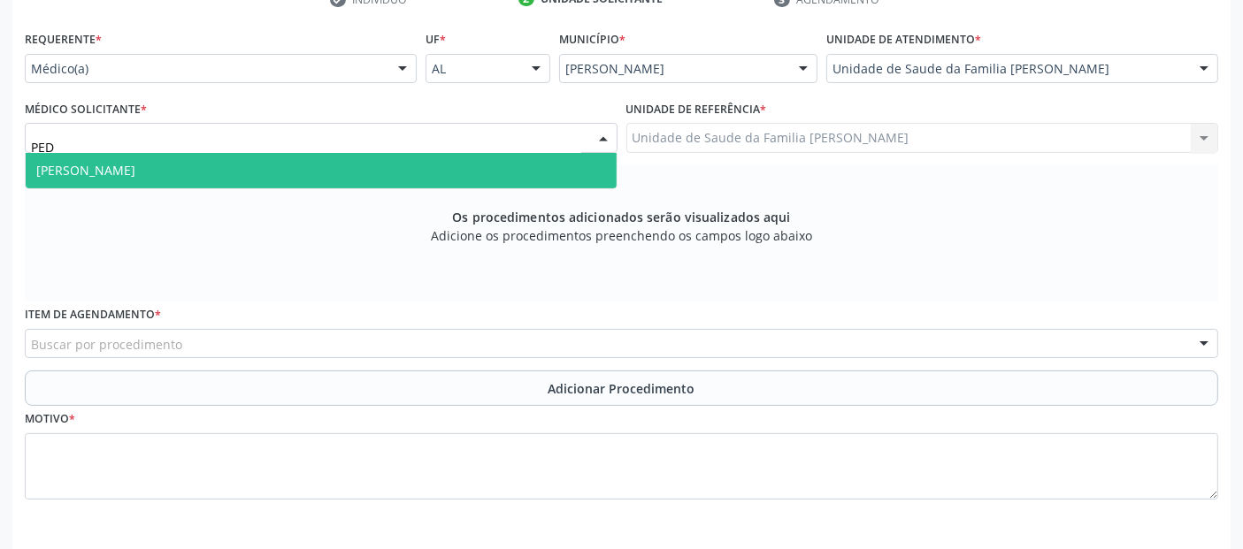
type input "PEDR"
click at [288, 179] on span "[PERSON_NAME]" at bounding box center [321, 170] width 591 height 35
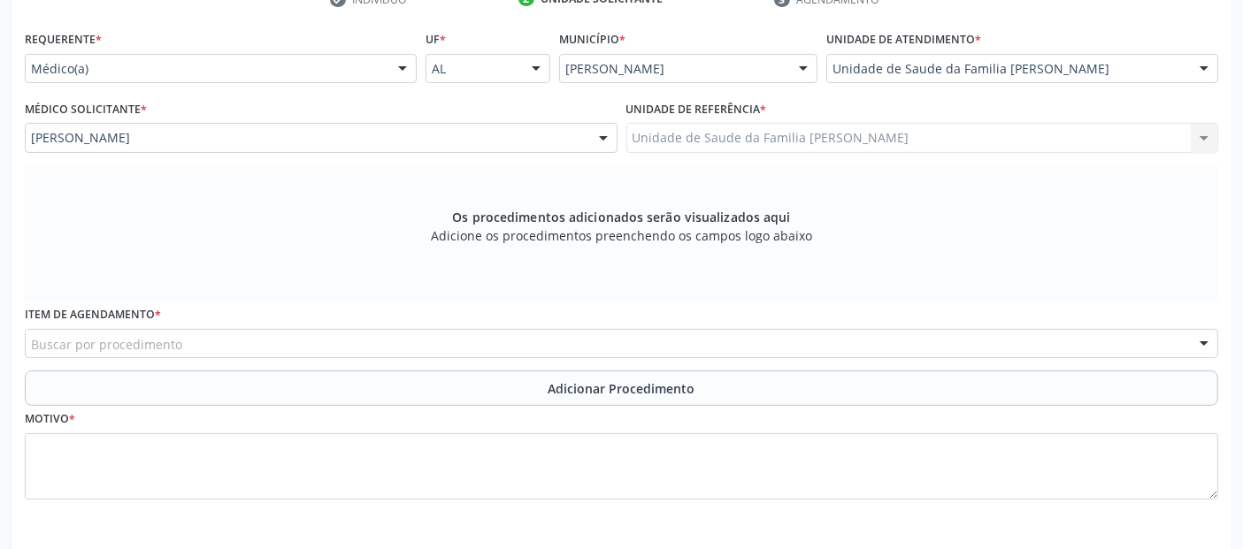
click at [320, 338] on div "Buscar por procedimento" at bounding box center [622, 344] width 1194 height 30
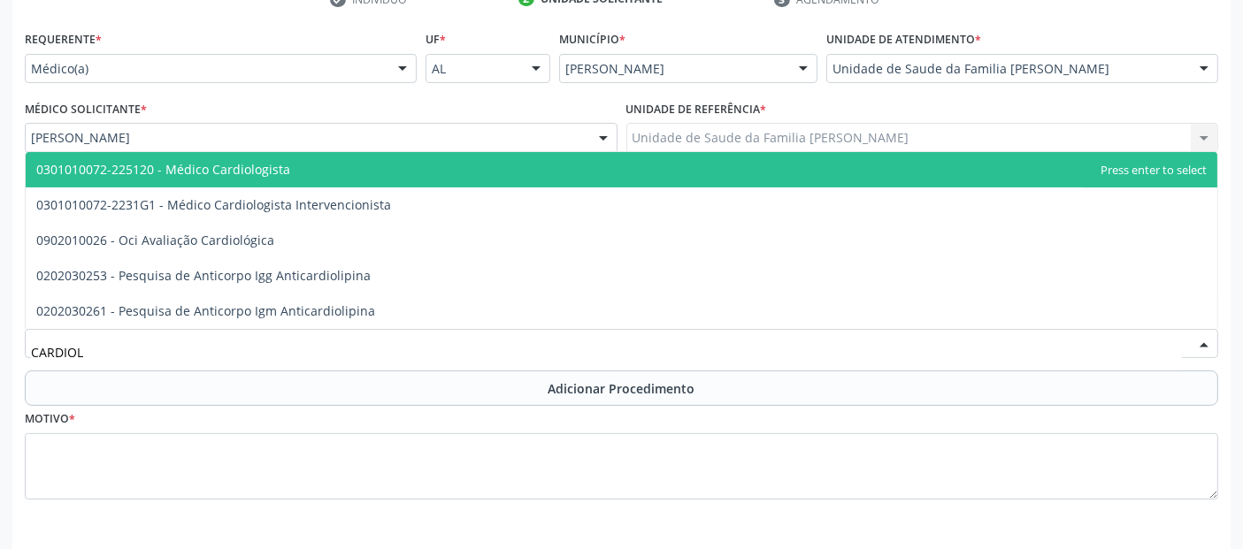
type input "CARDIOLO"
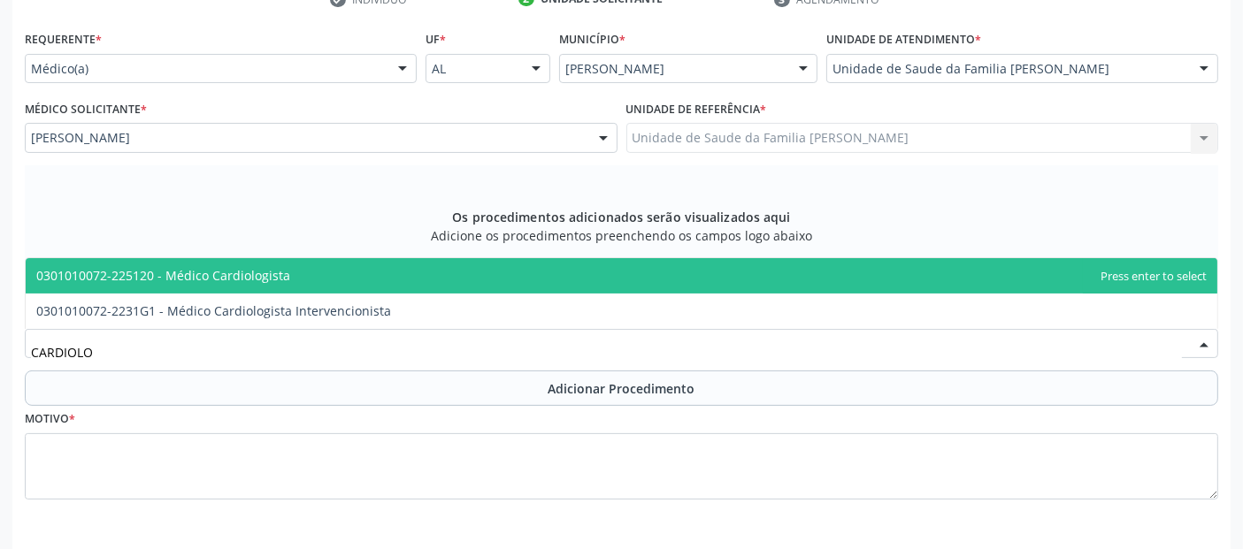
click at [366, 270] on span "0301010072-225120 - Médico Cardiologista" at bounding box center [622, 275] width 1192 height 35
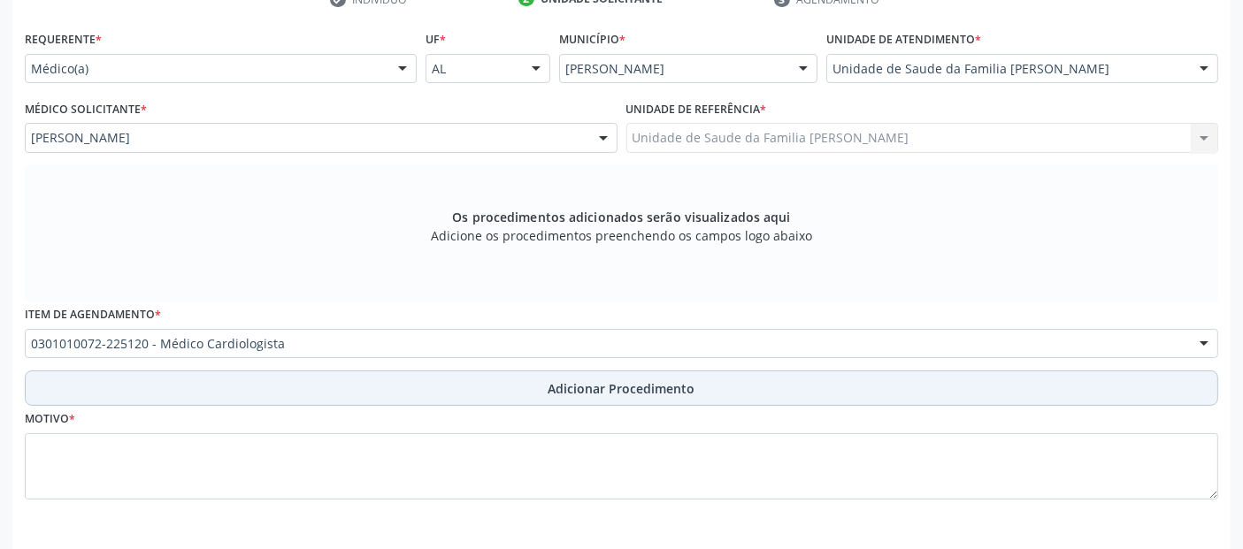
click at [391, 382] on button "Adicionar Procedimento" at bounding box center [622, 388] width 1194 height 35
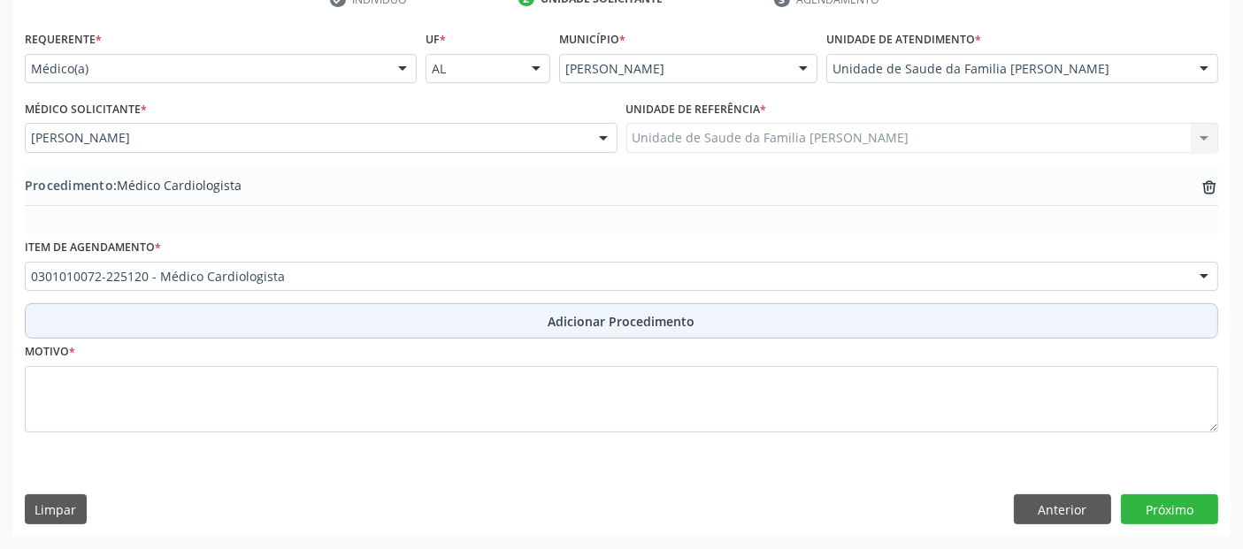
scroll to position [321, 0]
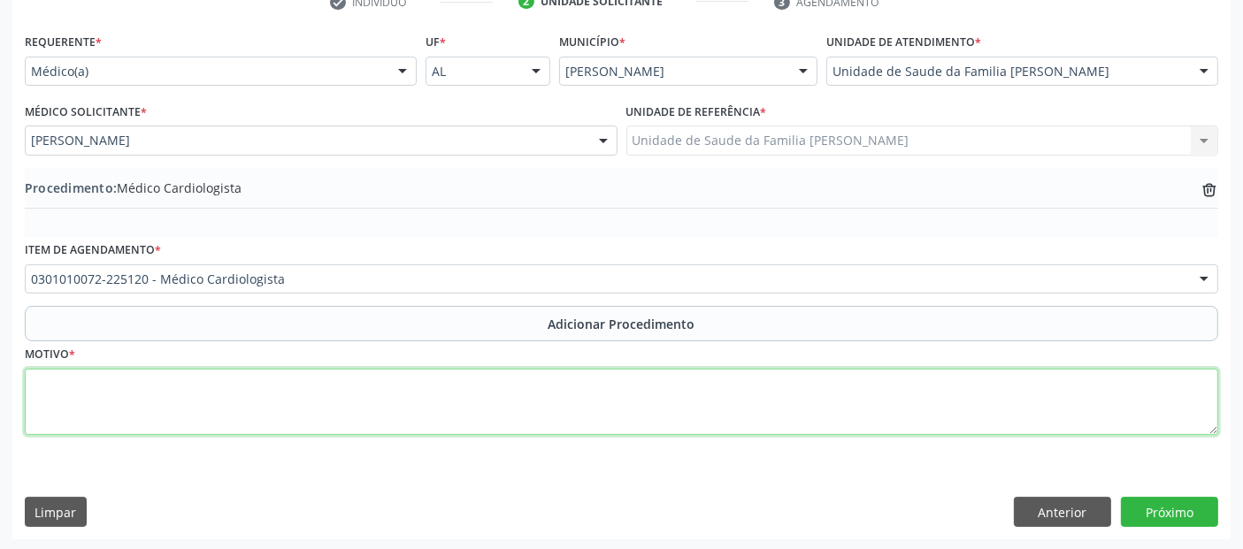
click at [397, 411] on textarea at bounding box center [622, 402] width 1194 height 67
type textarea "PACIENTE HIPERTENSA DE DIFICIL CONTROLE."
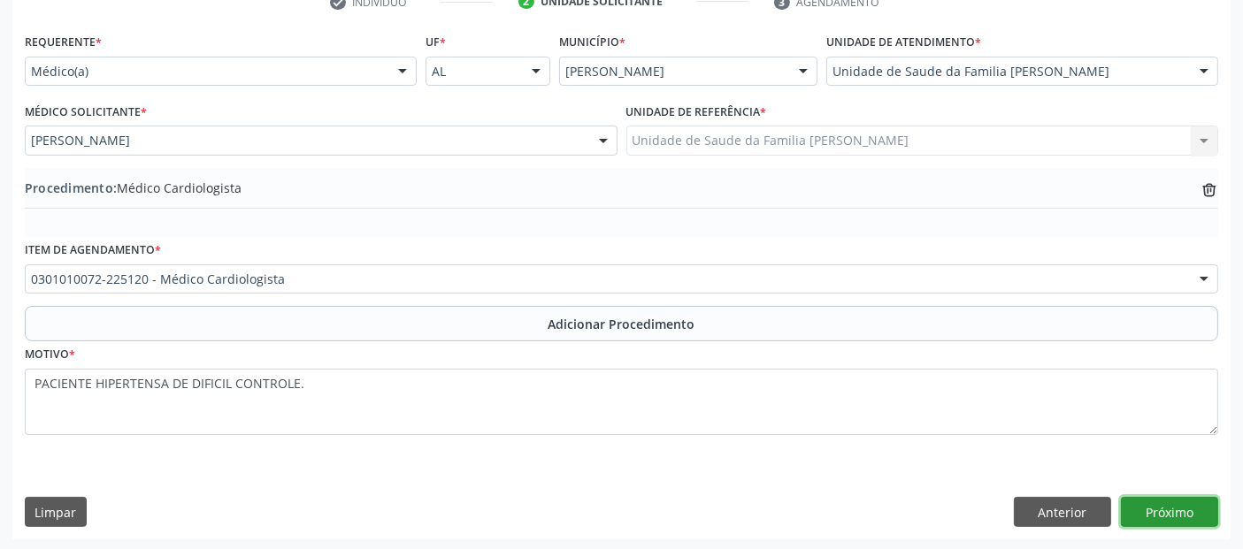
click at [1161, 505] on button "Próximo" at bounding box center [1169, 512] width 97 height 30
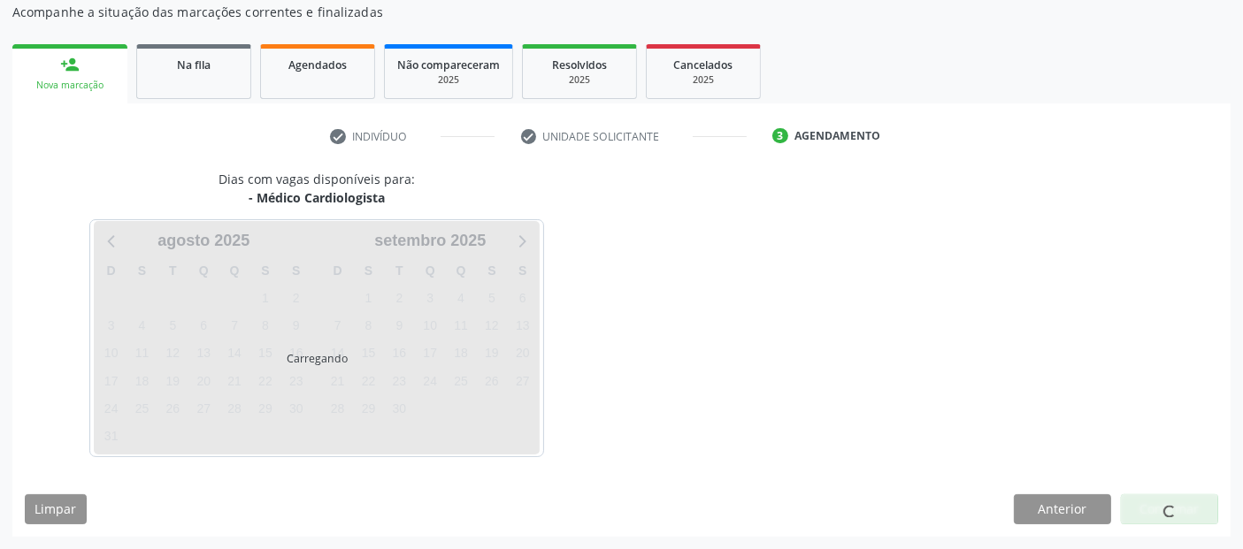
scroll to position [184, 0]
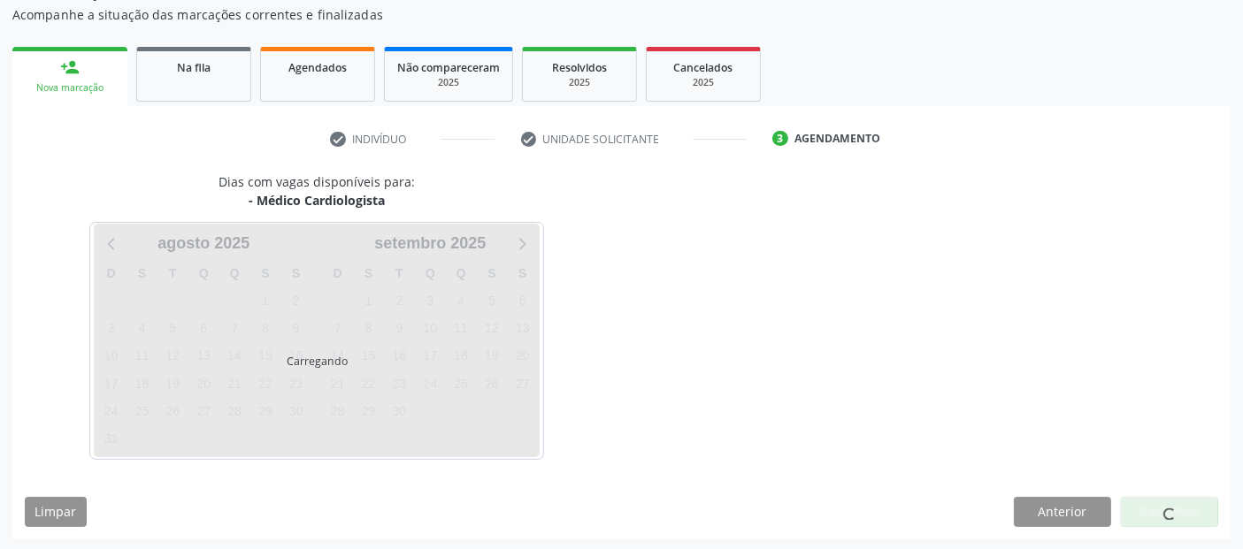
click at [1161, 505] on div at bounding box center [1169, 512] width 97 height 30
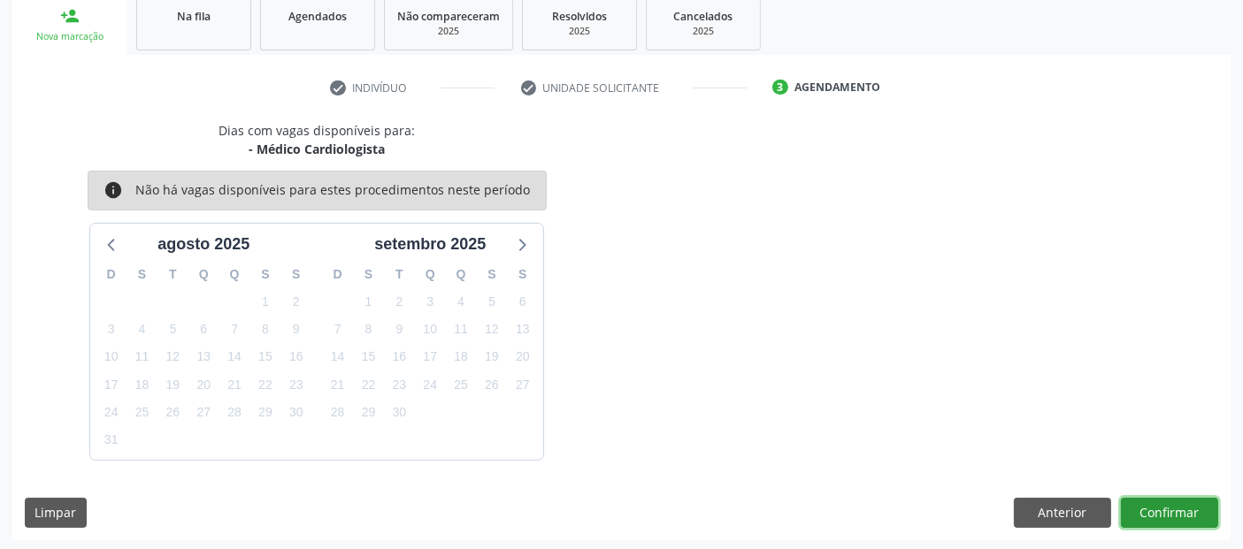
click at [1161, 505] on button "Confirmar" at bounding box center [1169, 513] width 97 height 30
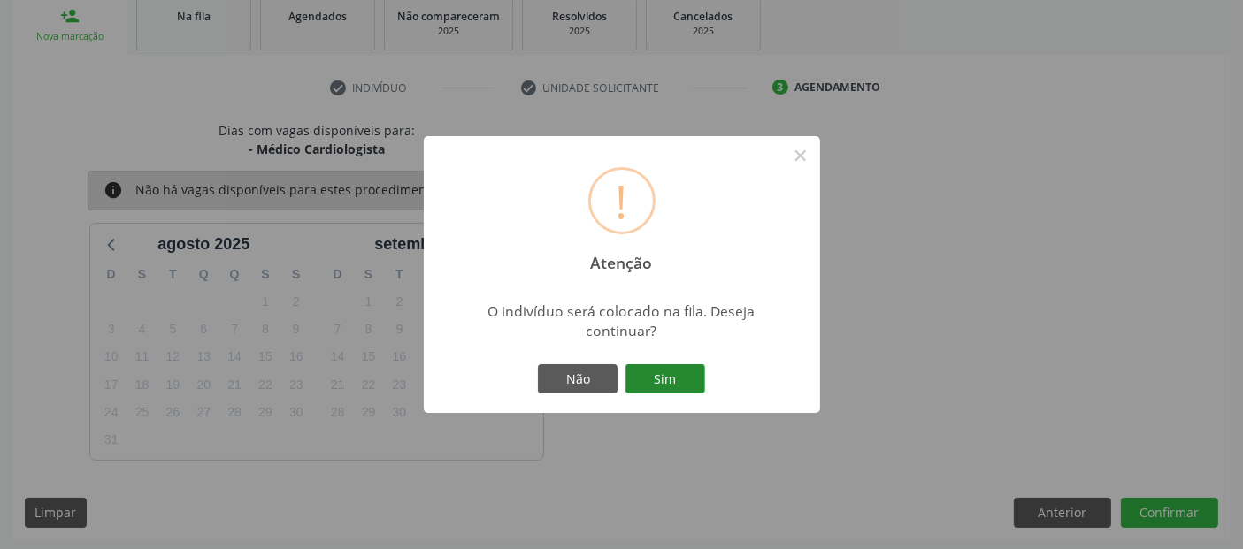
click at [670, 378] on button "Sim" at bounding box center [666, 380] width 80 height 30
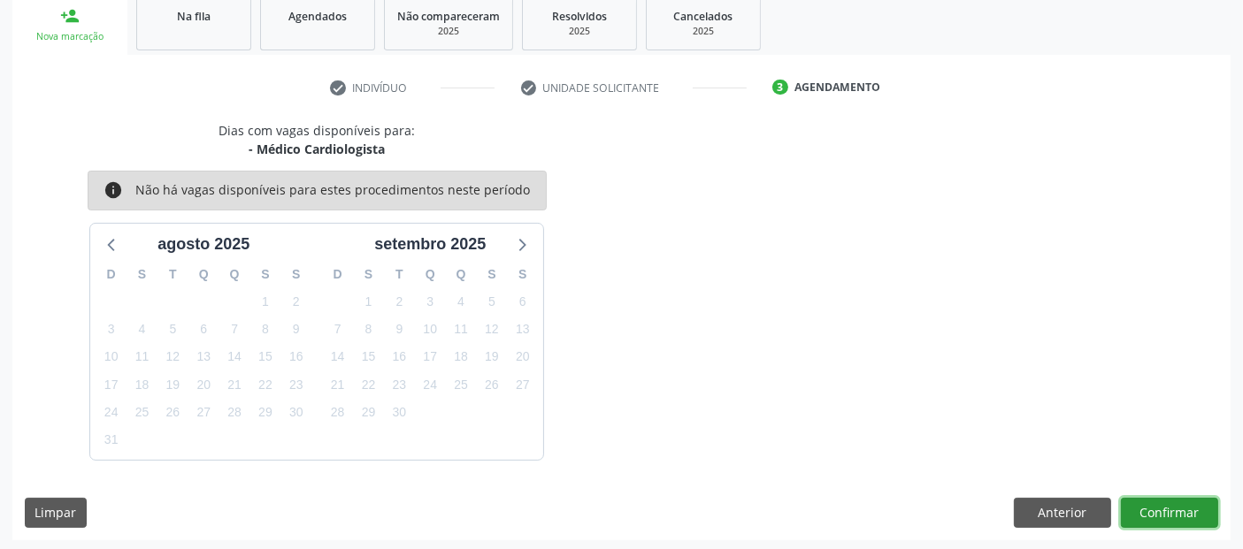
click at [1157, 519] on button "Confirmar" at bounding box center [1169, 513] width 97 height 30
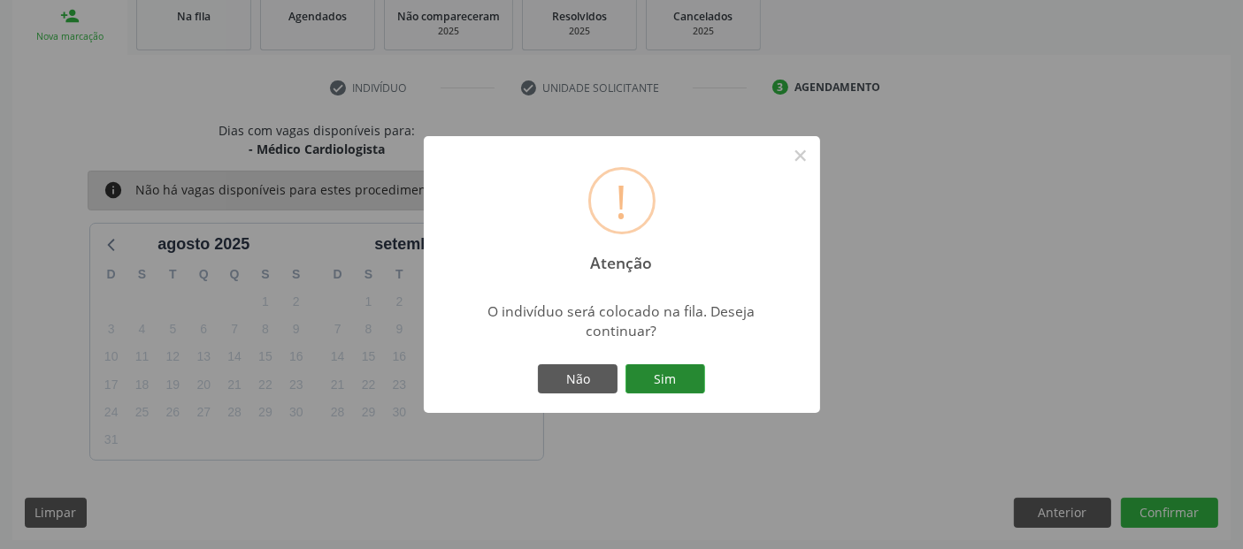
click at [656, 380] on button "Sim" at bounding box center [666, 380] width 80 height 30
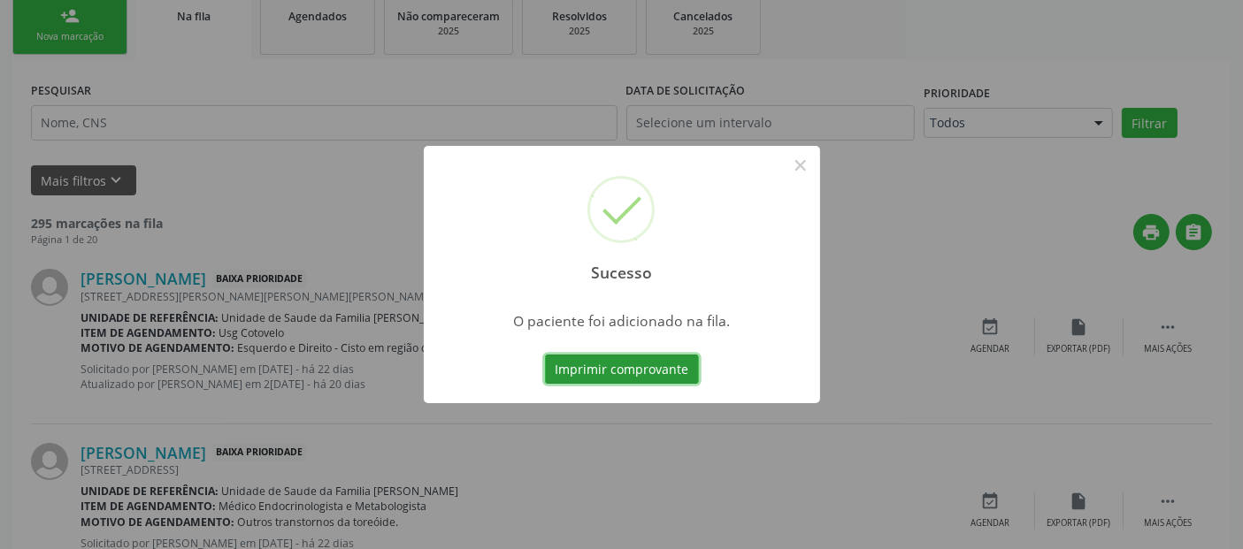
scroll to position [4, 0]
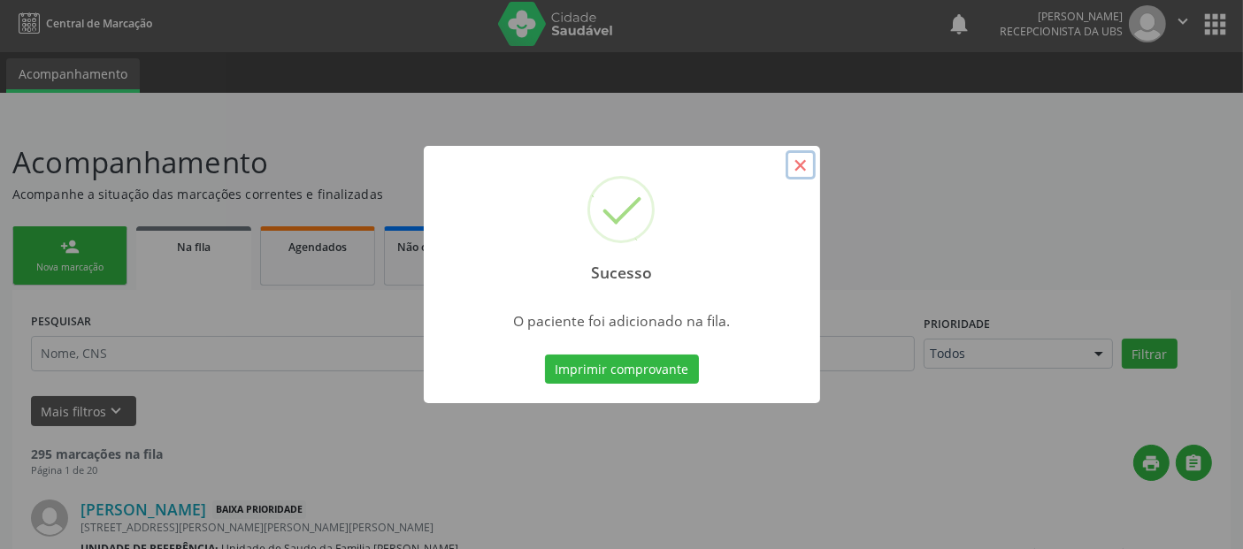
click at [794, 160] on button "×" at bounding box center [801, 165] width 30 height 30
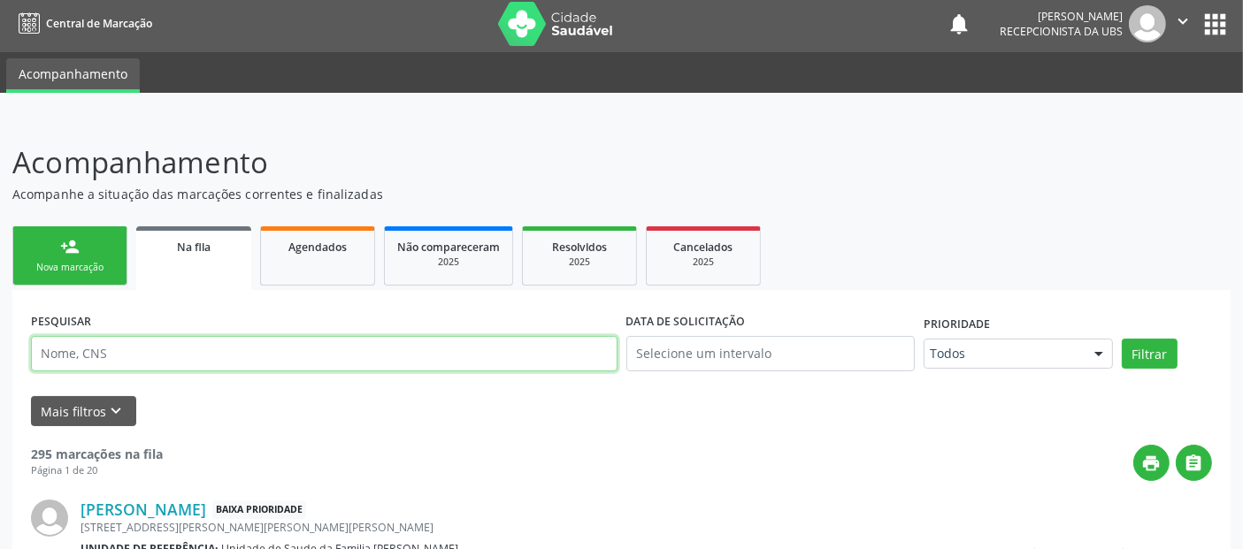
click at [93, 355] on input "text" at bounding box center [324, 353] width 587 height 35
type input "[PERSON_NAME]"
click at [93, 355] on input "[PERSON_NAME]" at bounding box center [324, 353] width 587 height 35
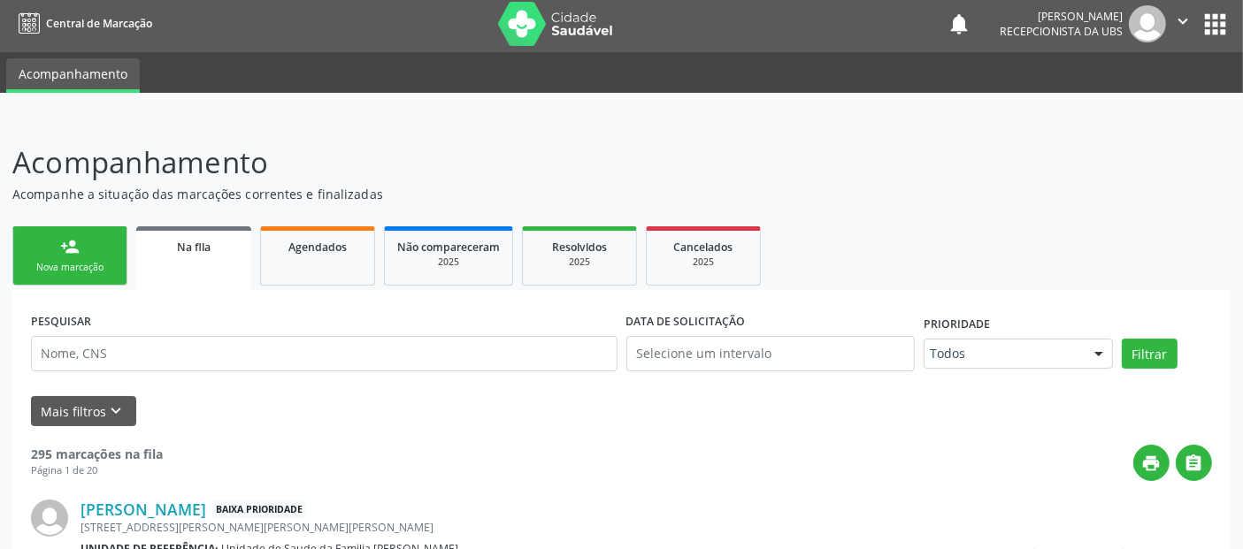
click at [71, 254] on div "person_add" at bounding box center [69, 246] width 19 height 19
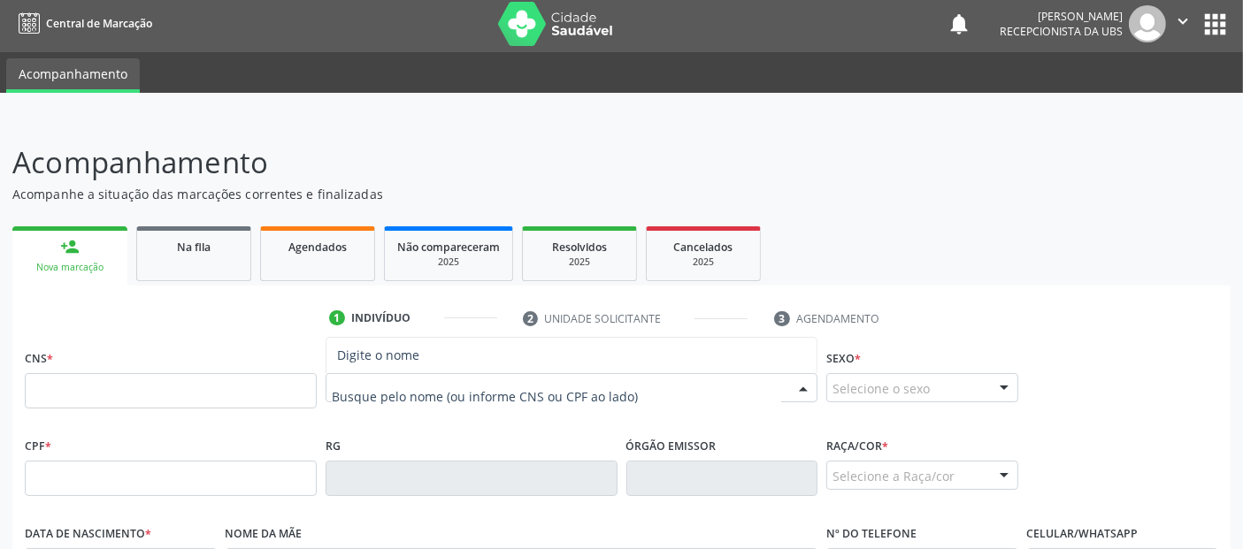
paste input "[PERSON_NAME]"
type input "[PERSON_NAME]"
